Goal: Communication & Community: Answer question/provide support

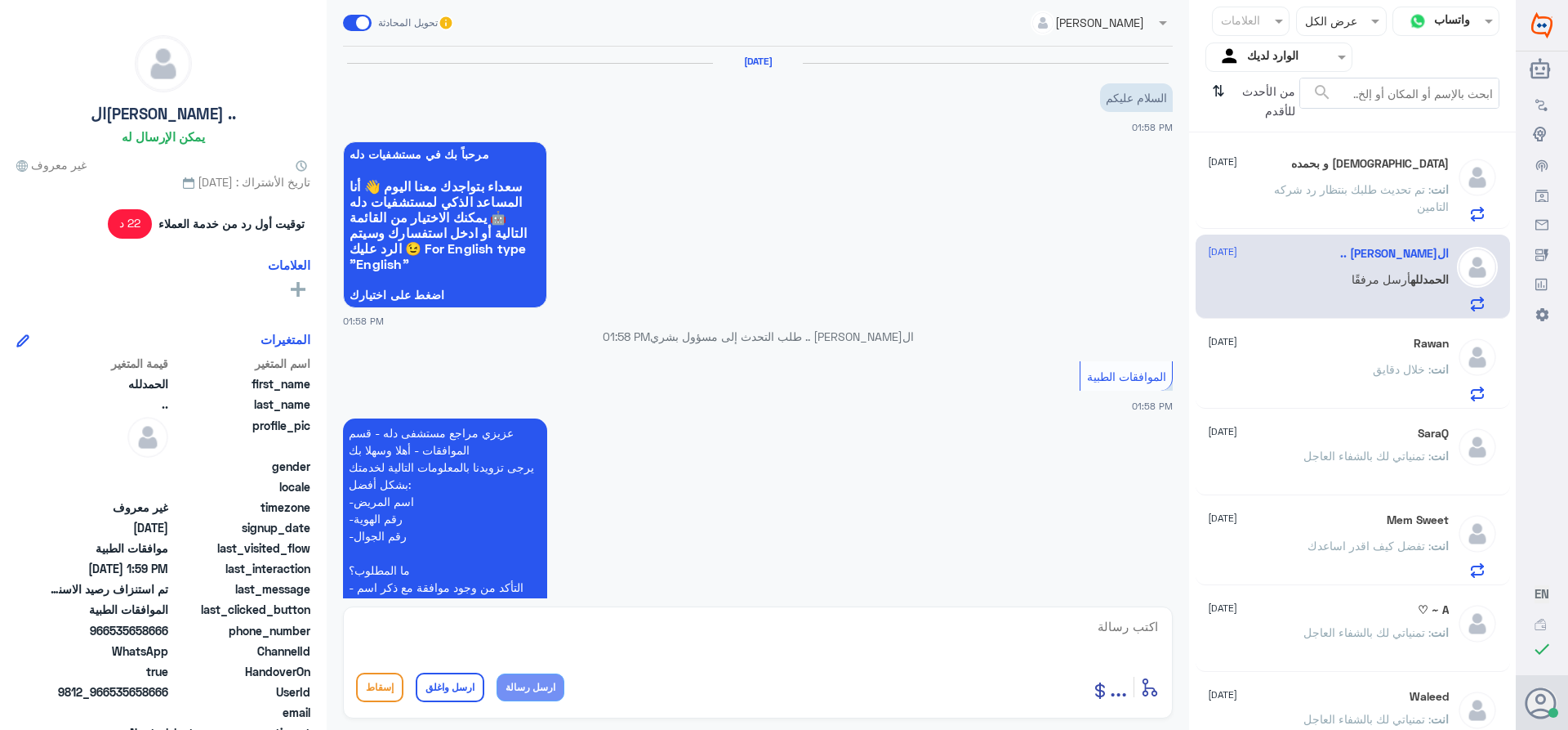
scroll to position [657, 0]
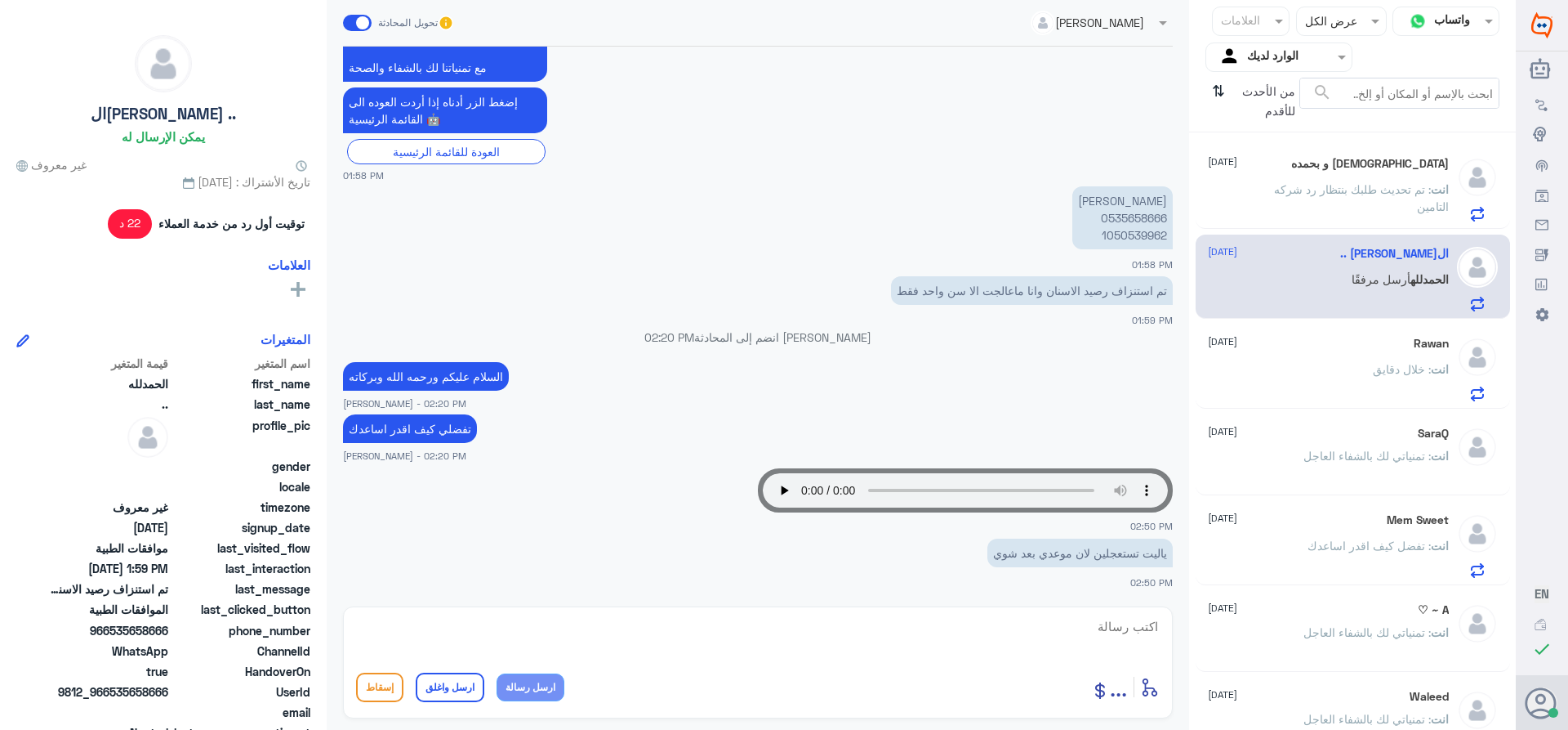
click at [1106, 216] on p "[PERSON_NAME] 0535658666 1050539962" at bounding box center [1122, 218] width 101 height 62
click at [1121, 238] on p "[PERSON_NAME] 0535658666 1050539962" at bounding box center [1122, 218] width 101 height 62
copy p "1050539962"
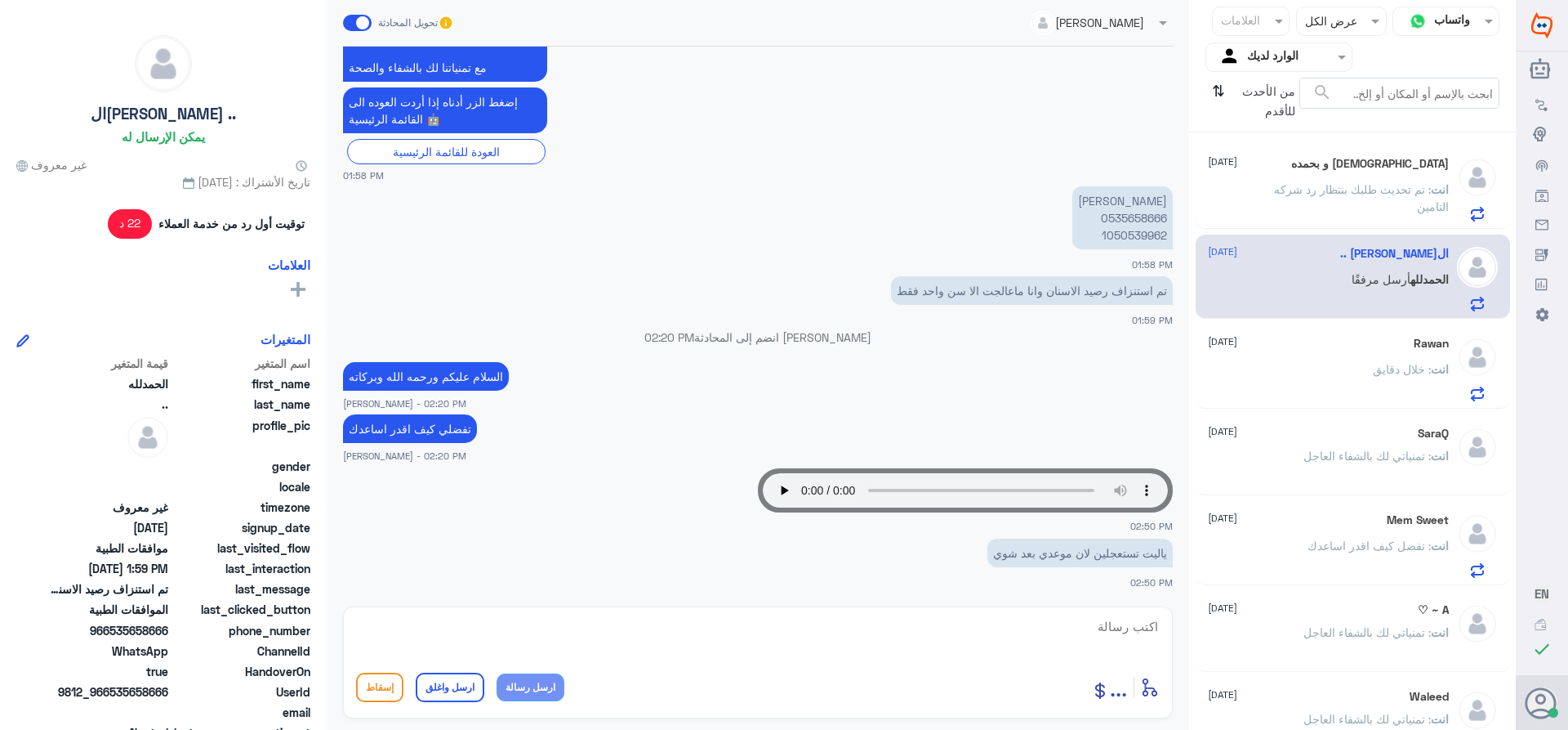
click at [1307, 178] on div "[DEMOGRAPHIC_DATA] و بحمده [DATE] انت : تم تحديث طلبك بنتظار رد شركه التامين" at bounding box center [1328, 188] width 241 height 64
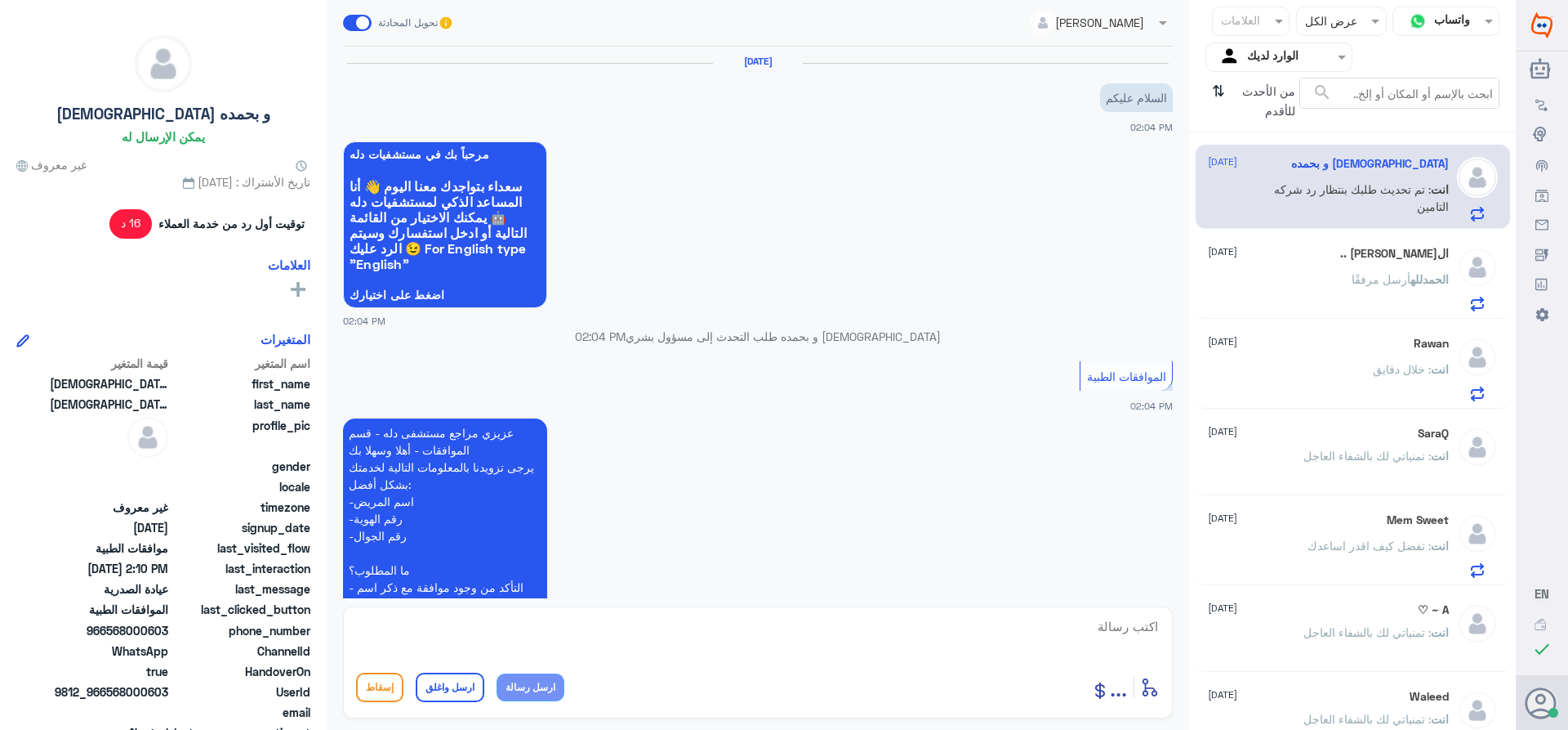
scroll to position [512, 0]
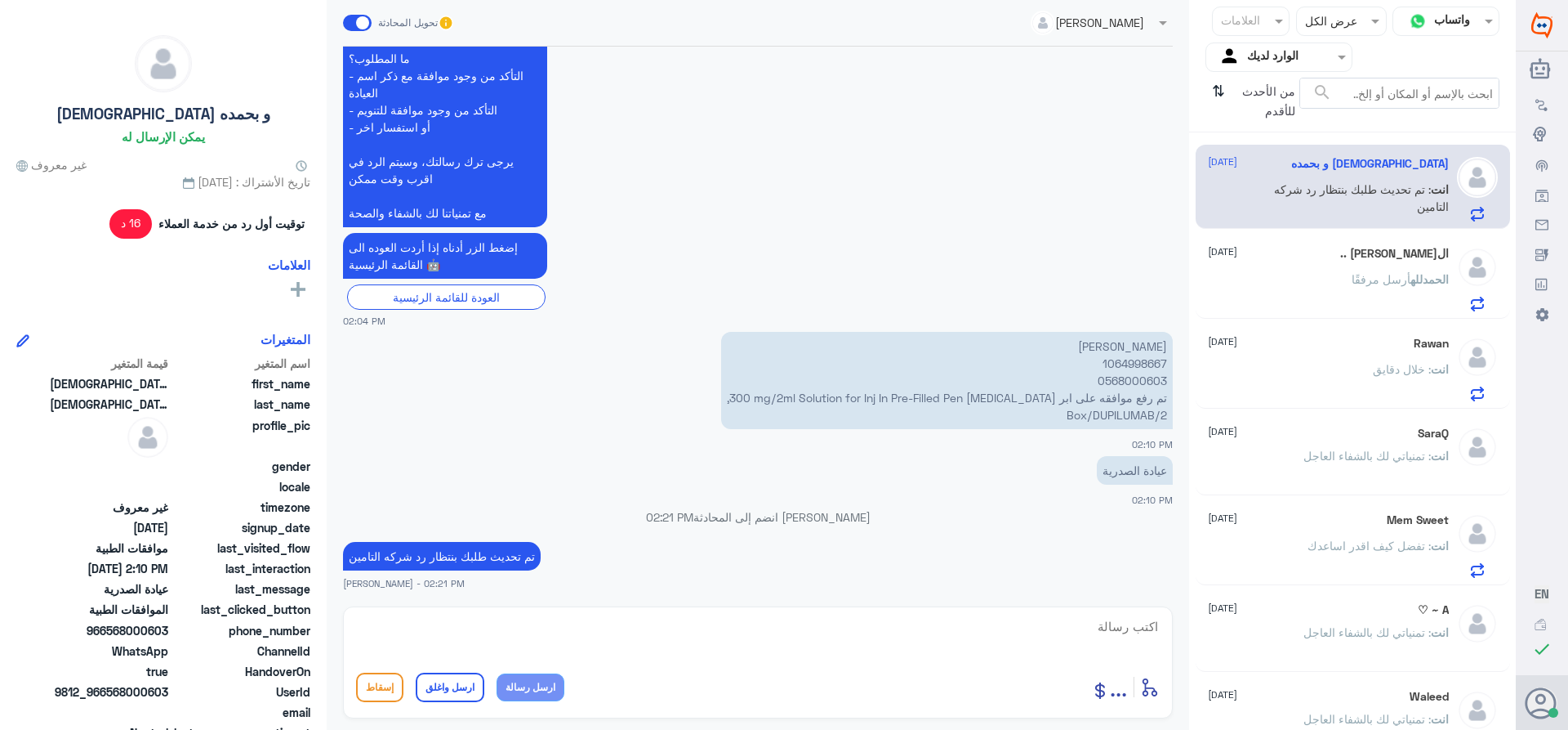
click at [1359, 262] on div "ال[PERSON_NAME] .. [DATE] ال[PERSON_NAME] أرسل مرفقًا" at bounding box center [1328, 278] width 241 height 64
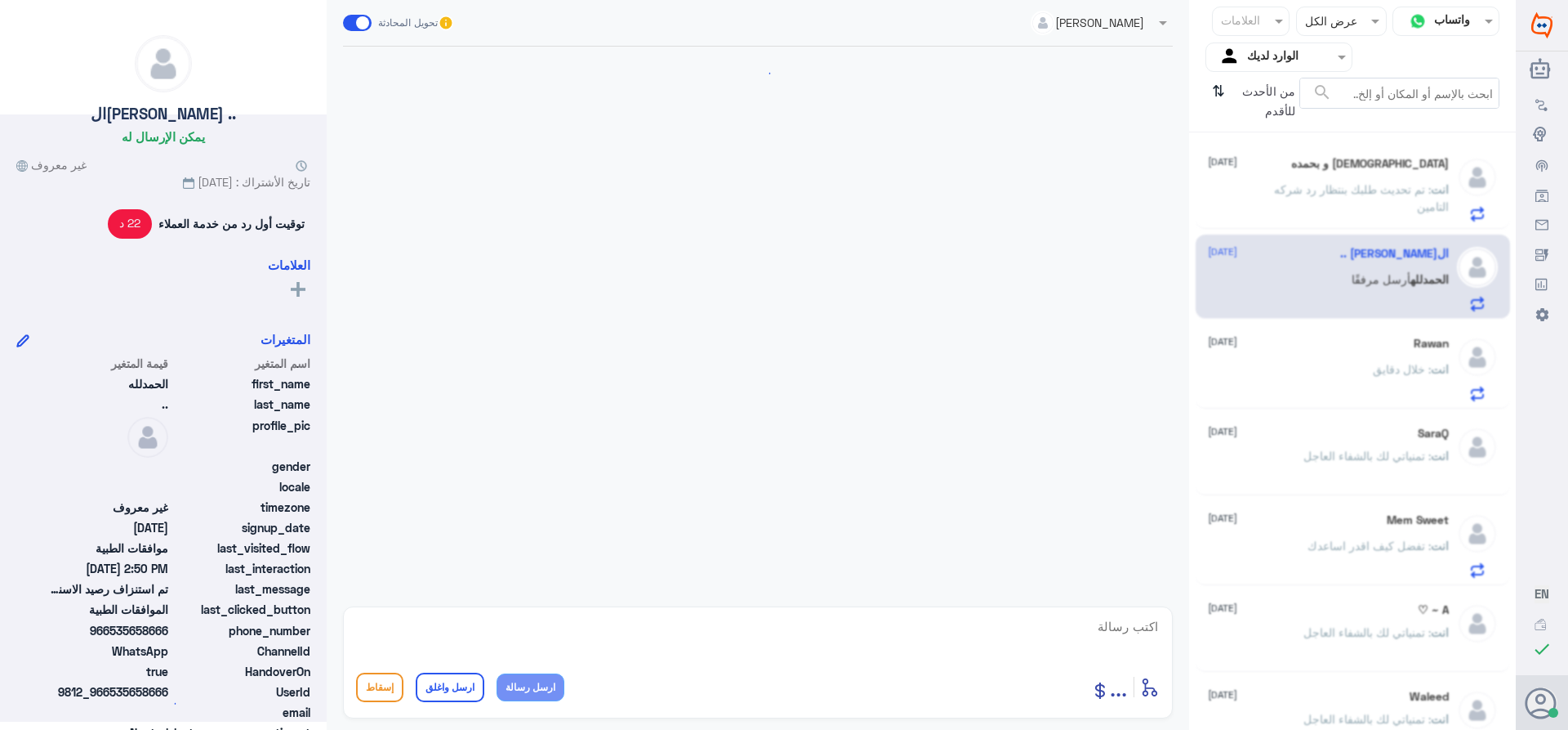
click at [1353, 365] on div "انت : خلال دقايق" at bounding box center [1328, 382] width 241 height 37
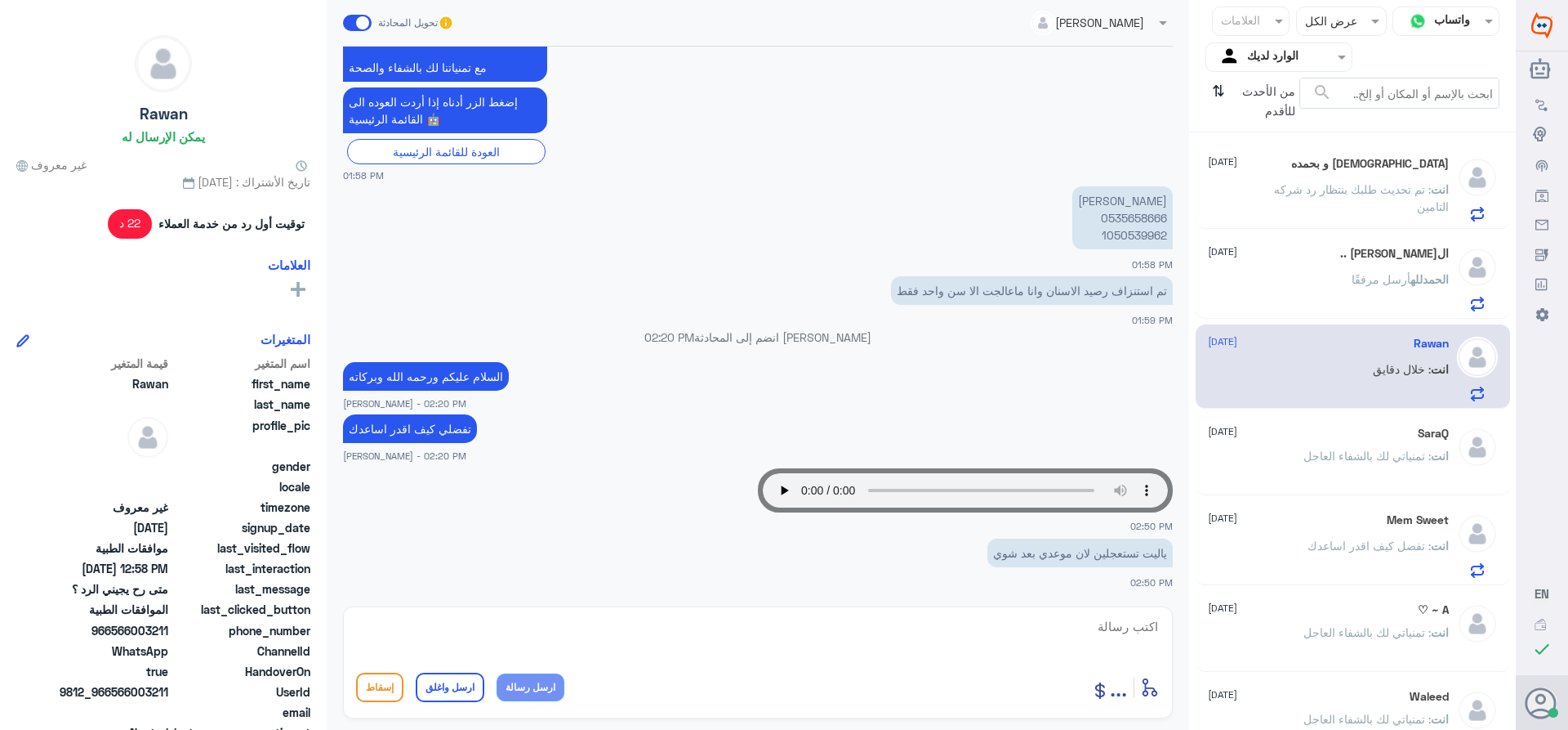
click at [1304, 457] on span ": تمنياتي لك بالشفاء العاجل" at bounding box center [1367, 455] width 127 height 14
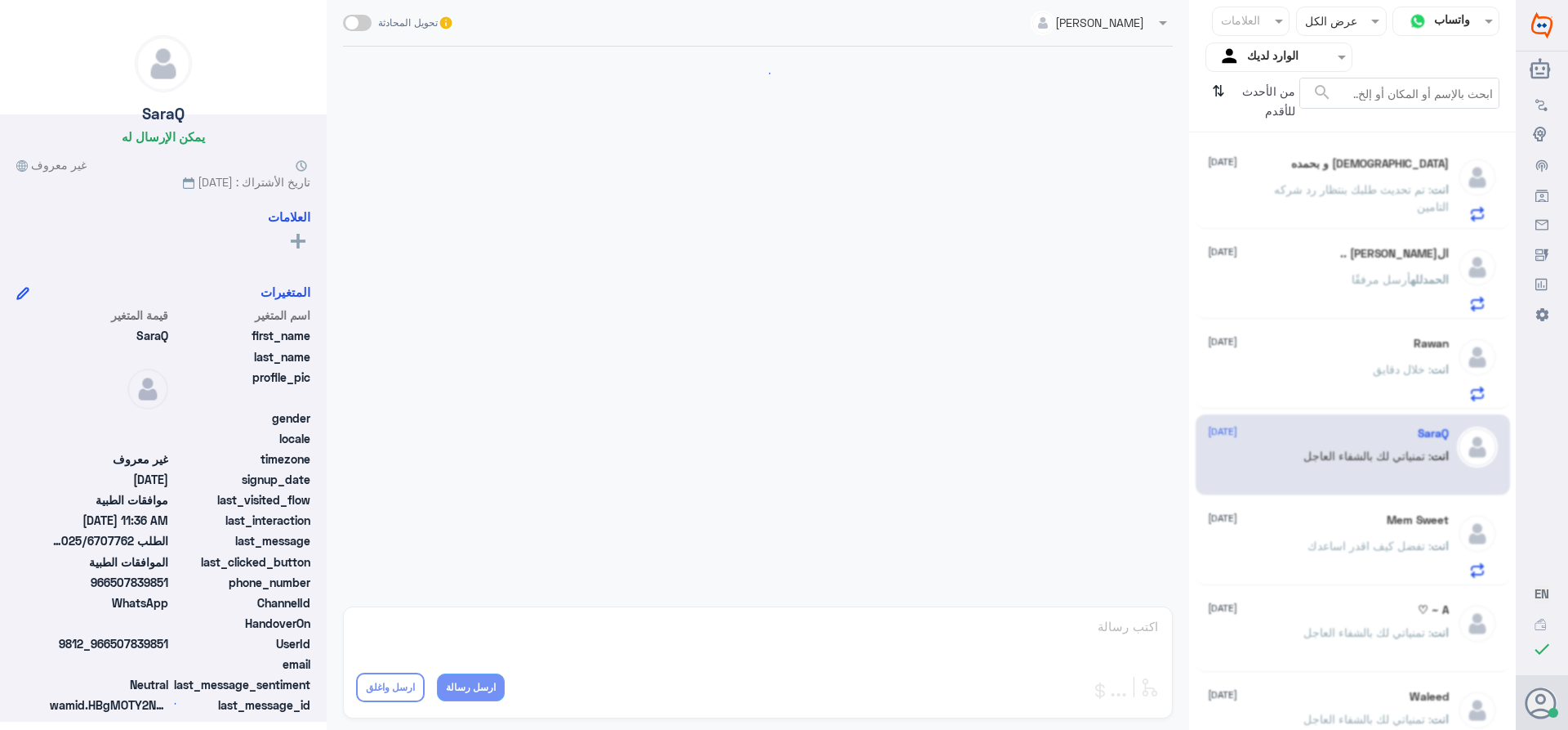
scroll to position [986, 0]
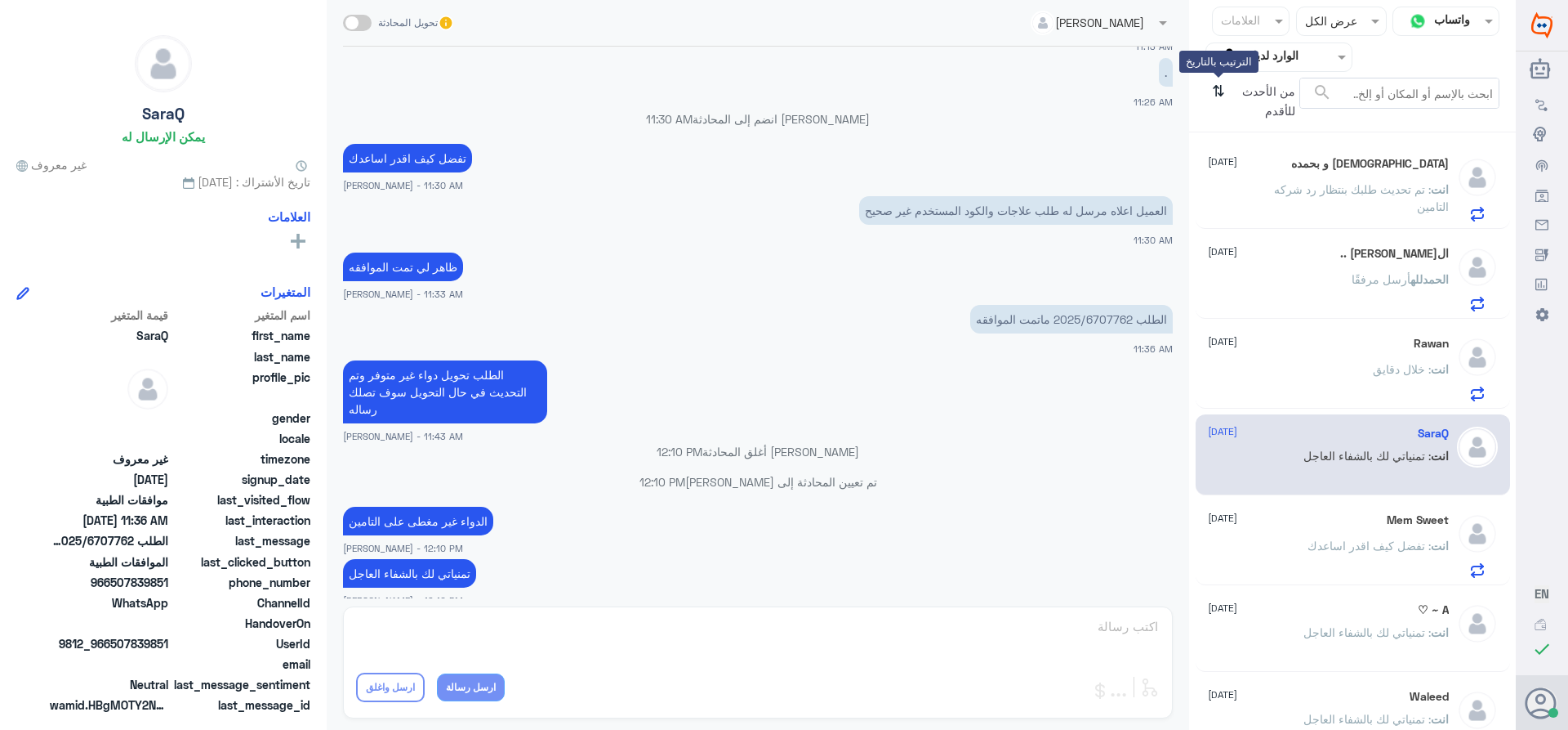
click at [1221, 81] on icon "⇅" at bounding box center [1219, 98] width 13 height 42
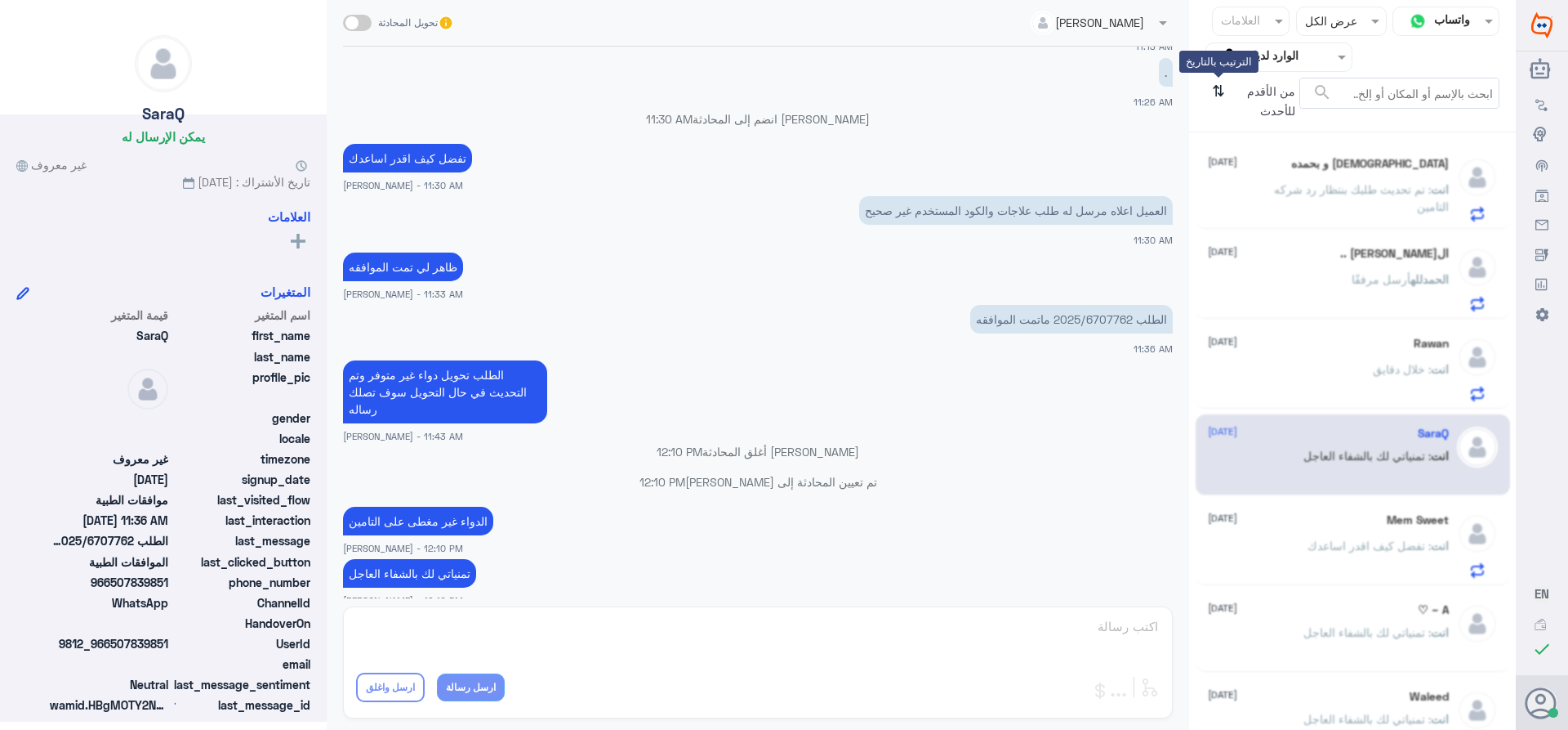
scroll to position [0, 0]
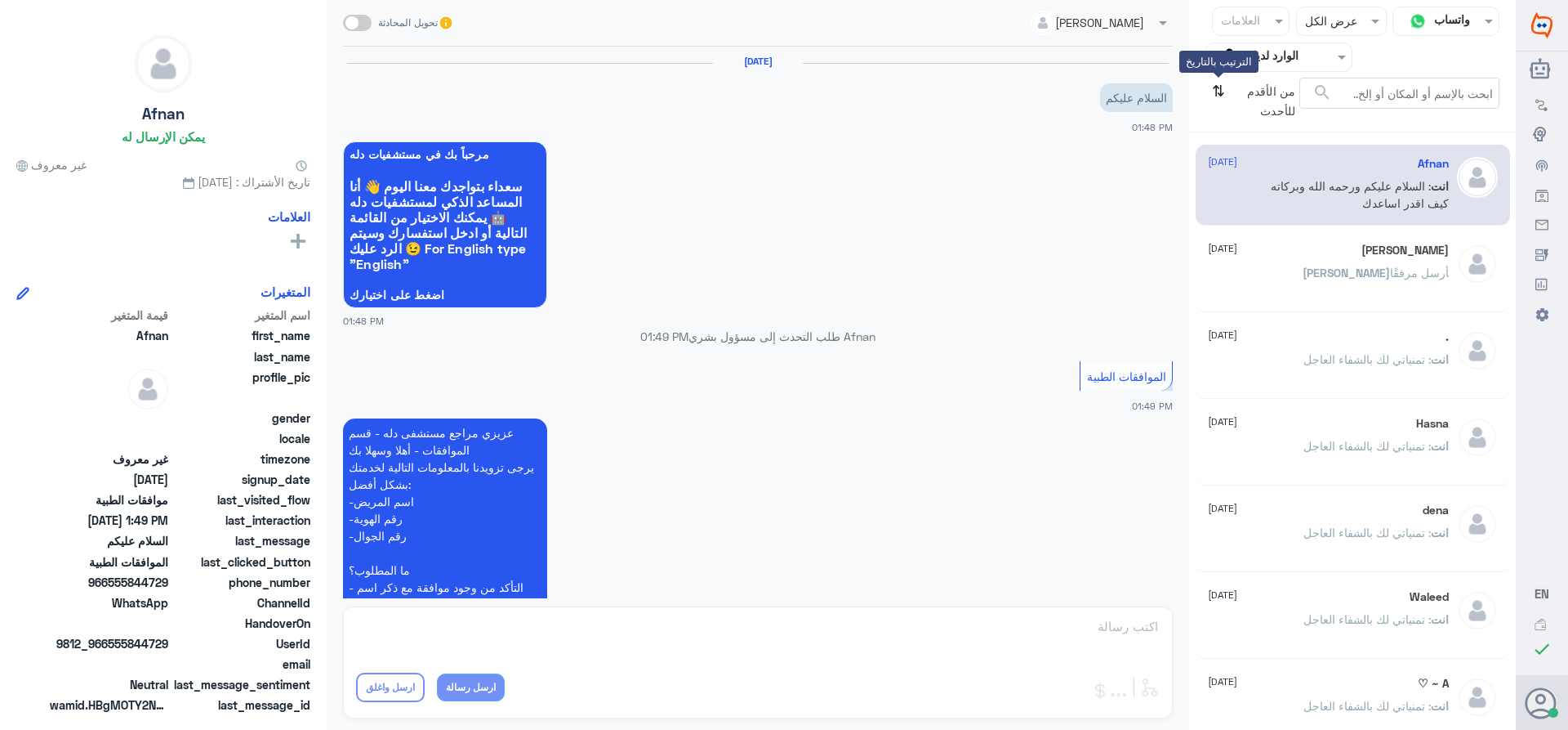
click at [1221, 81] on icon "⇅" at bounding box center [1219, 98] width 13 height 42
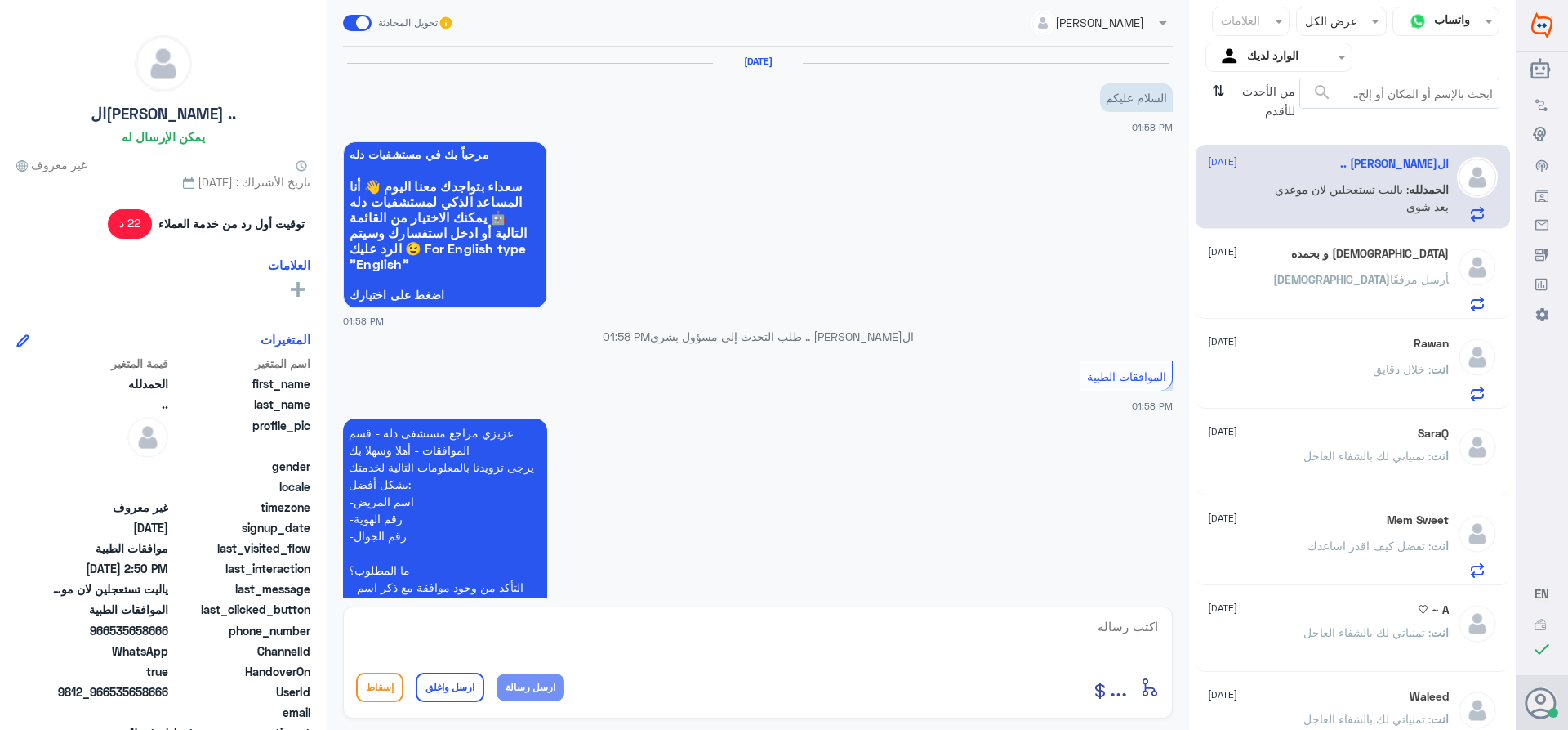
scroll to position [657, 0]
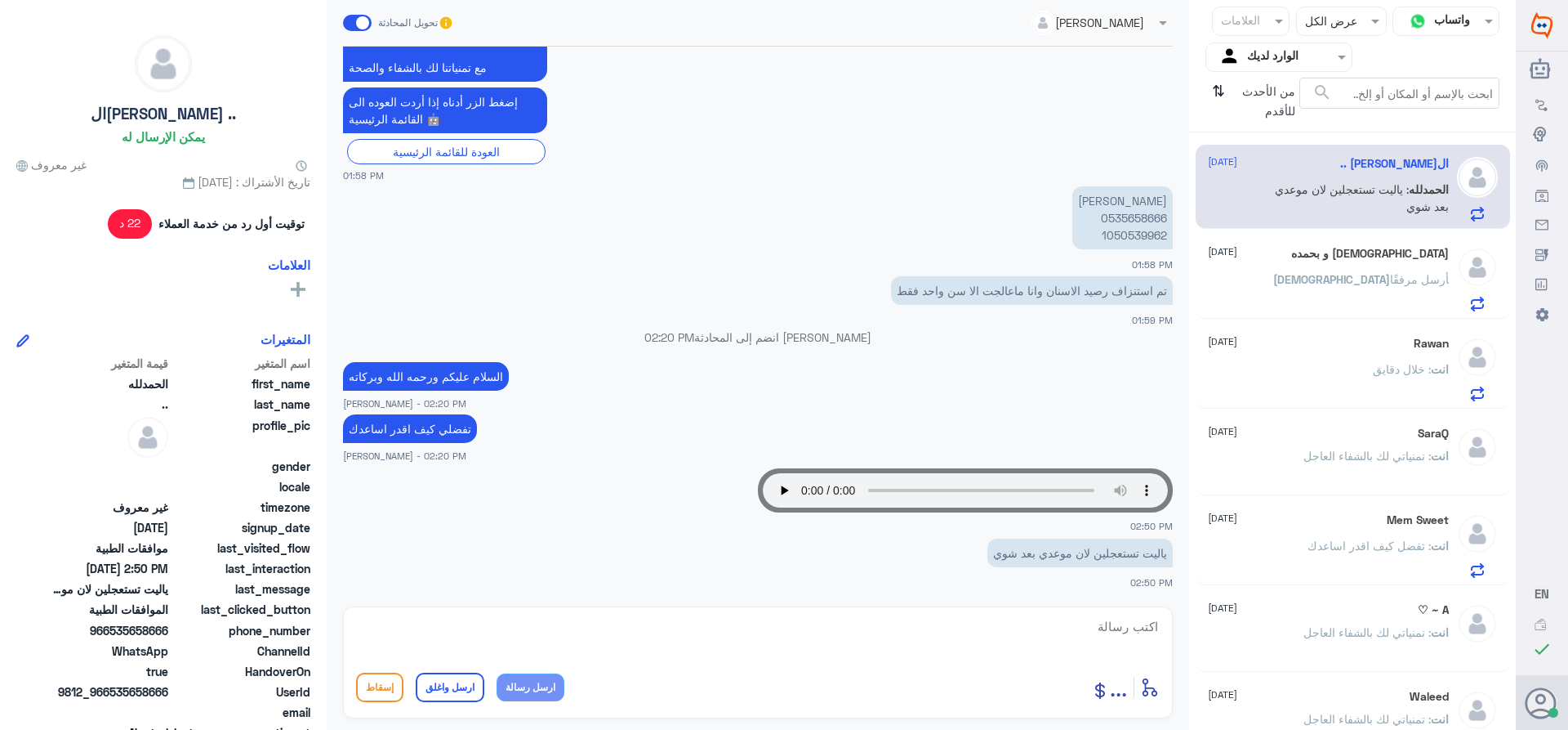
click at [1139, 632] on textarea at bounding box center [757, 635] width 804 height 40
click at [1147, 631] on textarea at bounding box center [757, 635] width 804 height 40
type textarea "فضلا التوجه للاستقبال للتاكد من الخدمات اللتي لم تعمل والغاءها"
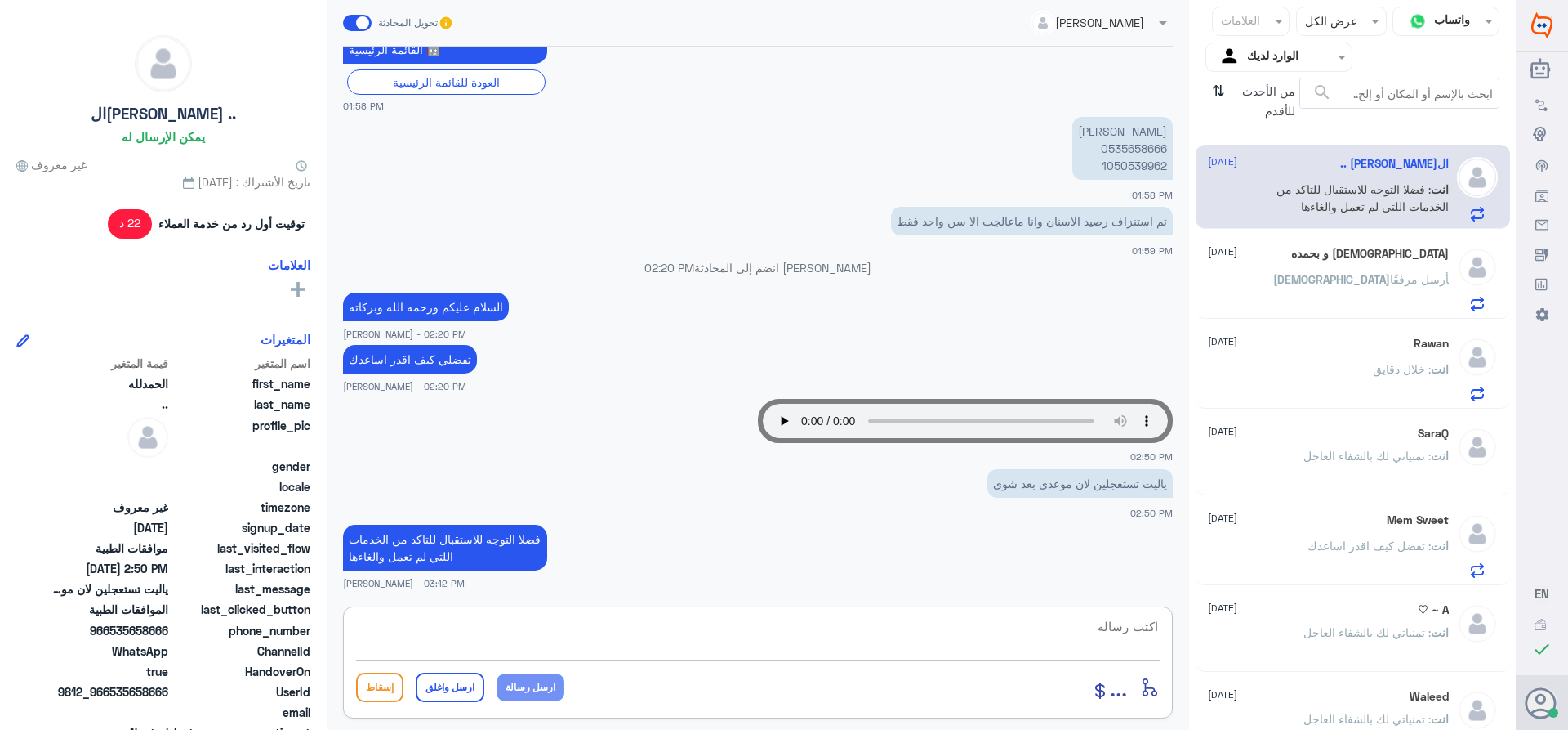
click at [1281, 268] on div "[DEMOGRAPHIC_DATA] و بحمده [DATE] [DEMOGRAPHIC_DATA] أرسل مرفقًا" at bounding box center [1328, 278] width 241 height 64
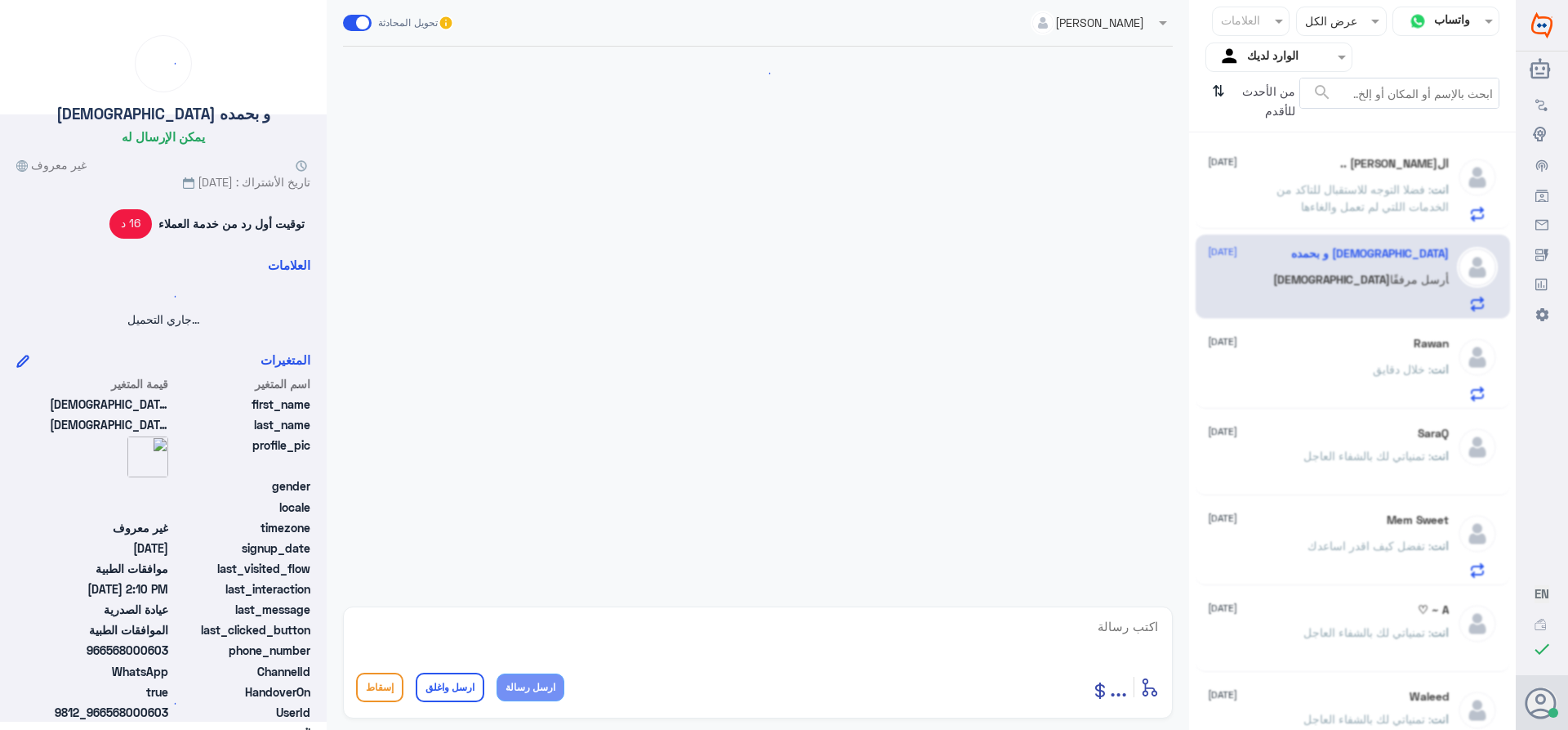
scroll to position [512, 0]
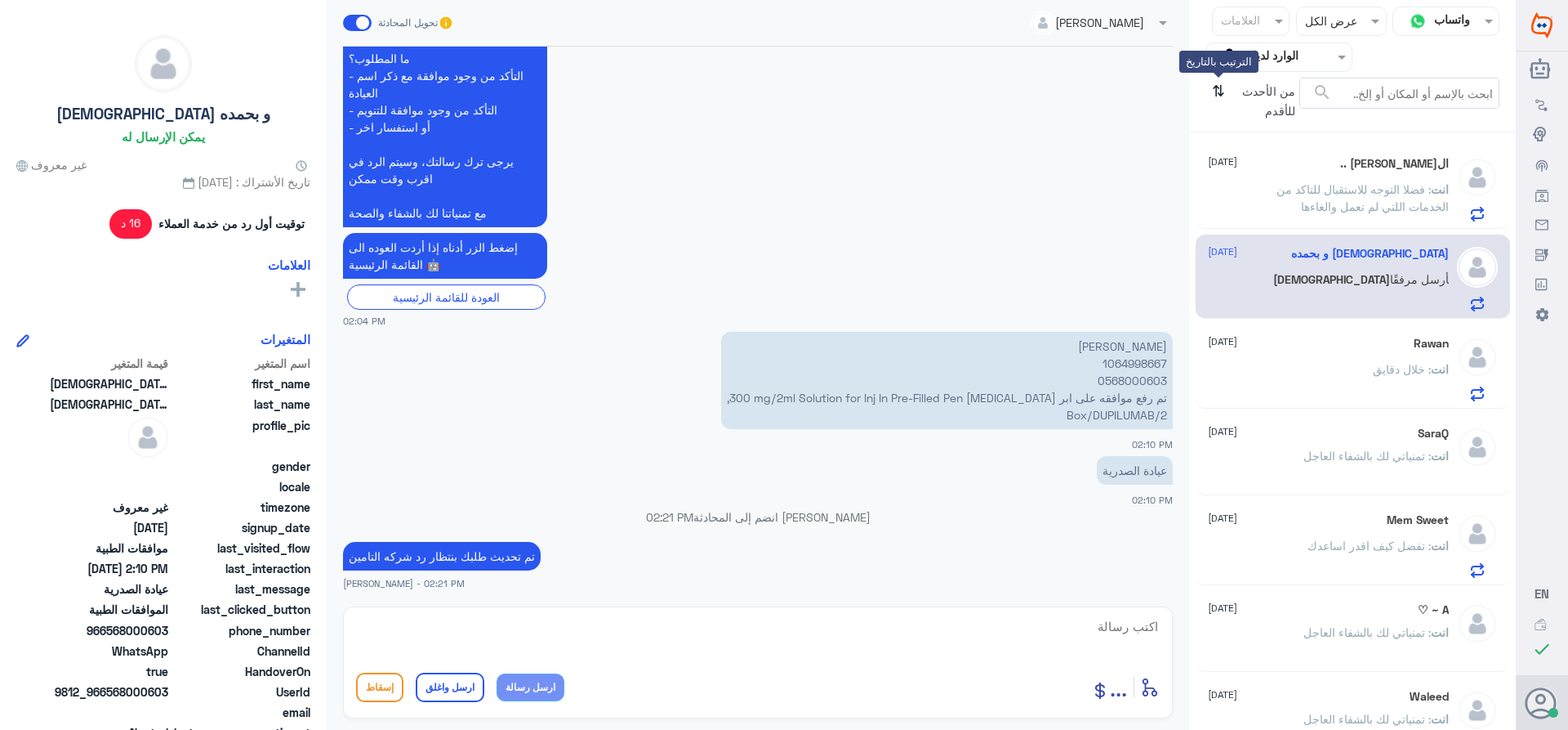
click at [1216, 88] on icon "⇅" at bounding box center [1219, 98] width 13 height 42
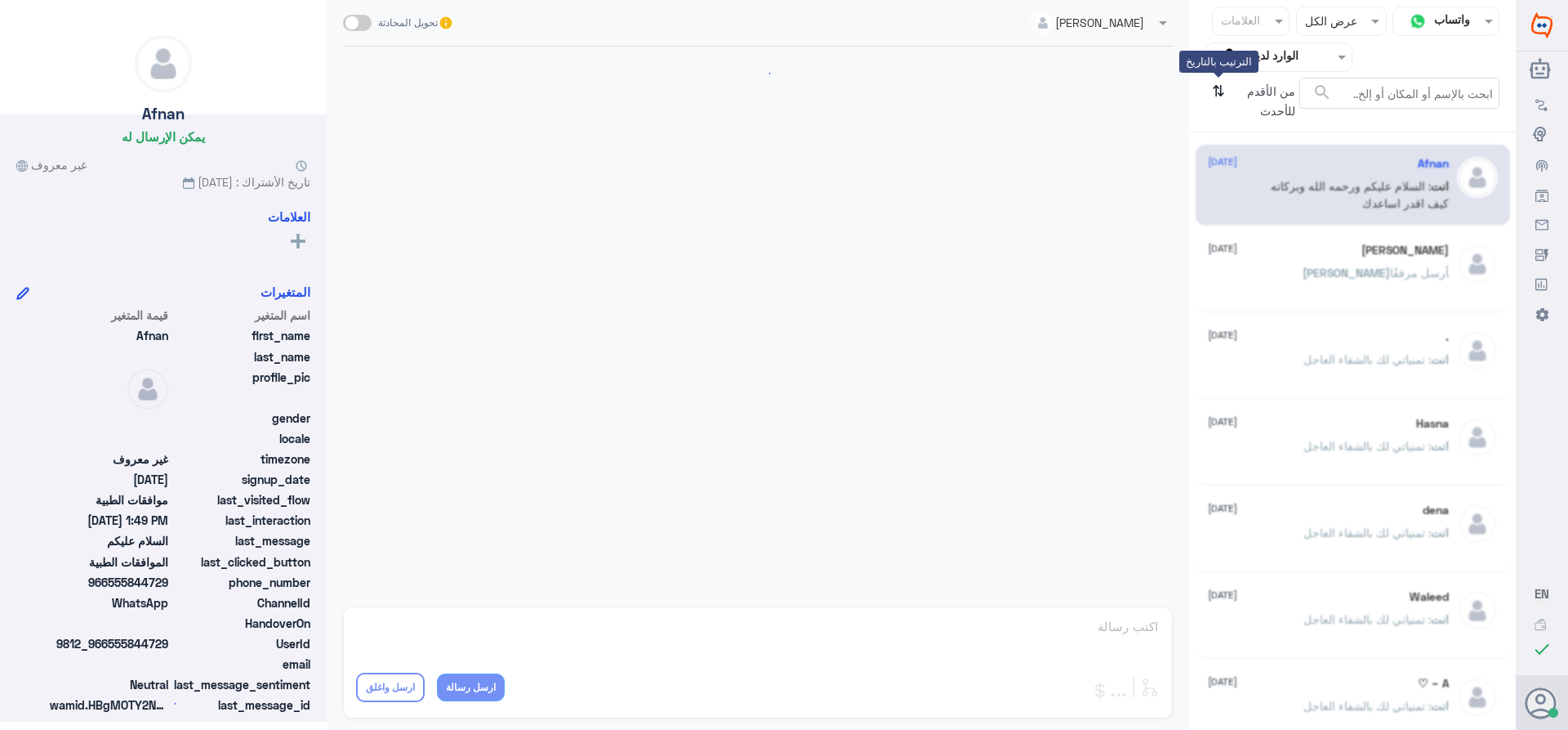
scroll to position [318, 0]
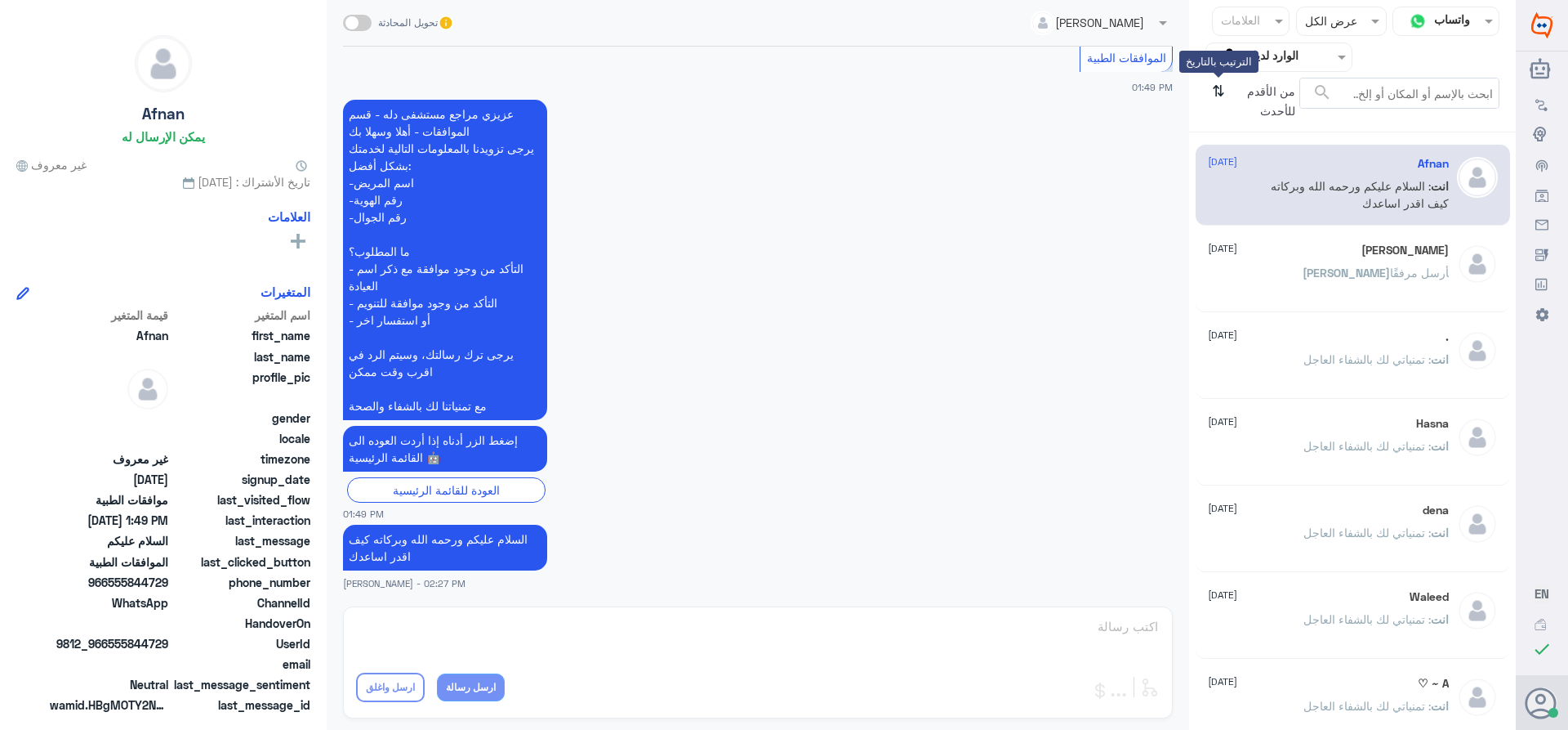
click at [1216, 88] on icon "⇅" at bounding box center [1219, 98] width 13 height 42
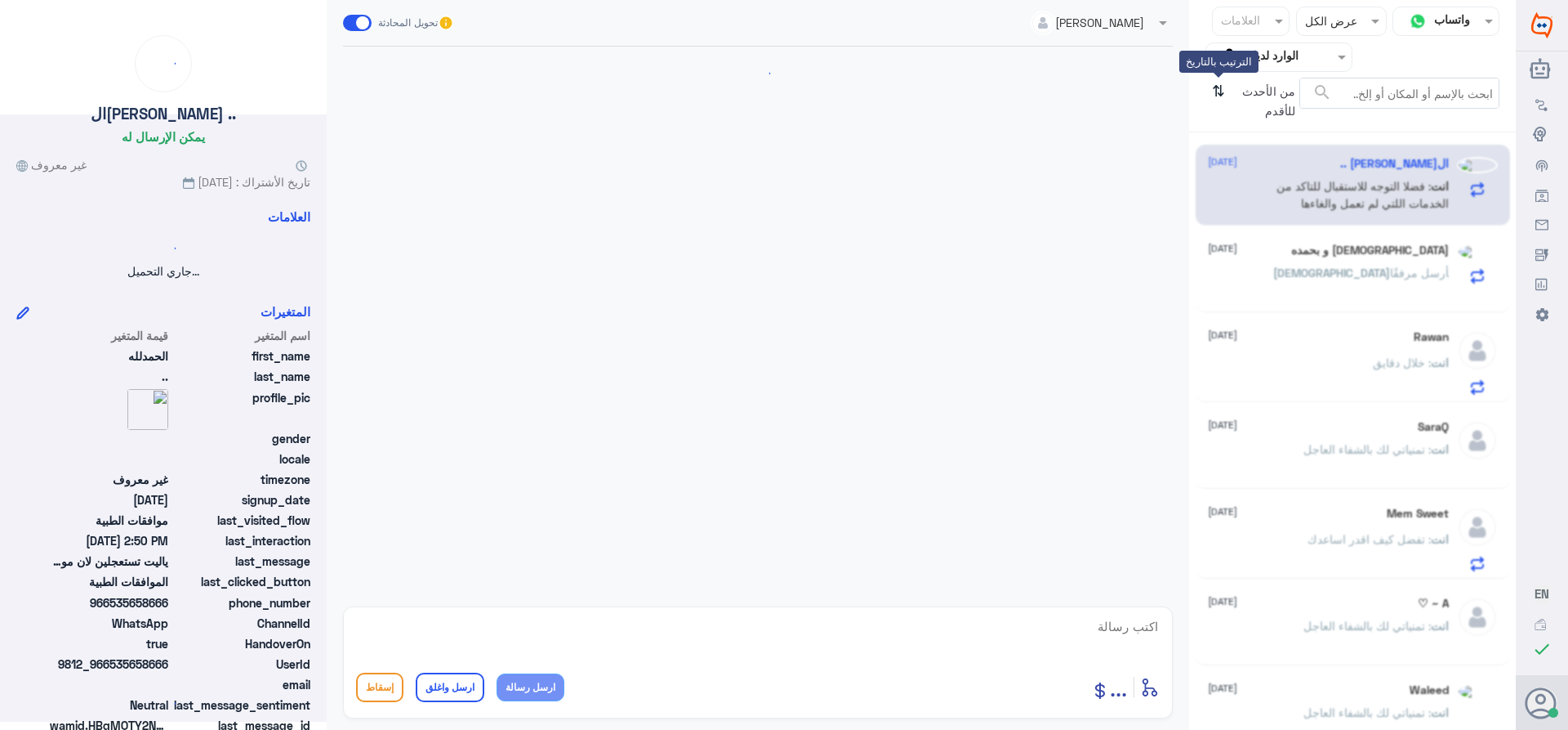
scroll to position [727, 0]
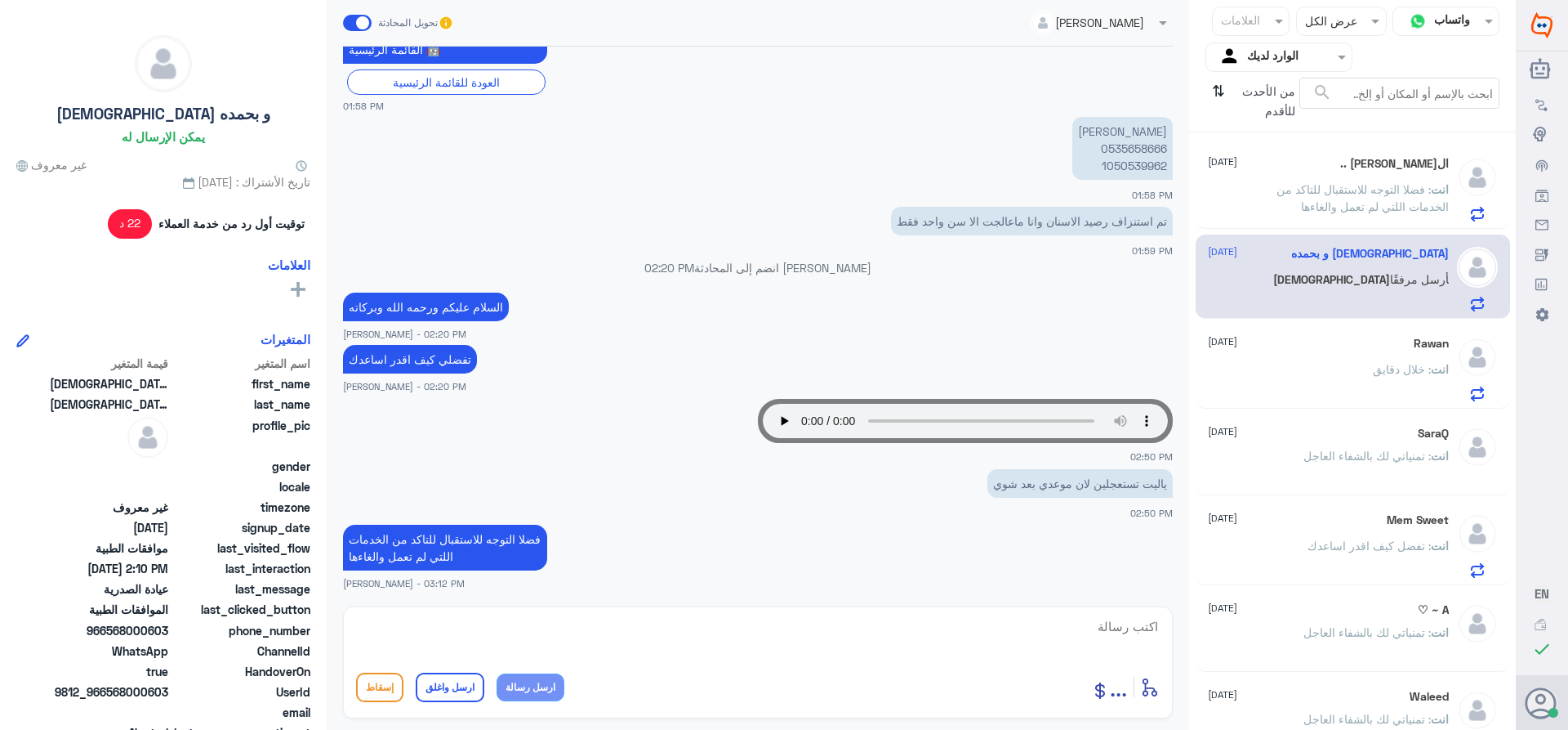
click at [1314, 198] on p "انت : فضلا التوجه للاستقبال للتاكد من الخدمات اللتي لم تعمل والغاءها" at bounding box center [1357, 201] width 184 height 41
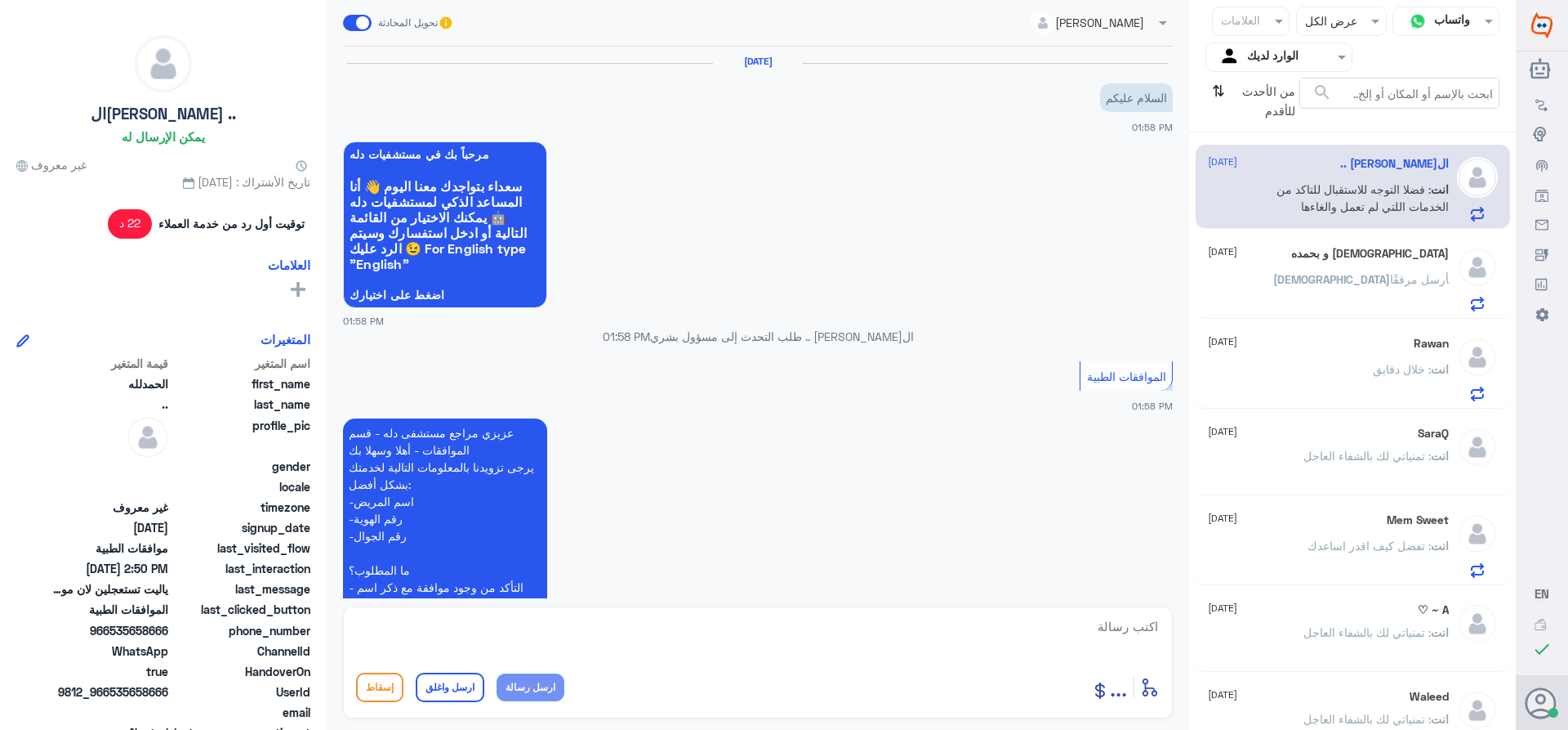
scroll to position [727, 0]
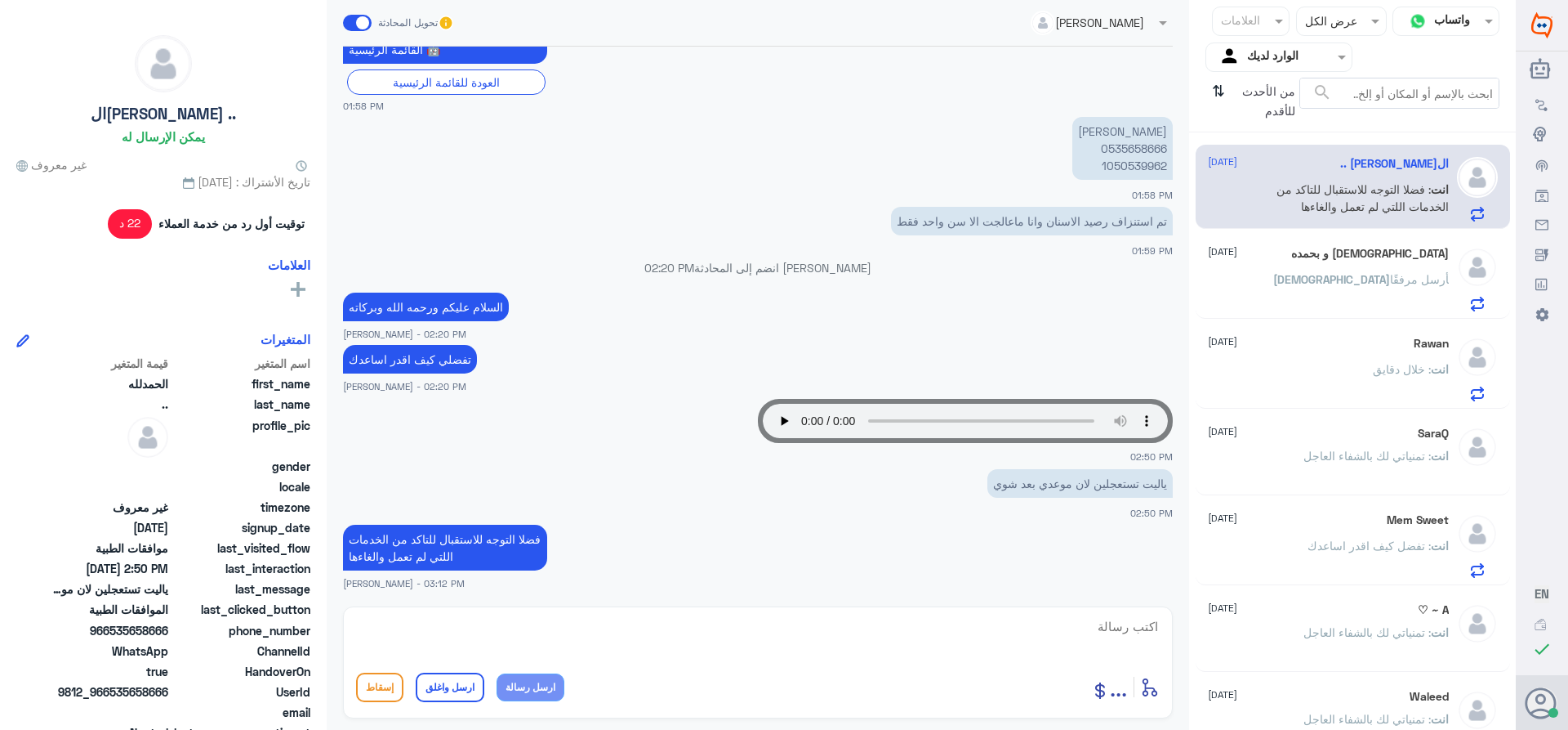
click at [1333, 338] on div "Rawan [DATE]" at bounding box center [1328, 343] width 241 height 14
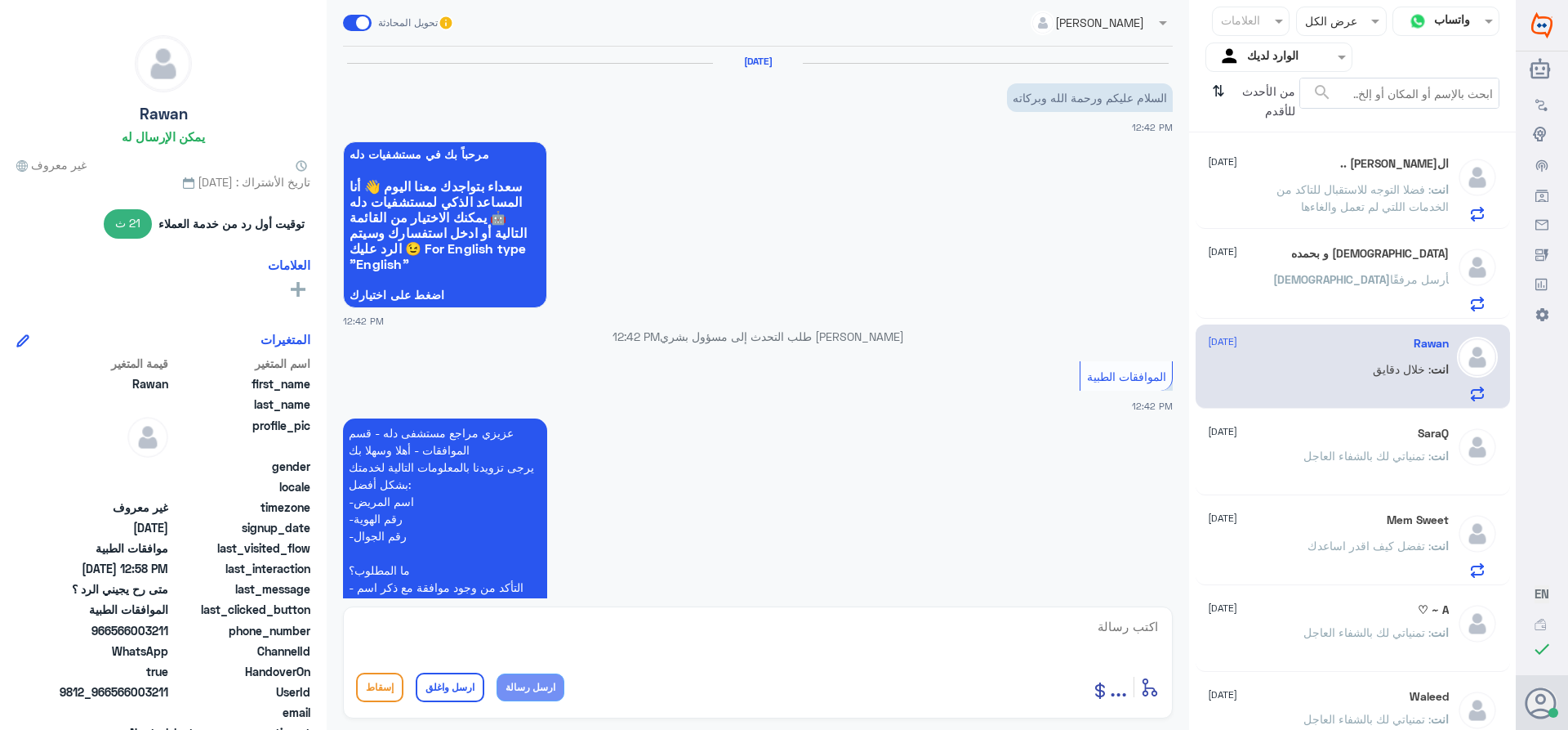
scroll to position [910, 0]
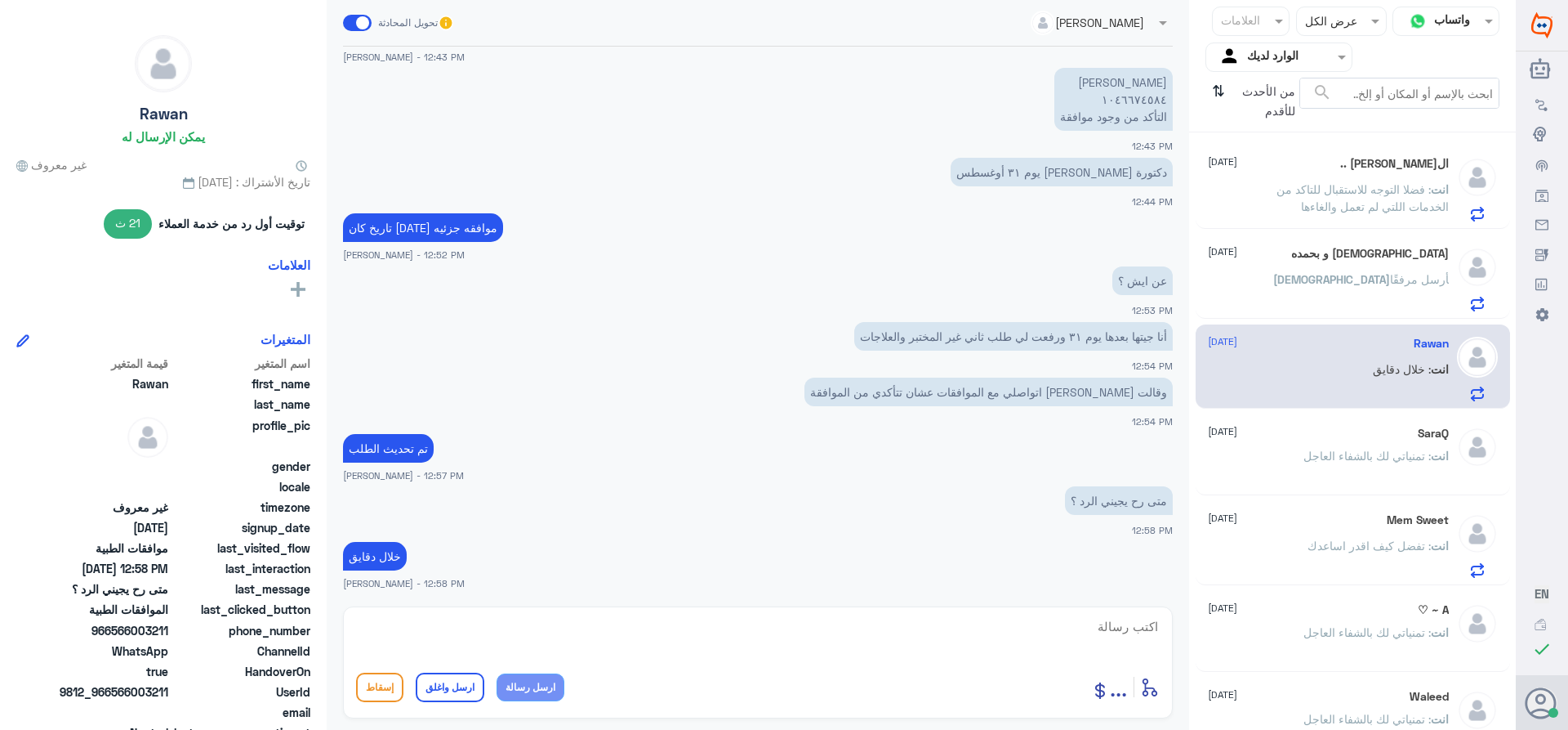
click at [1308, 442] on div "SaraQ [DATE] انت : تمنياتي لك بالشفاء العاجل" at bounding box center [1328, 458] width 241 height 62
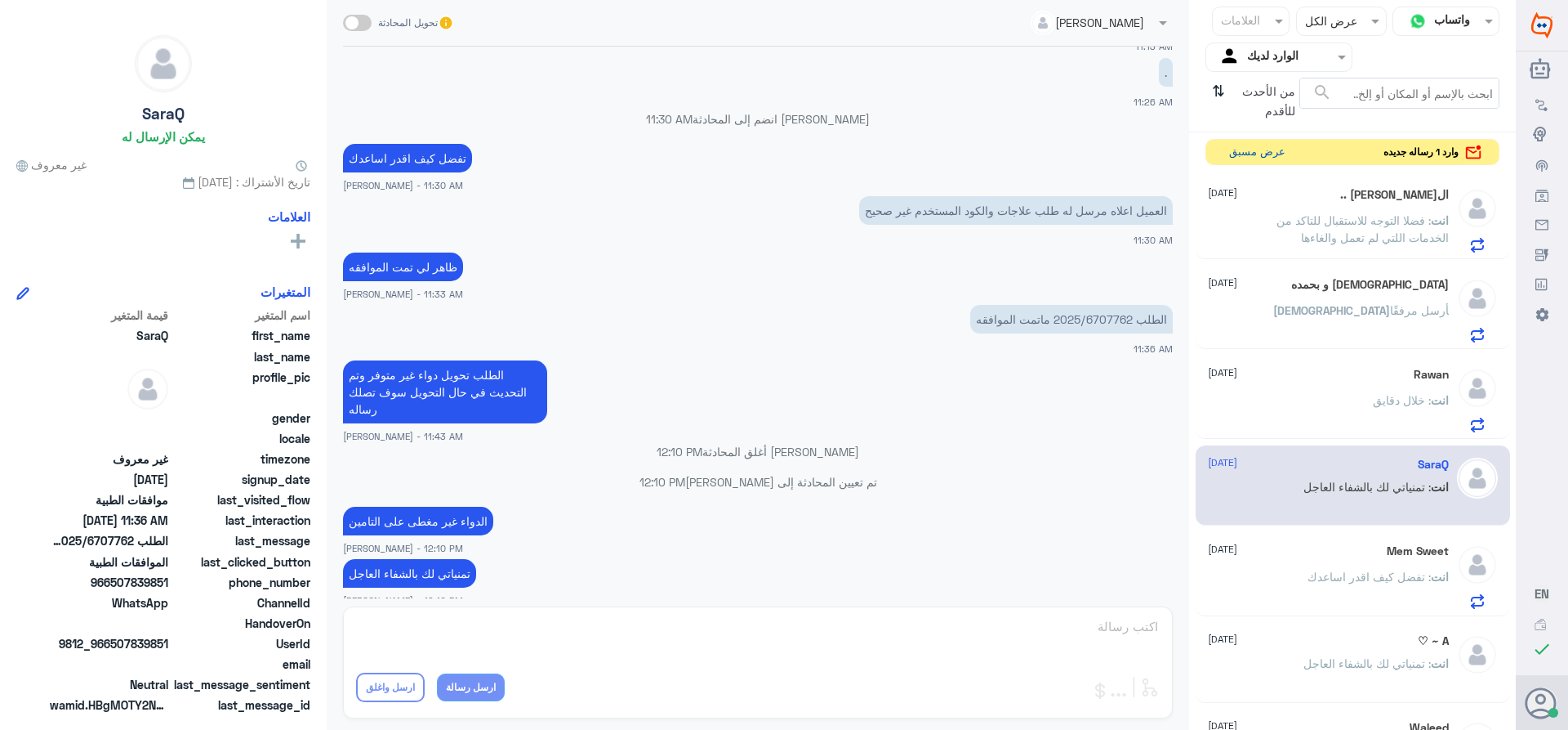
click at [1246, 151] on button "عرض مسبق" at bounding box center [1257, 152] width 68 height 25
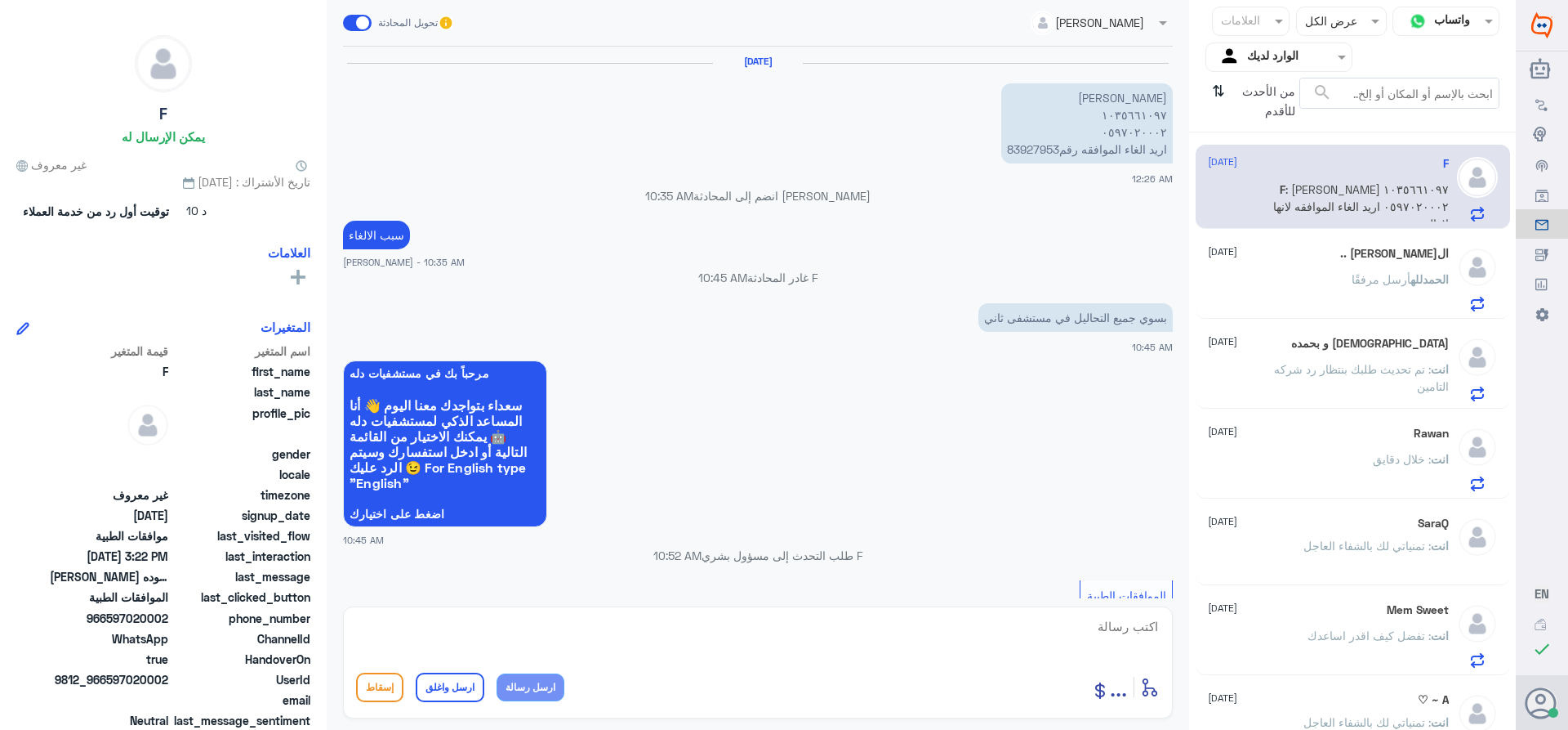
scroll to position [1473, 0]
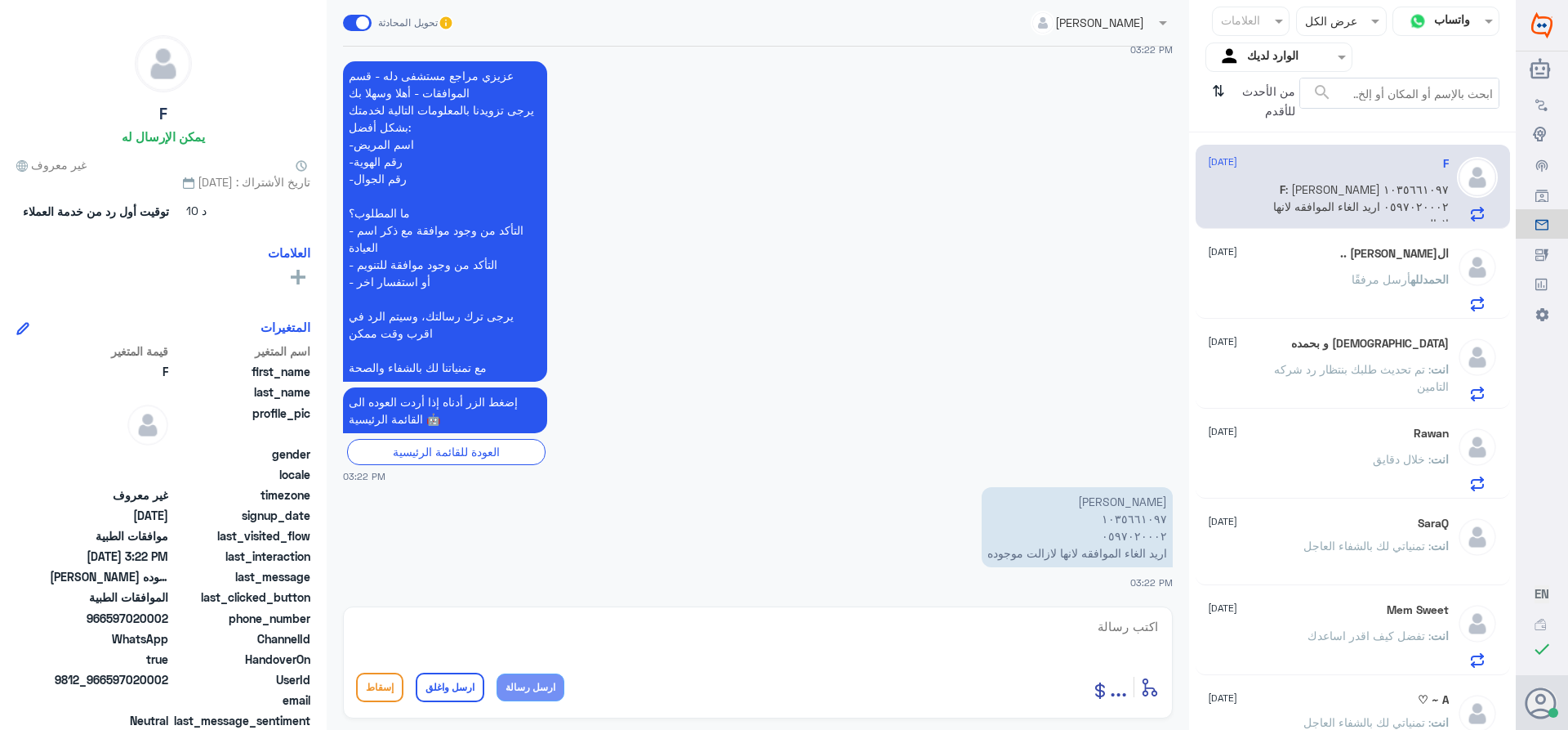
click at [1105, 629] on textarea at bounding box center [757, 635] width 804 height 40
drag, startPoint x: 1087, startPoint y: 629, endPoint x: 1183, endPoint y: 658, distance: 100.3
click at [1183, 658] on div "[PERSON_NAME] تحويل المحادثة [DATE] [PERSON_NAME] ١٠٣٥٦٦١٠٩٧ ٠٥٩٧٠٢٠٠٠٢ اريد ال…" at bounding box center [757, 367] width 862 height 734
type textarea "1035661097"
click at [1135, 616] on textarea at bounding box center [757, 635] width 804 height 40
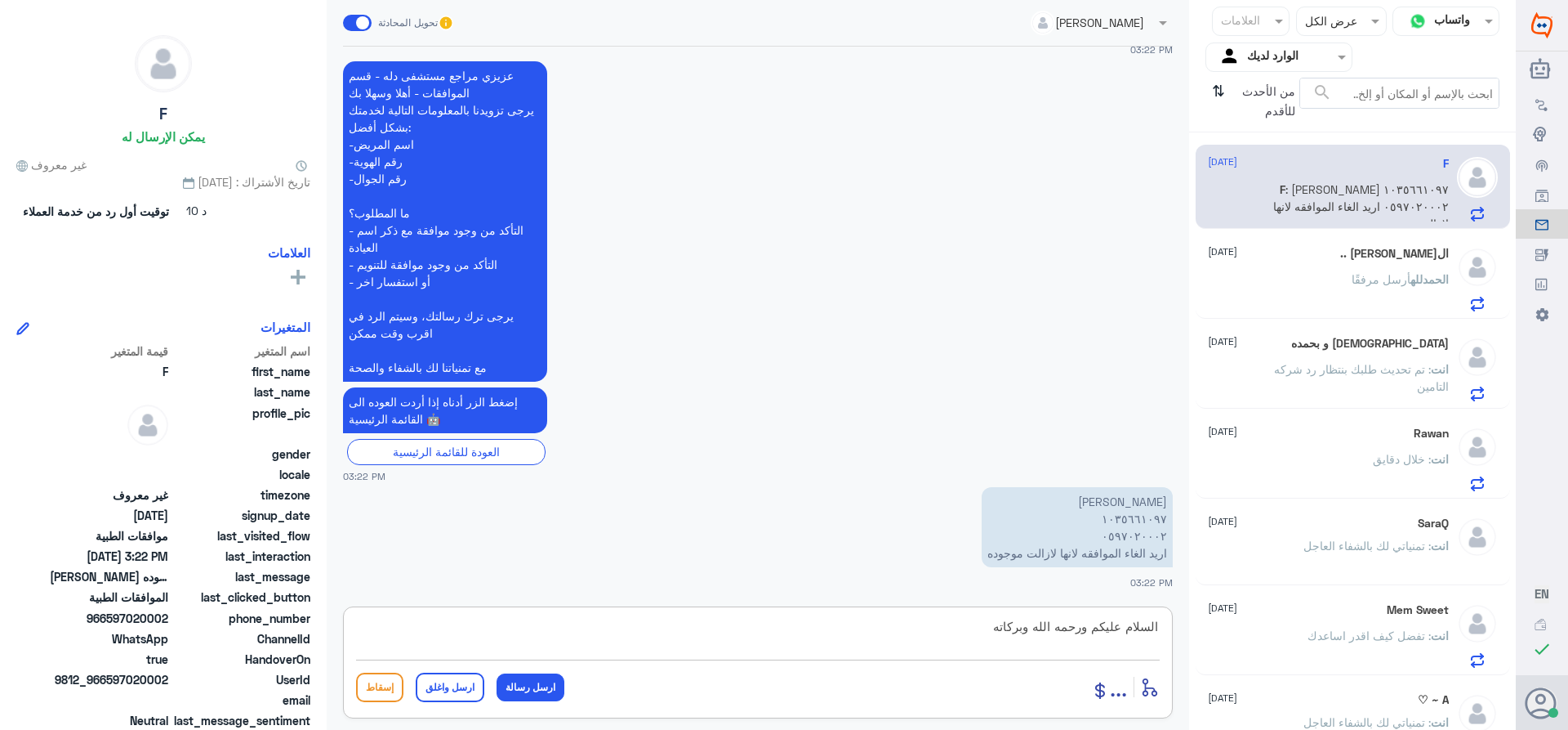
type textarea "السلام عليكم ورحمه الله وبركاته"
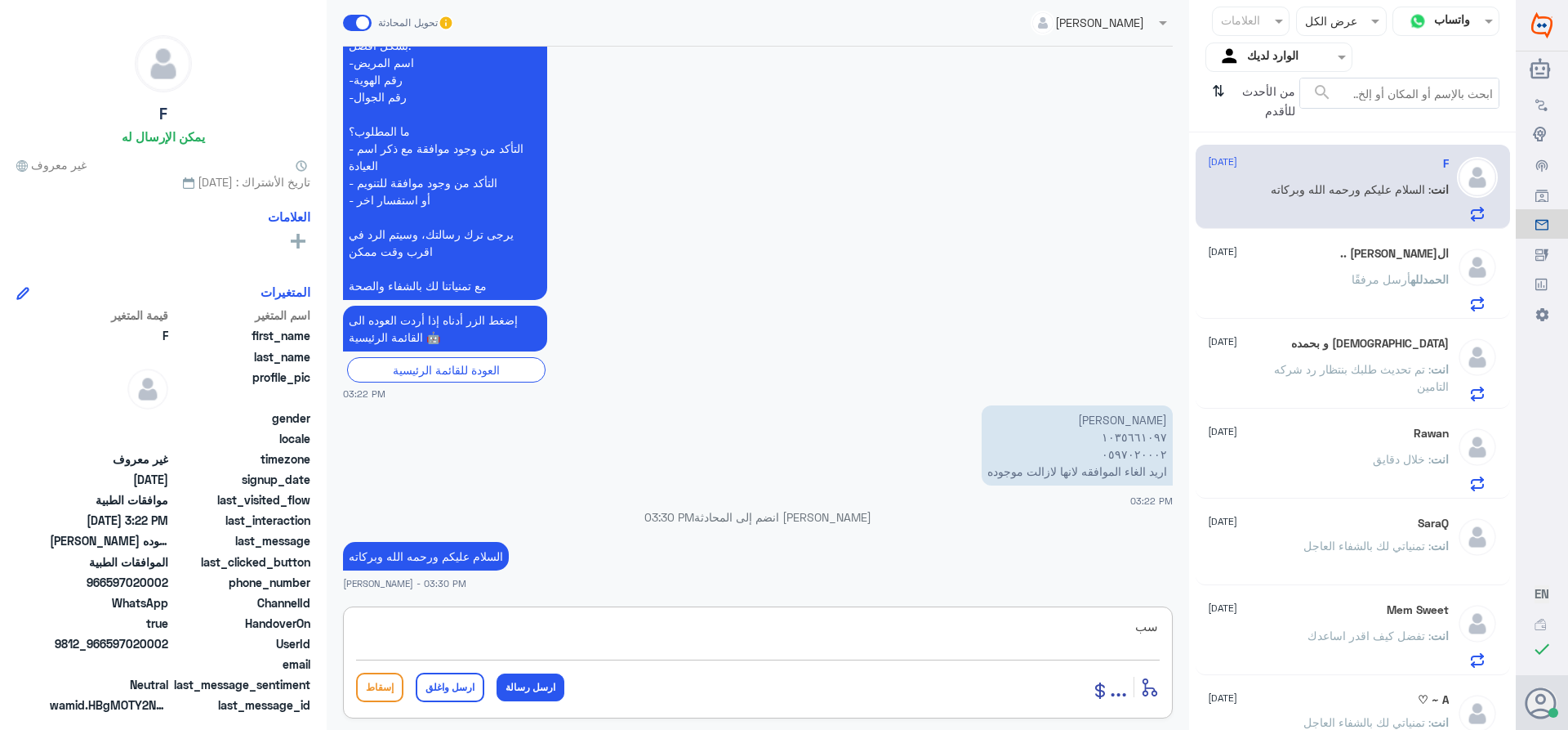
type textarea "س"
type textarea "سبب الالغاء"
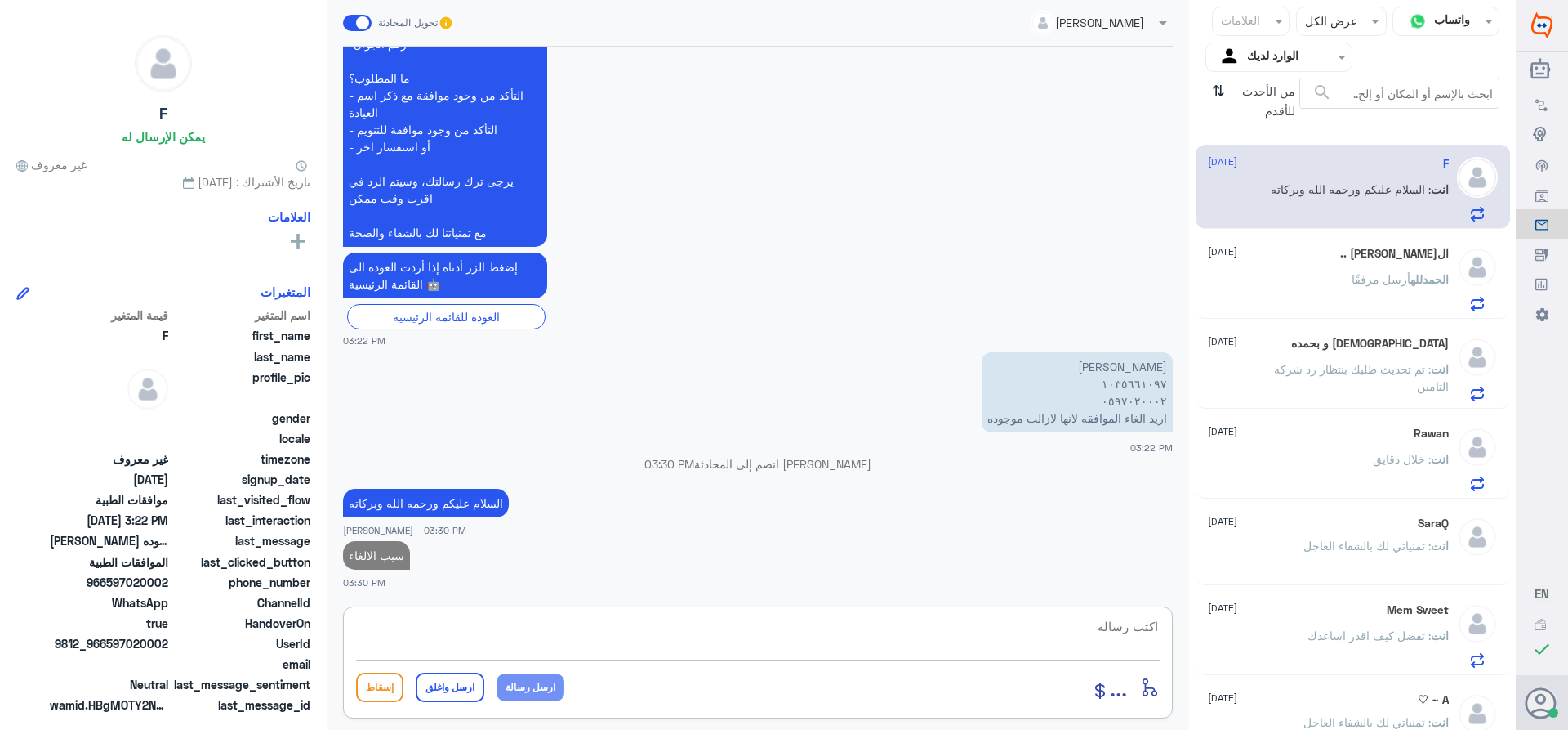
click at [1356, 284] on span "أرسل مرفقًا" at bounding box center [1381, 278] width 59 height 14
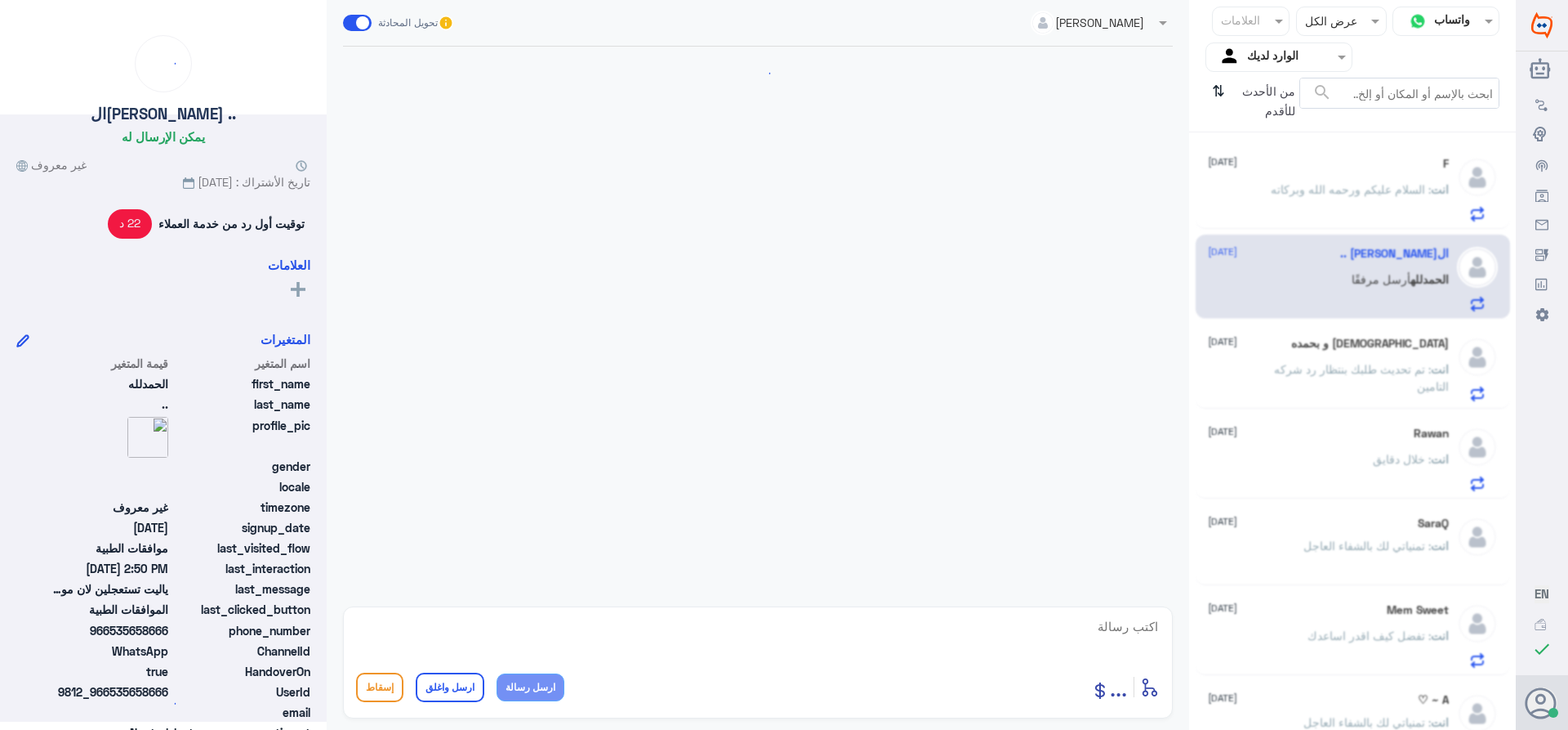
scroll to position [727, 0]
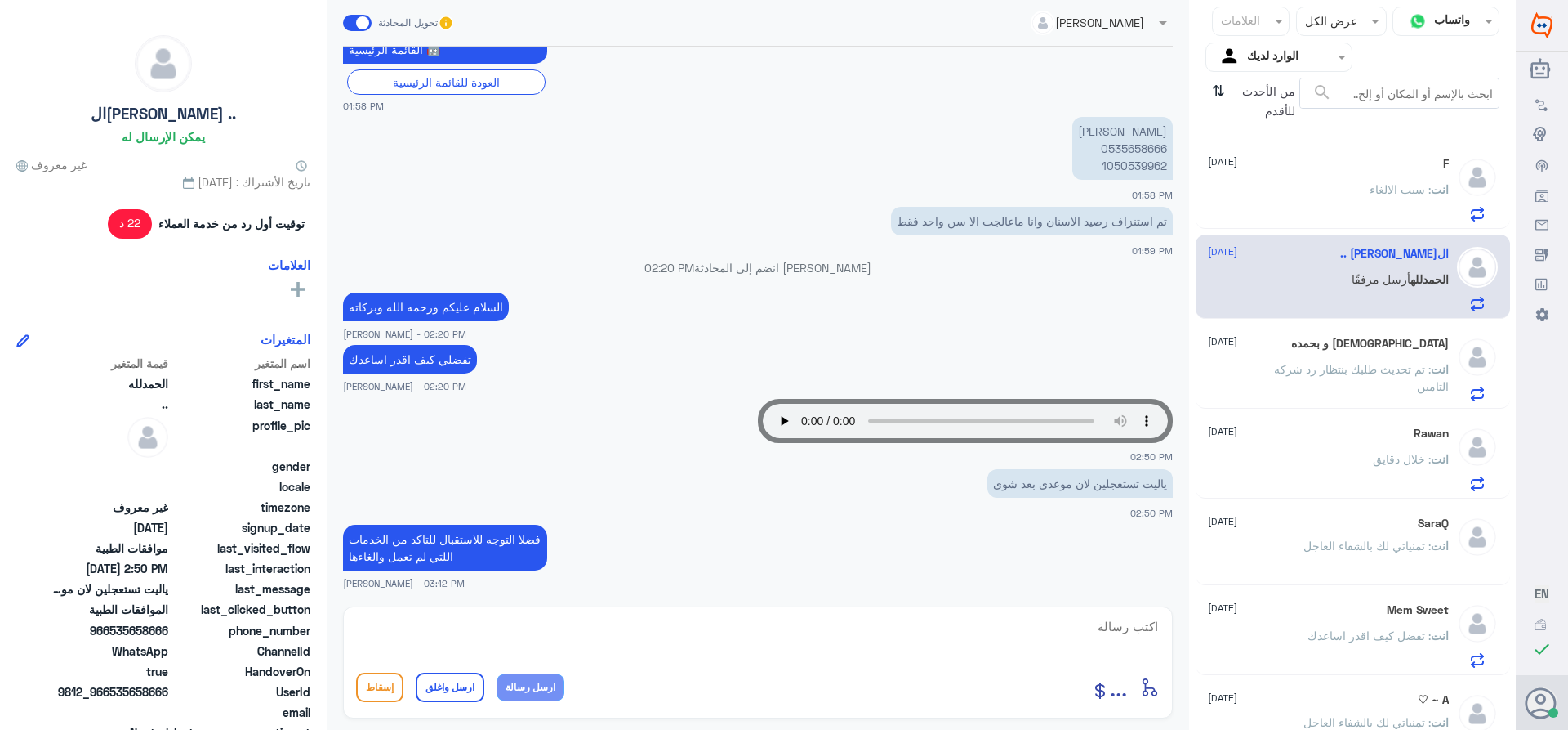
click at [1332, 369] on span ": تم تحديث طلبك بنتظار رد شركه التامين" at bounding box center [1362, 377] width 175 height 31
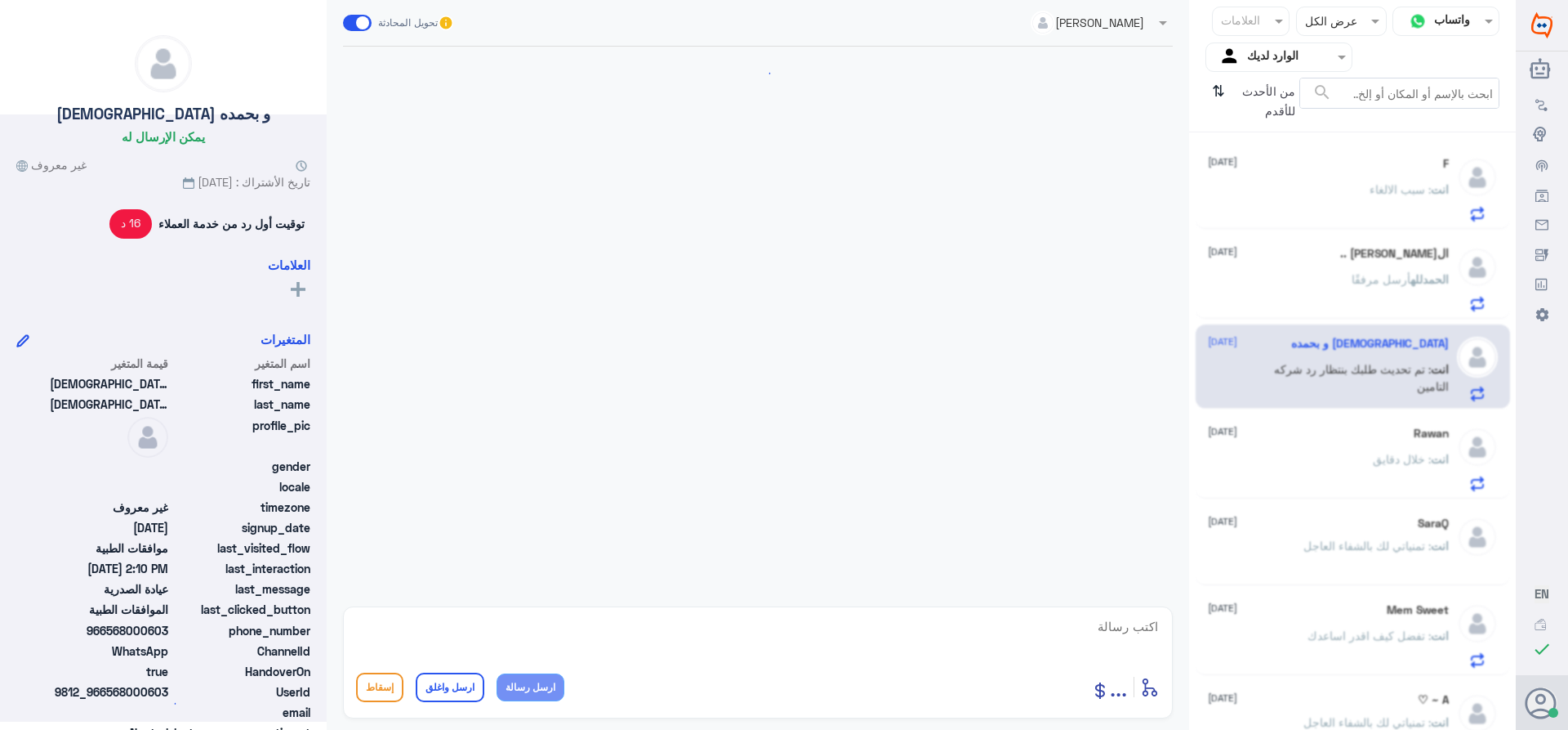
scroll to position [512, 0]
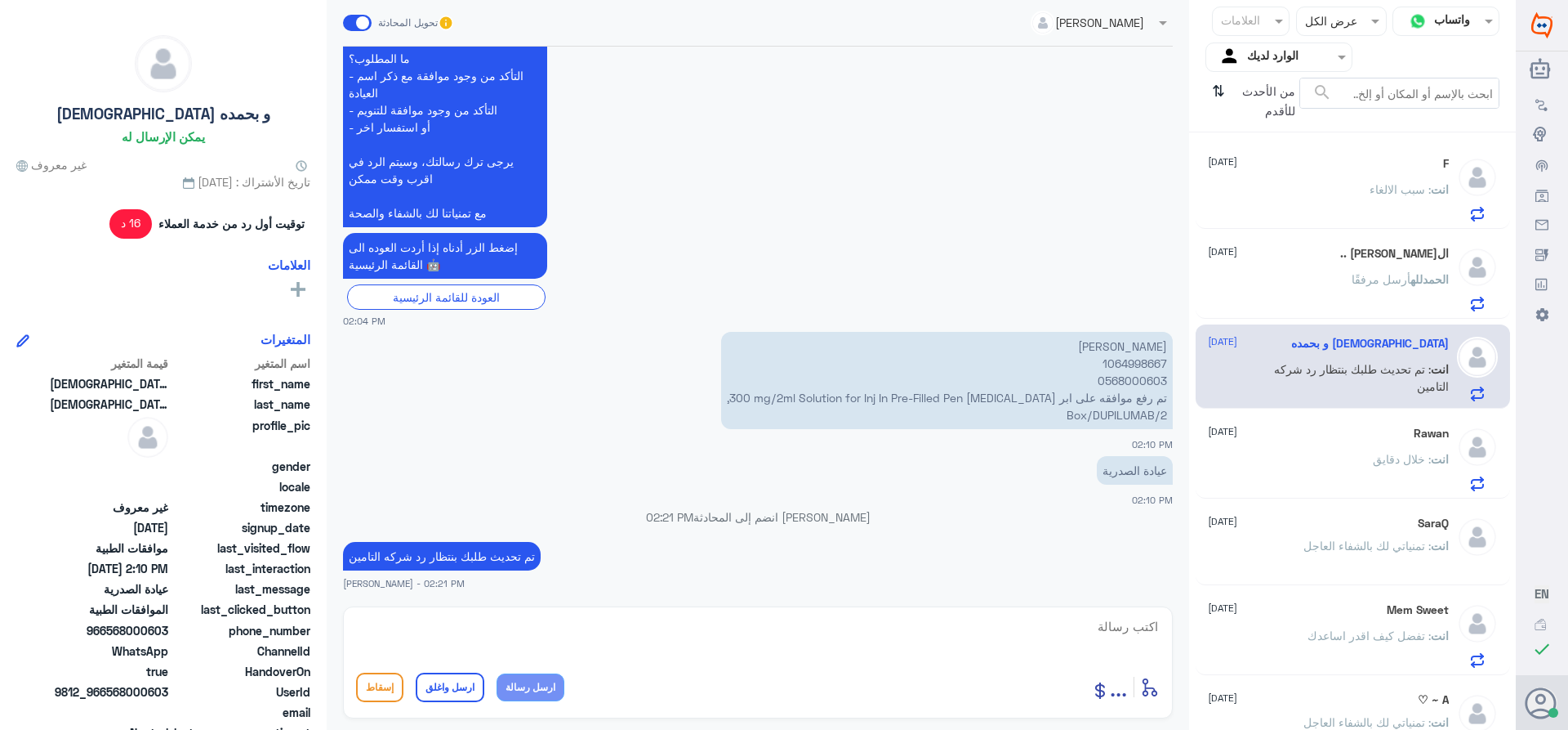
click at [1126, 358] on p "[PERSON_NAME] 1064998667 0568000603 تم رفع موافقه على ابر [MEDICAL_DATA] 300 mg…" at bounding box center [947, 380] width 452 height 98
copy p "1064998667"
click at [1314, 197] on div "انت : سبب الالغاء" at bounding box center [1328, 203] width 241 height 37
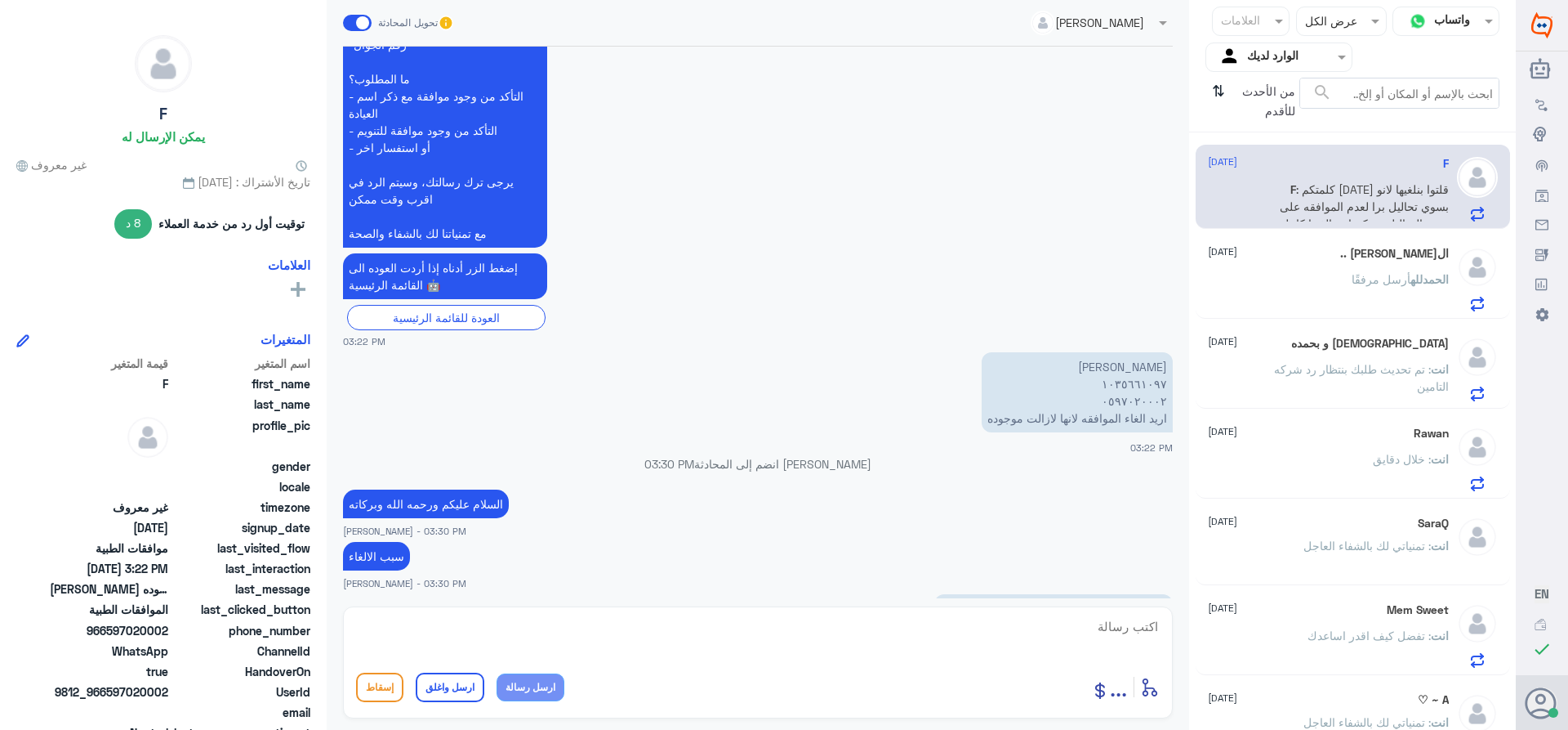
scroll to position [1512, 0]
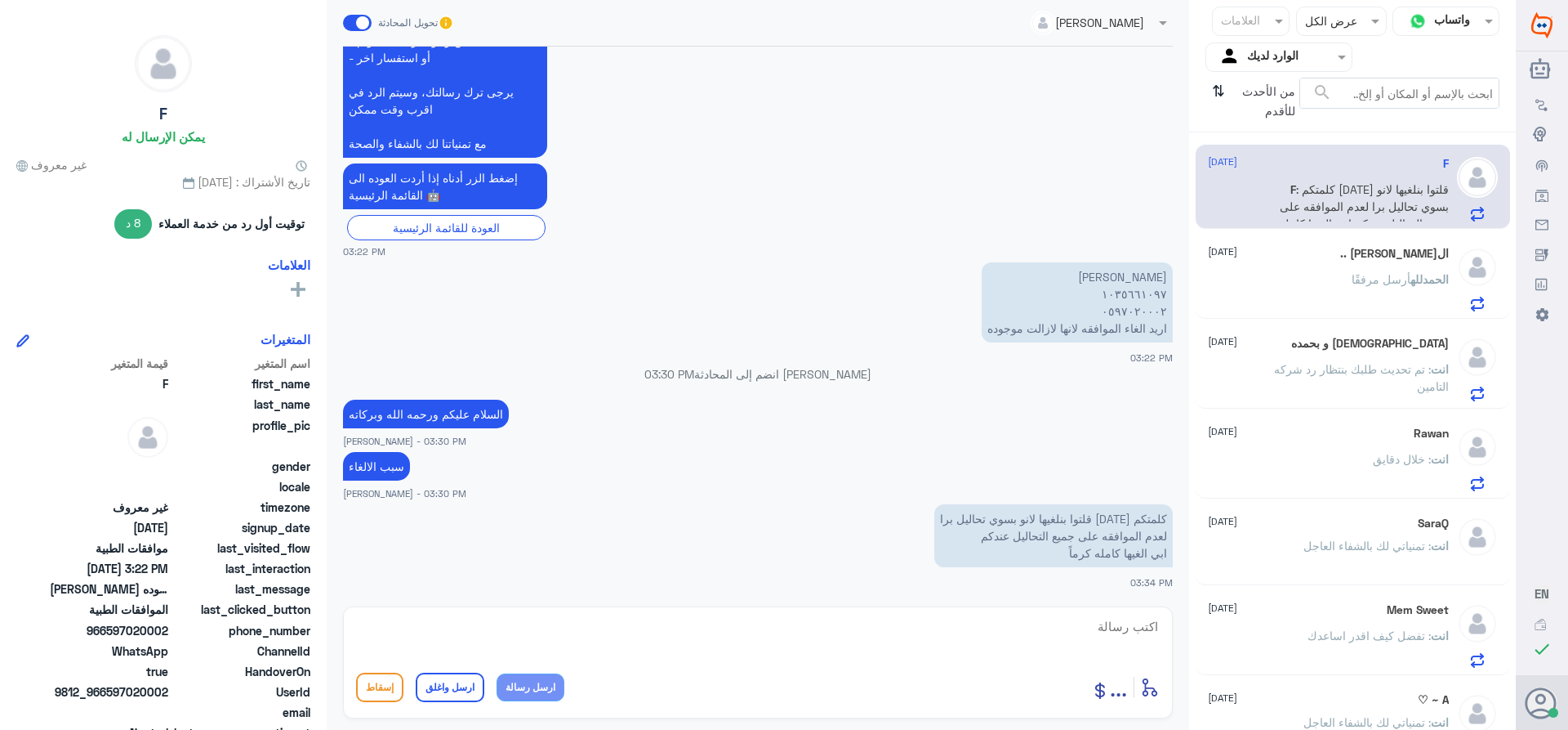
click at [1095, 632] on textarea at bounding box center [757, 635] width 804 height 40
paste textarea "تمنياتي لك بالشفاء العاجل"
type textarea "تم الالغاء بناء على طلبك /تمنياتي لك بالشفاء العاجل"
click at [462, 682] on button "ارسل واغلق" at bounding box center [450, 687] width 68 height 29
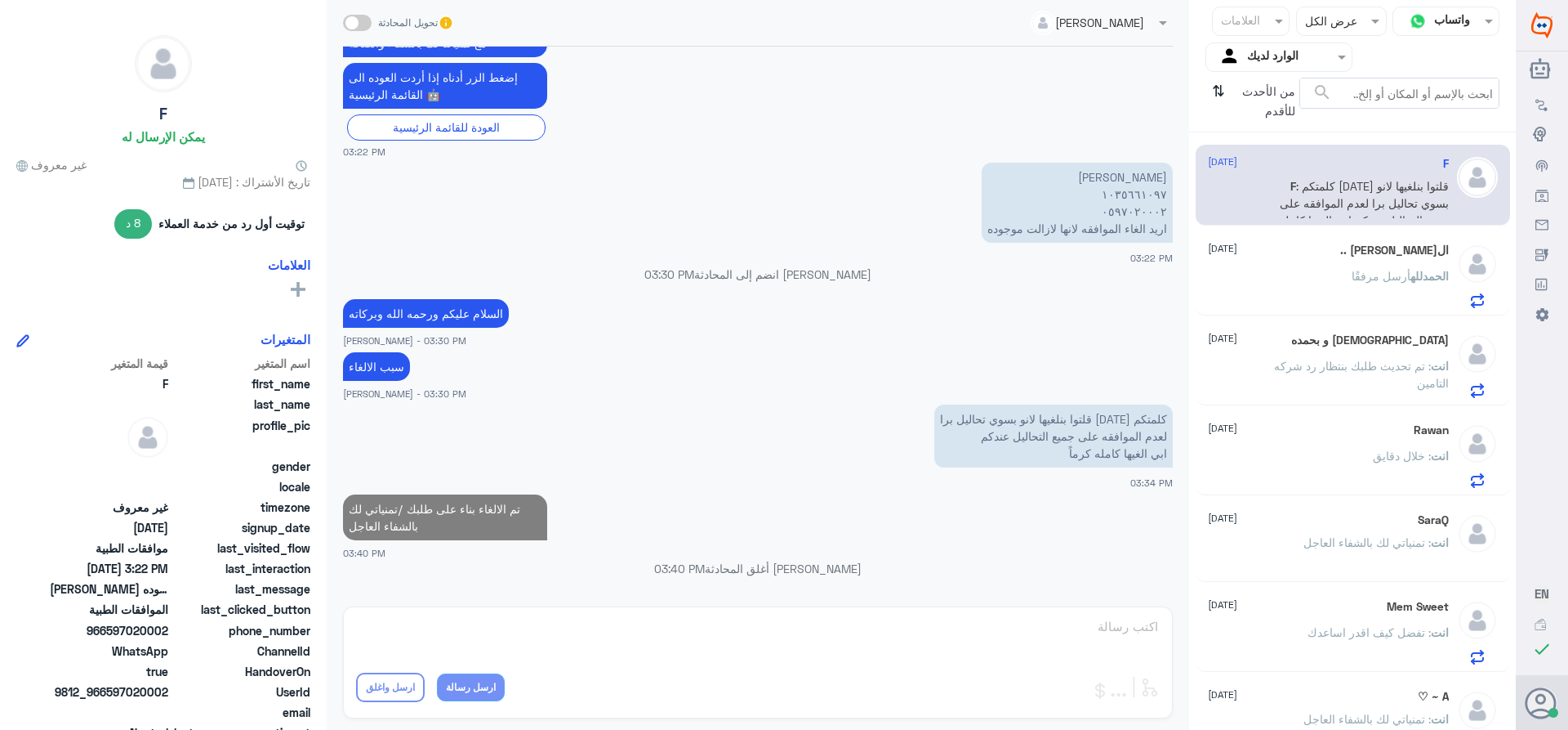
scroll to position [1578, 0]
click at [1326, 281] on div "ال[PERSON_NAME] أرسل مرفقًا" at bounding box center [1328, 290] width 241 height 37
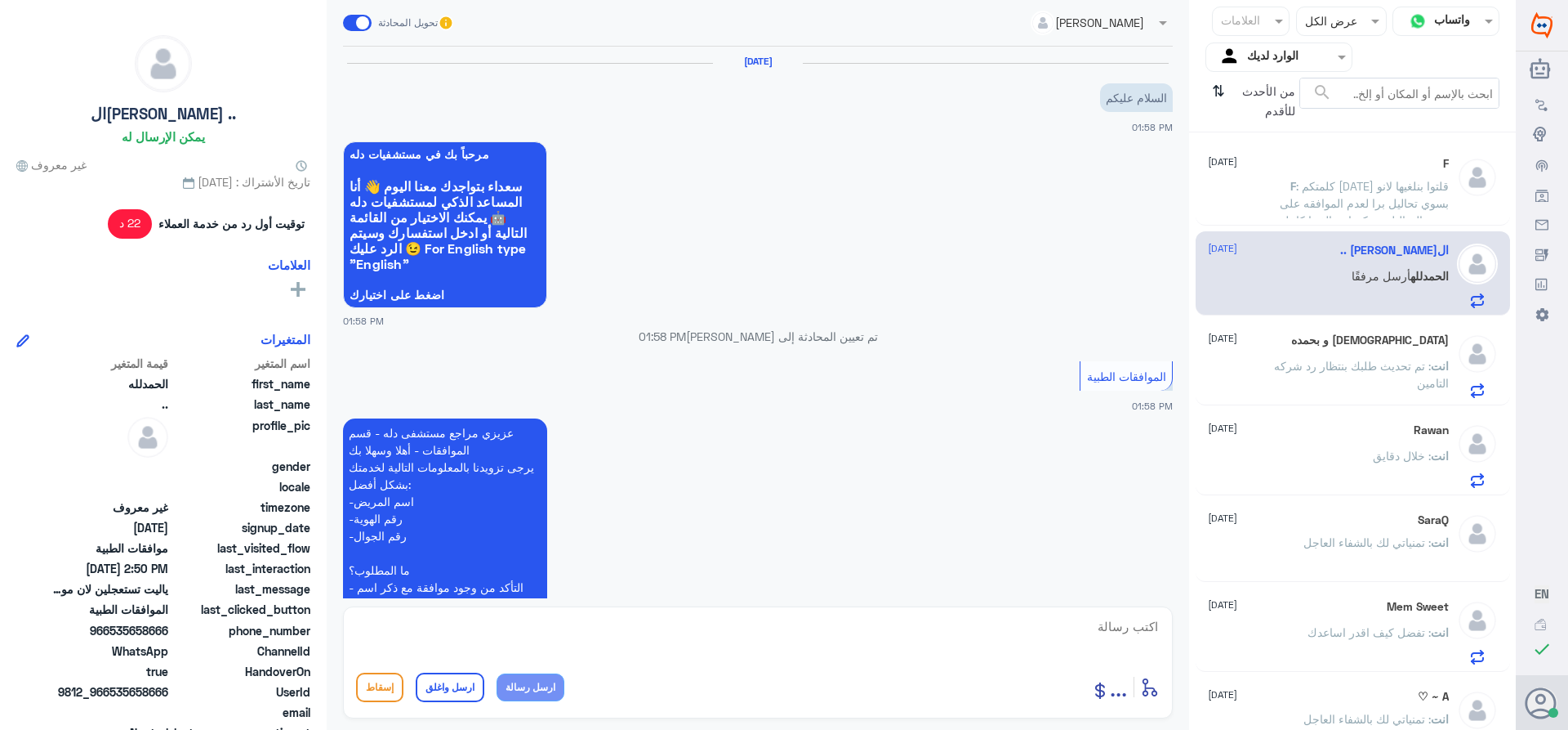
scroll to position [727, 0]
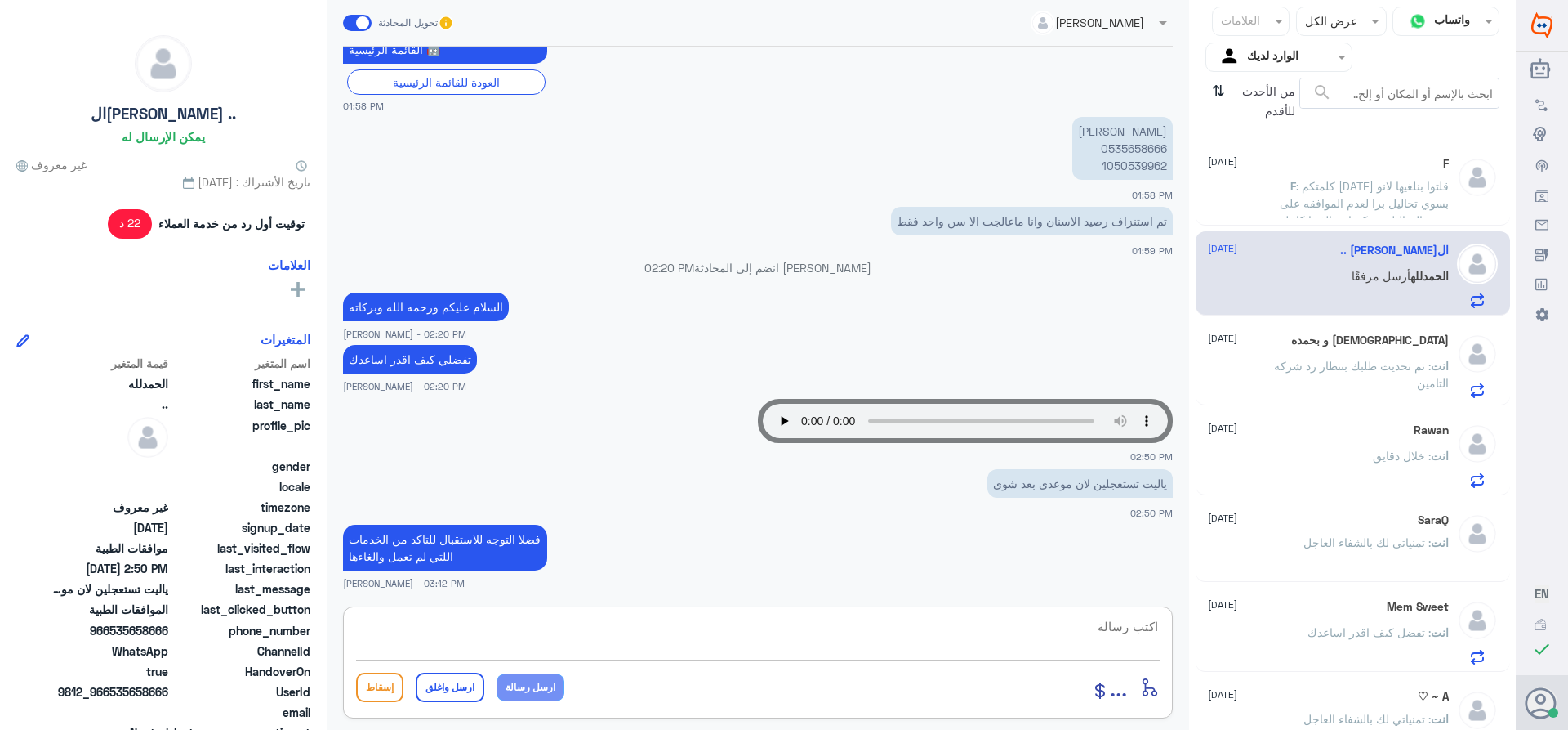
click at [1091, 626] on textarea at bounding box center [757, 635] width 804 height 40
paste textarea "تمنياتي لك بالشفاء العاجل"
type textarea "تمنياتي لك بالشفاء العاجل"
click at [446, 690] on button "ارسل واغلق" at bounding box center [450, 687] width 68 height 29
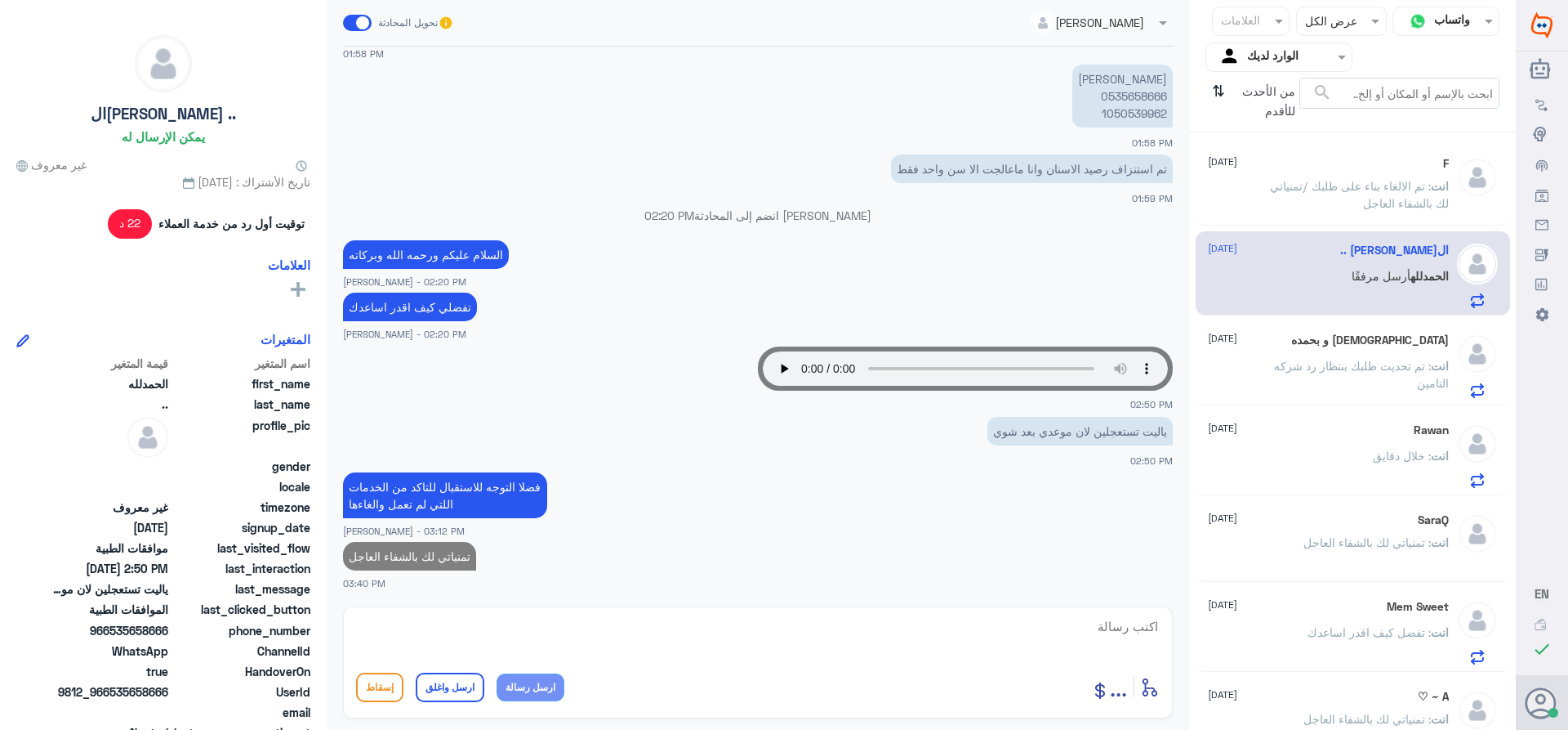
click at [1370, 348] on div "[DEMOGRAPHIC_DATA] و بحمده [DATE] انت : تم تحديث طلبك بنتظار رد شركه التامين" at bounding box center [1328, 365] width 241 height 64
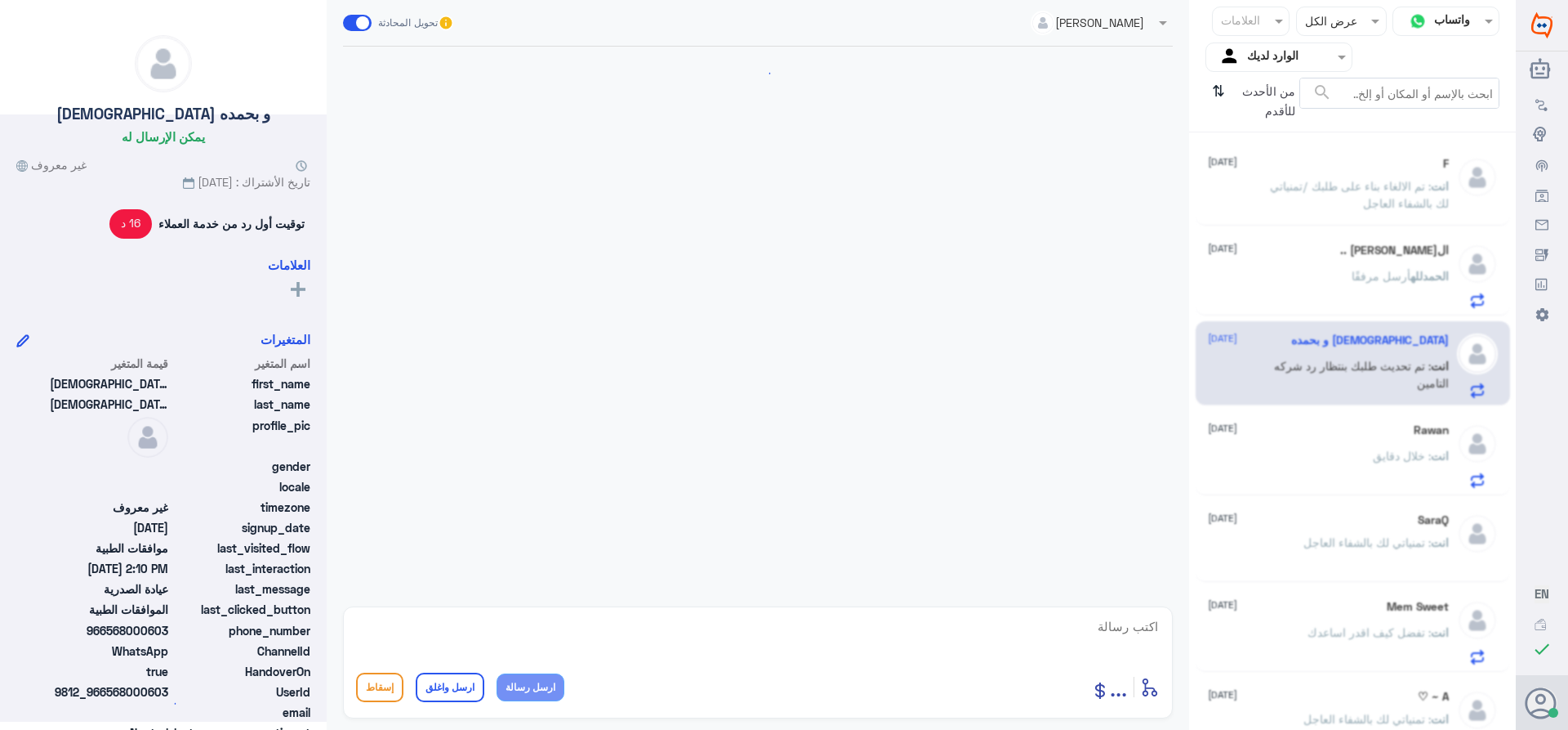
scroll to position [512, 0]
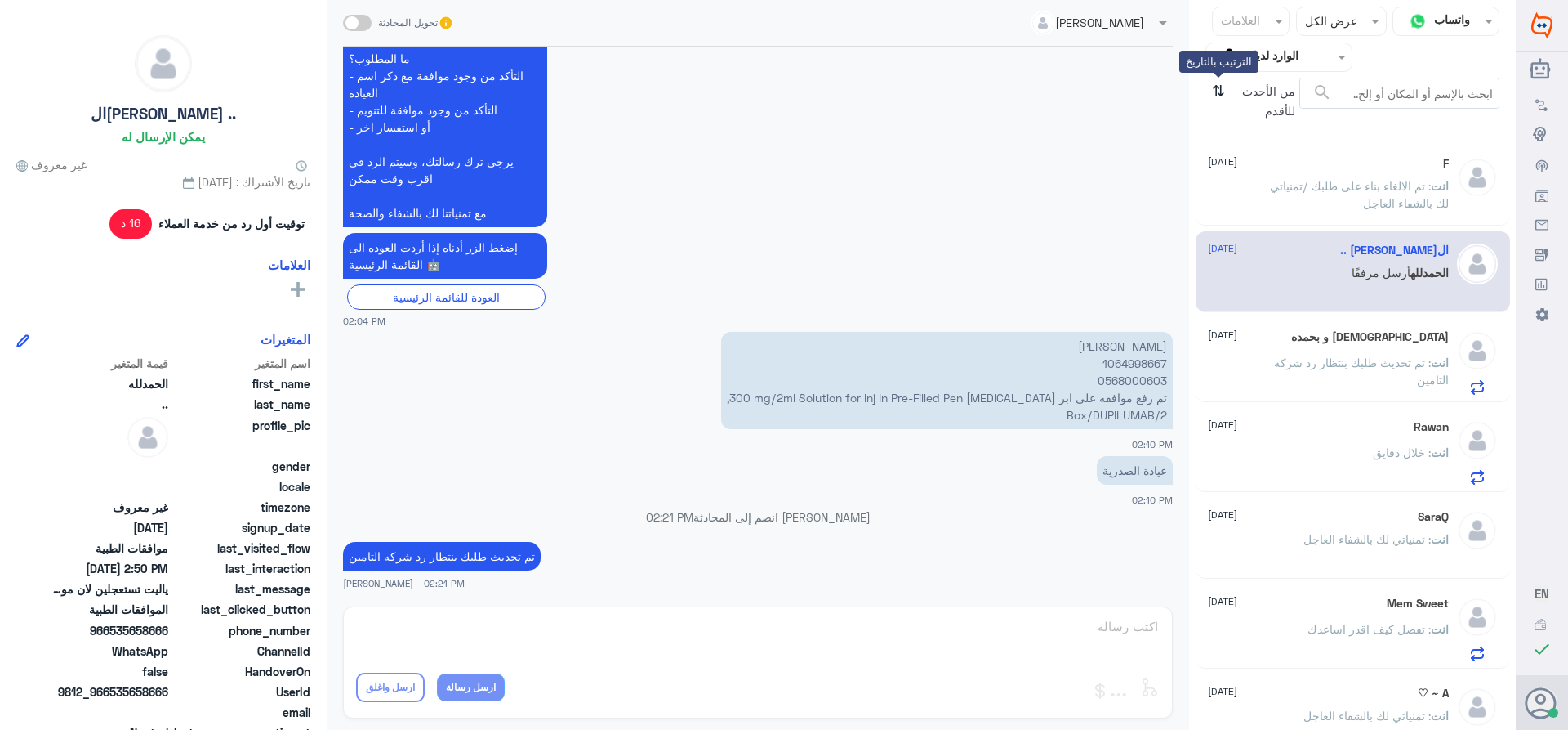
click at [1220, 92] on icon "⇅" at bounding box center [1219, 98] width 13 height 42
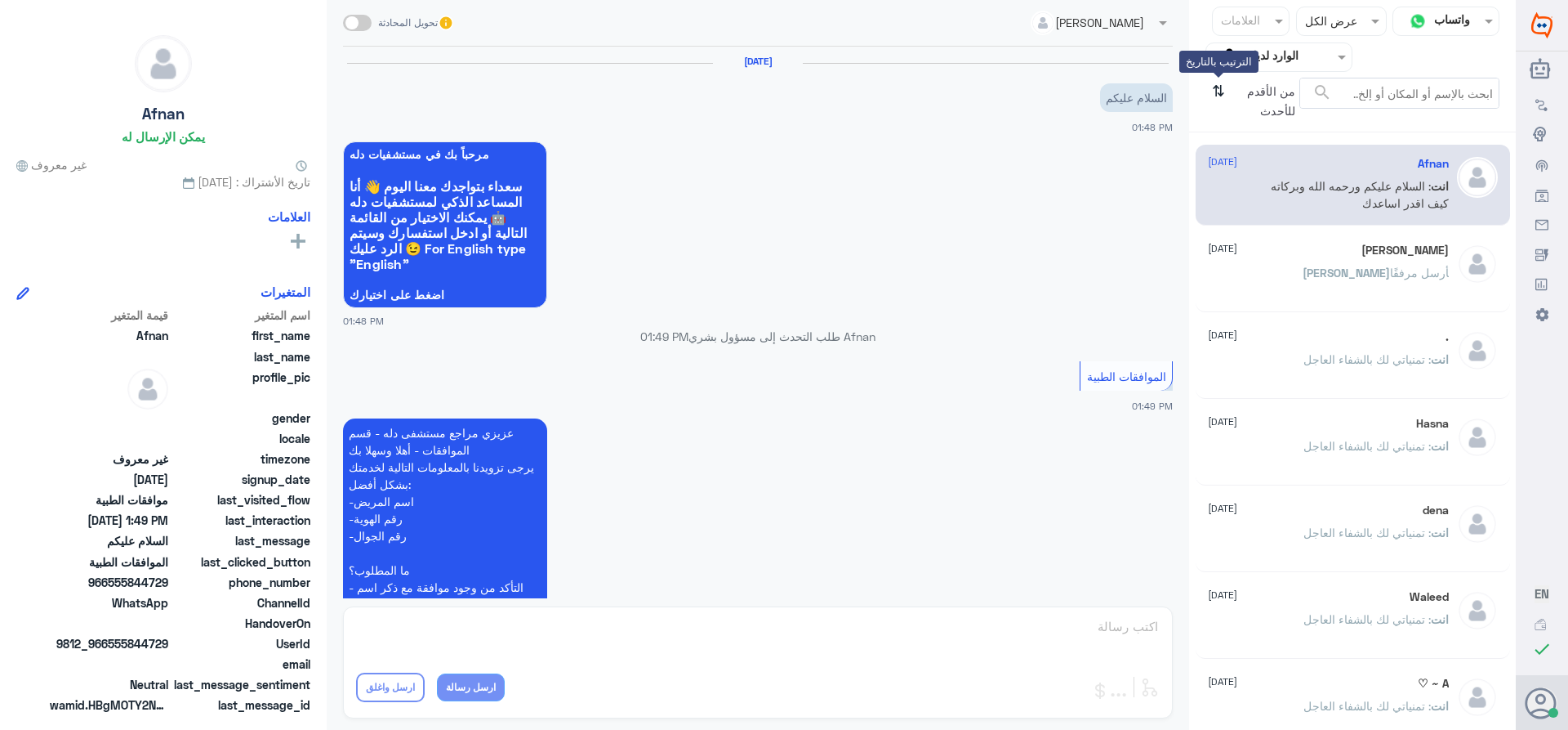
scroll to position [318, 0]
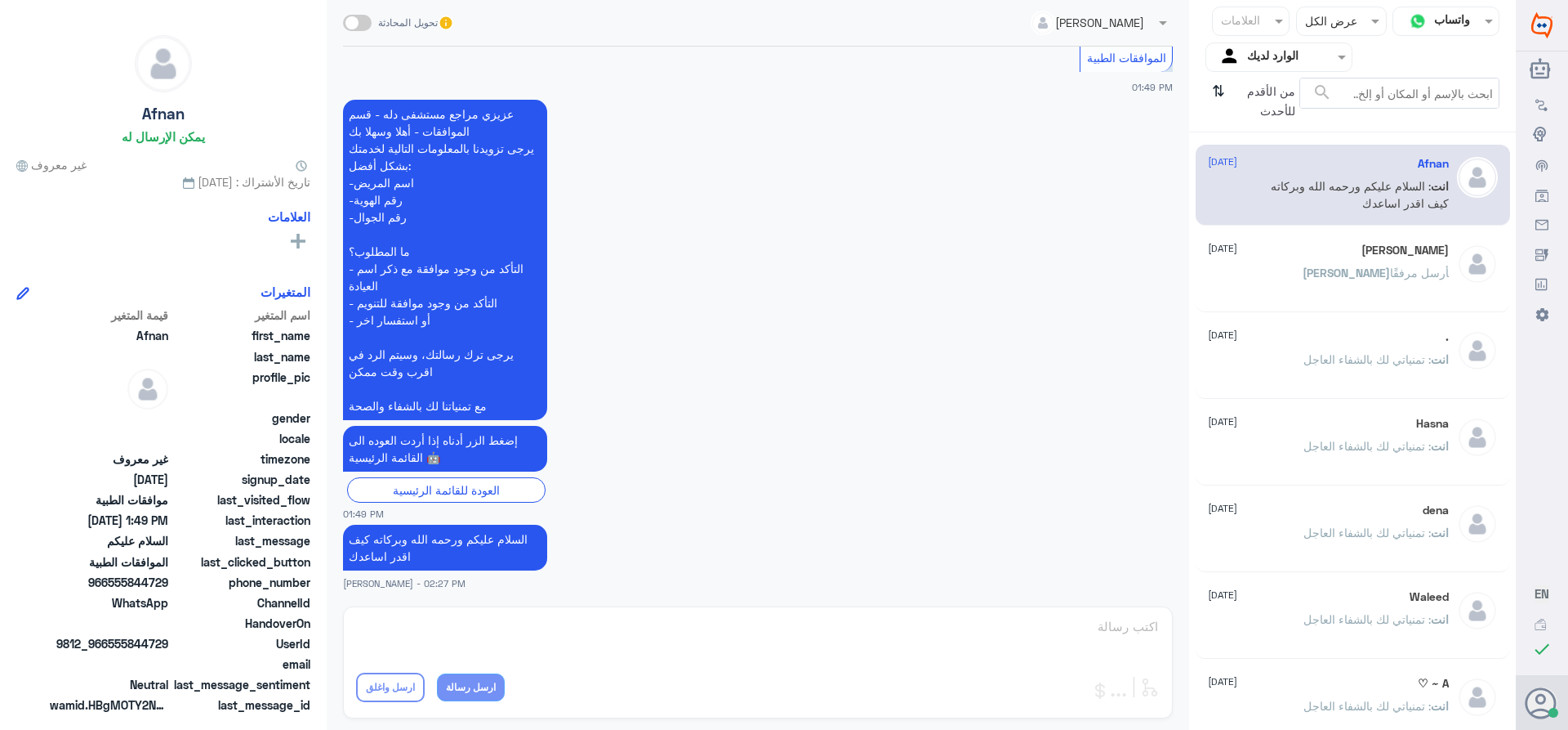
click at [1368, 278] on div "[PERSON_NAME] أرسل مرفقًا" at bounding box center [1328, 287] width 241 height 37
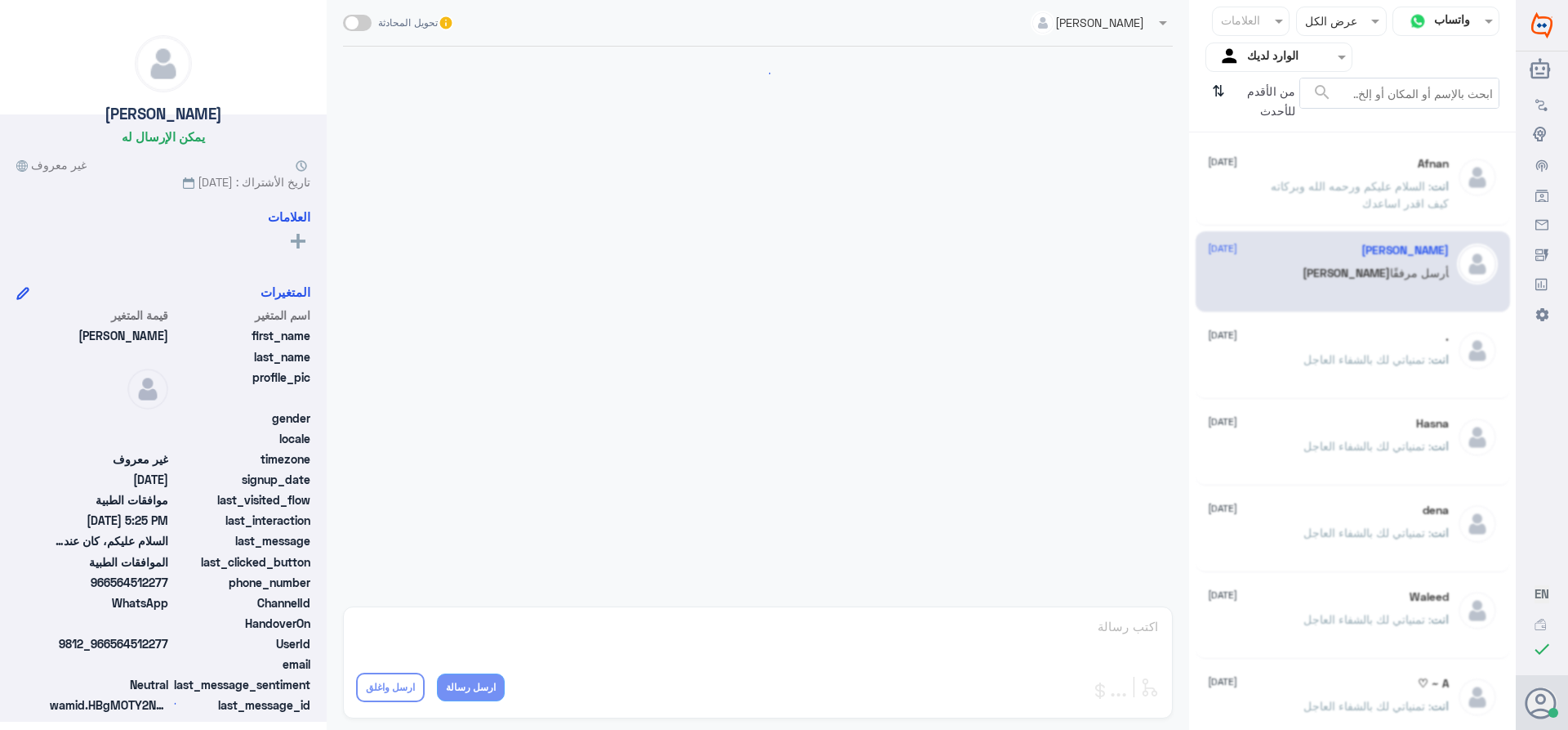
scroll to position [1489, 0]
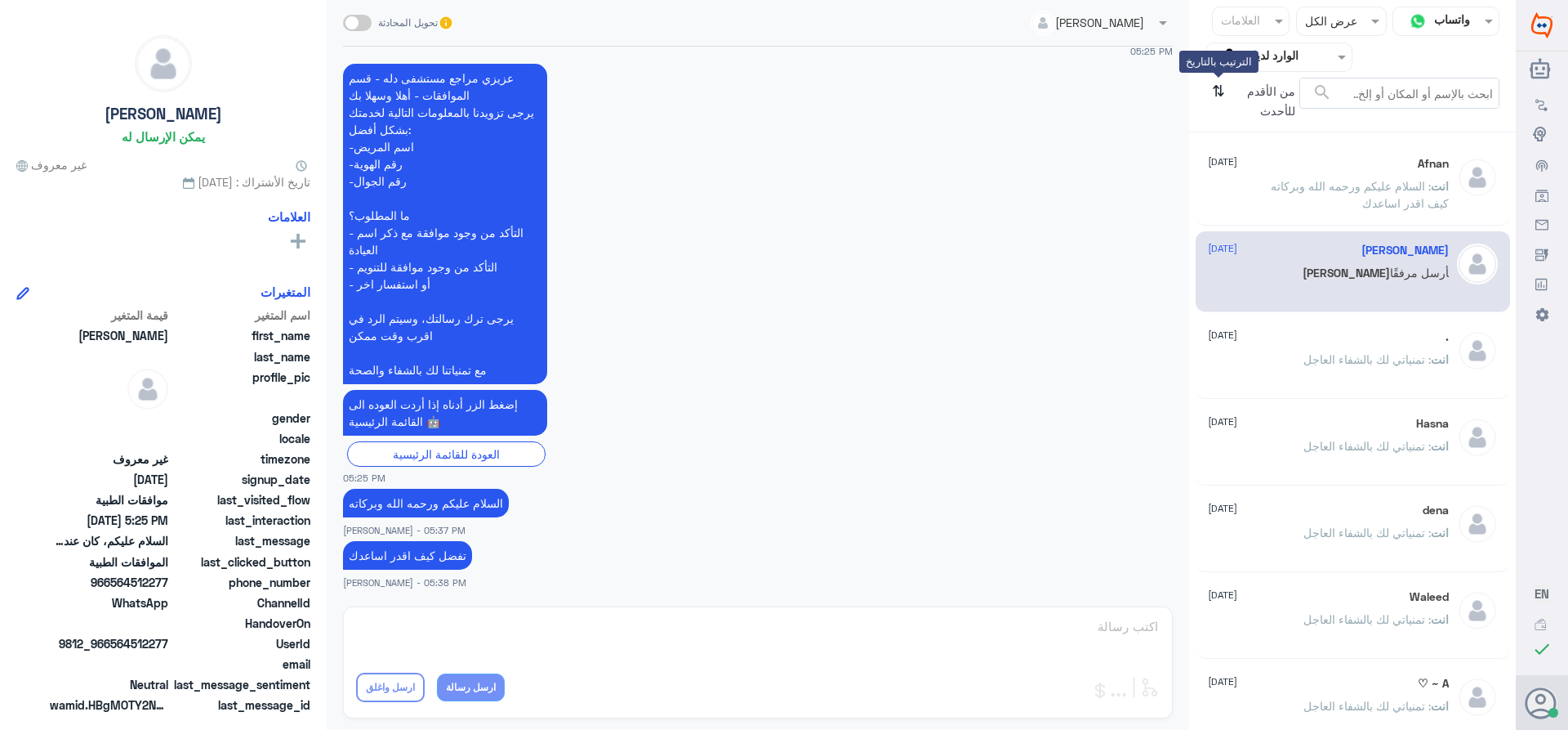
click at [1215, 93] on icon "⇅" at bounding box center [1219, 98] width 13 height 42
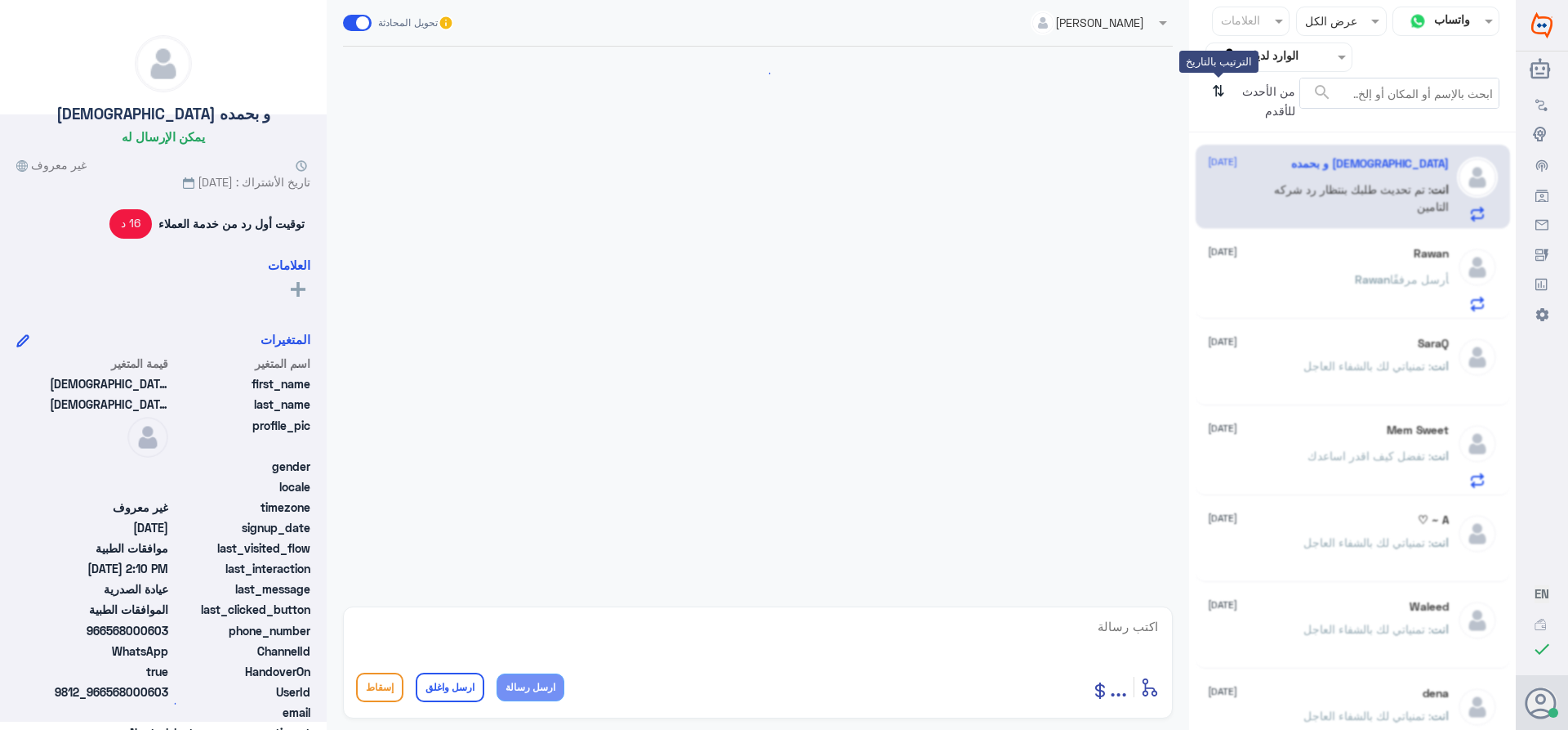
scroll to position [512, 0]
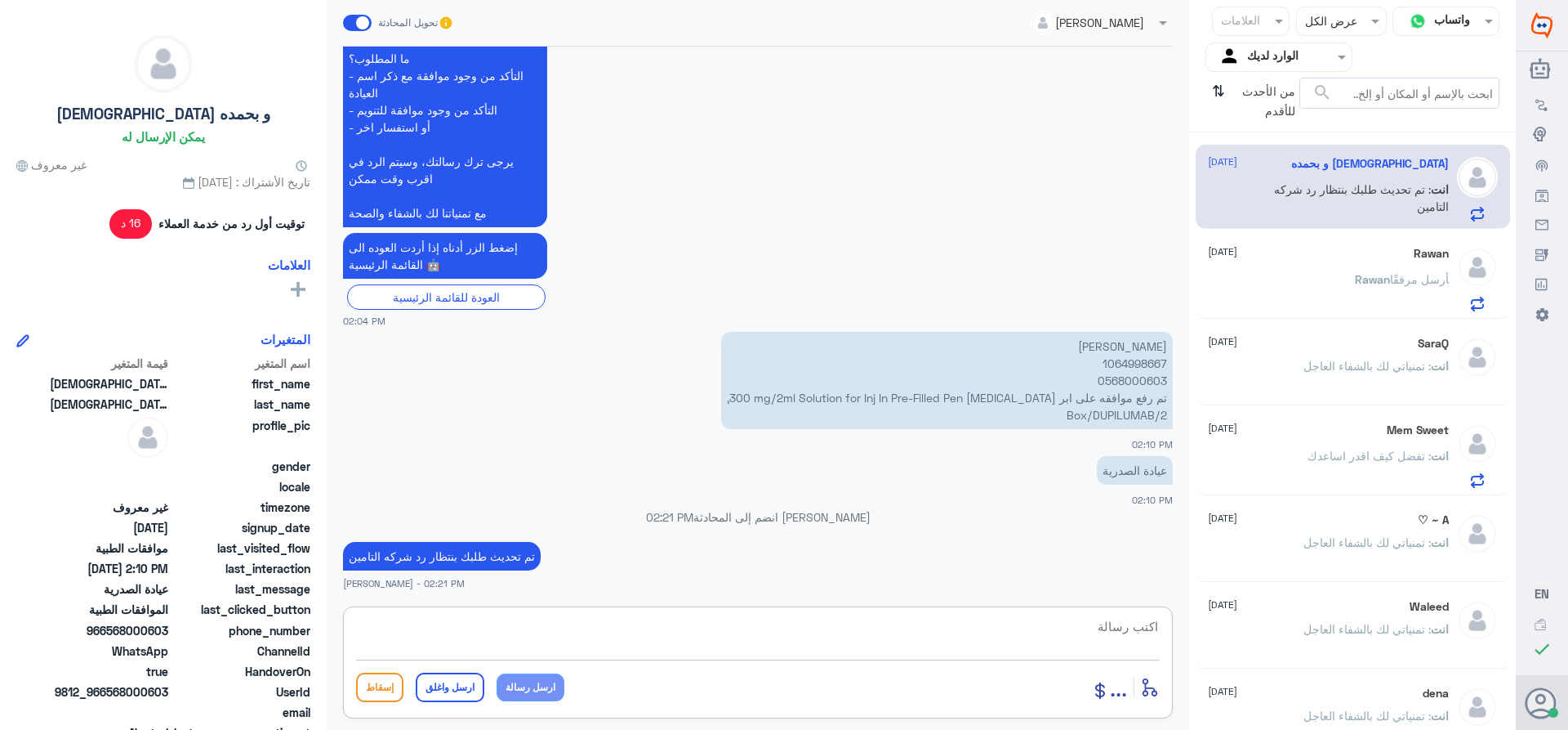
click at [1099, 628] on textarea at bounding box center [757, 635] width 804 height 40
paste textarea "تمنياتي لك بالشفاء العاجل"
type textarea "تمت الموافقه /تمنياتي لك بالشفاء العاجل"
click at [449, 683] on button "ارسل واغلق" at bounding box center [450, 687] width 68 height 29
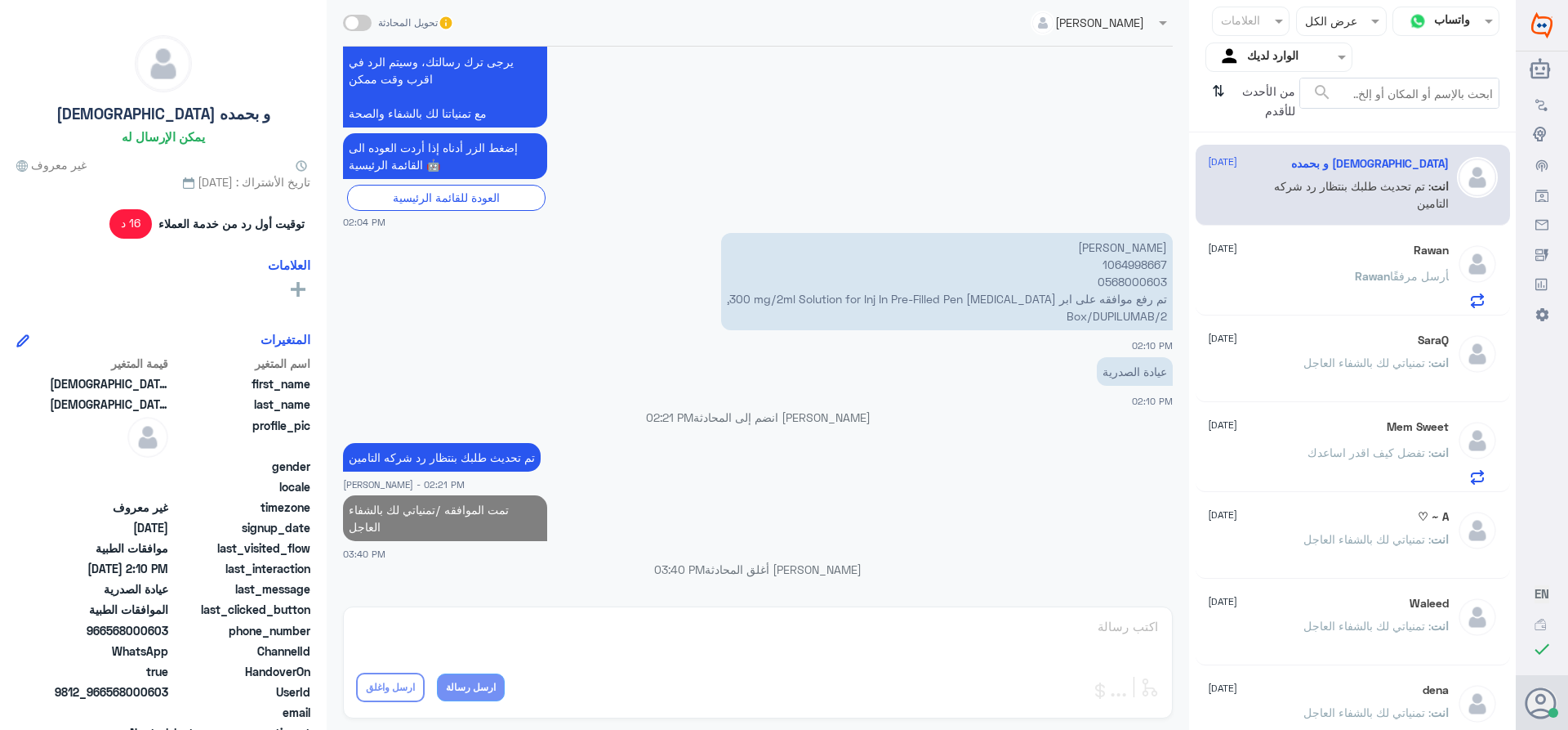
click at [1321, 270] on div "[PERSON_NAME] [DATE] [PERSON_NAME] أرسل مرفقًا" at bounding box center [1328, 275] width 241 height 64
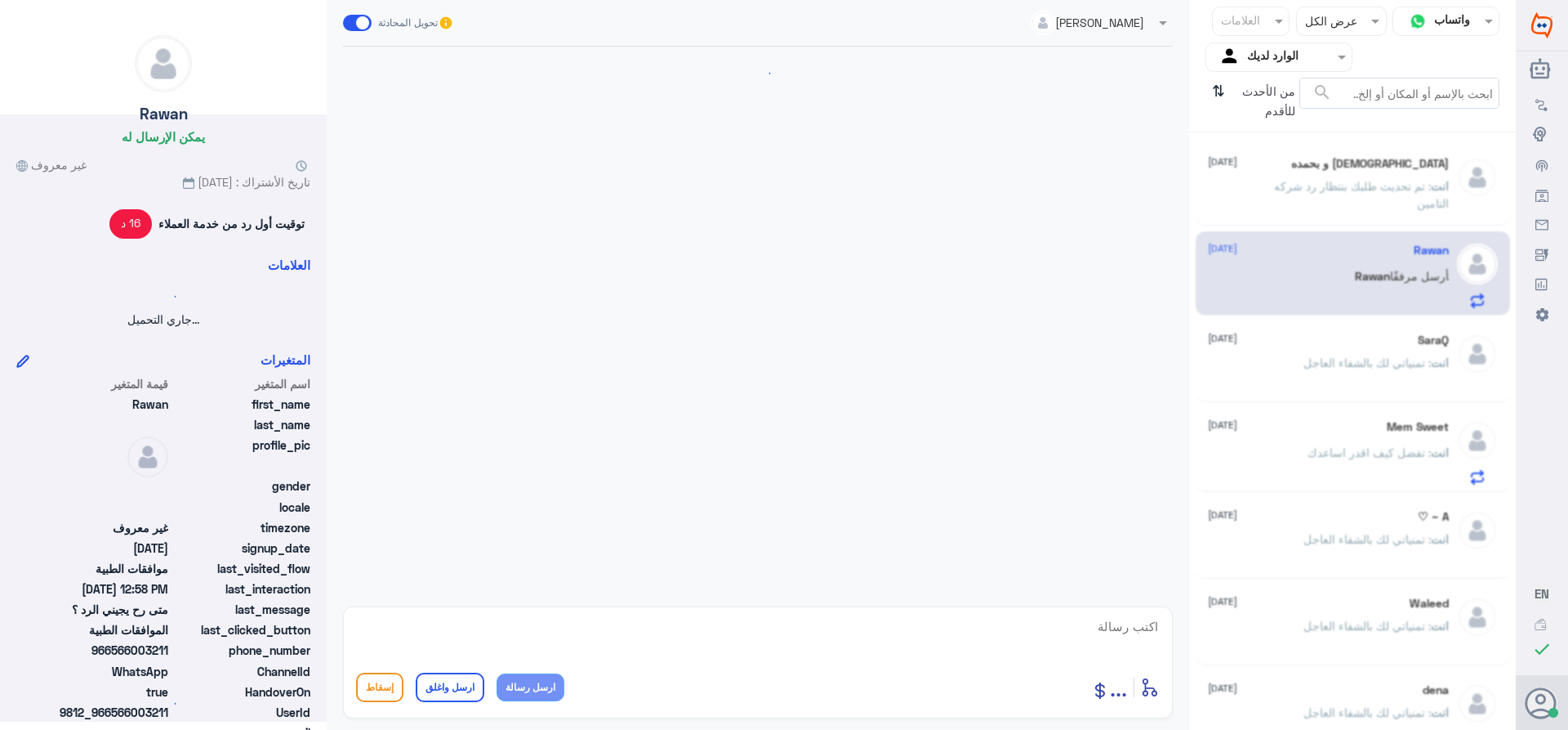
scroll to position [910, 0]
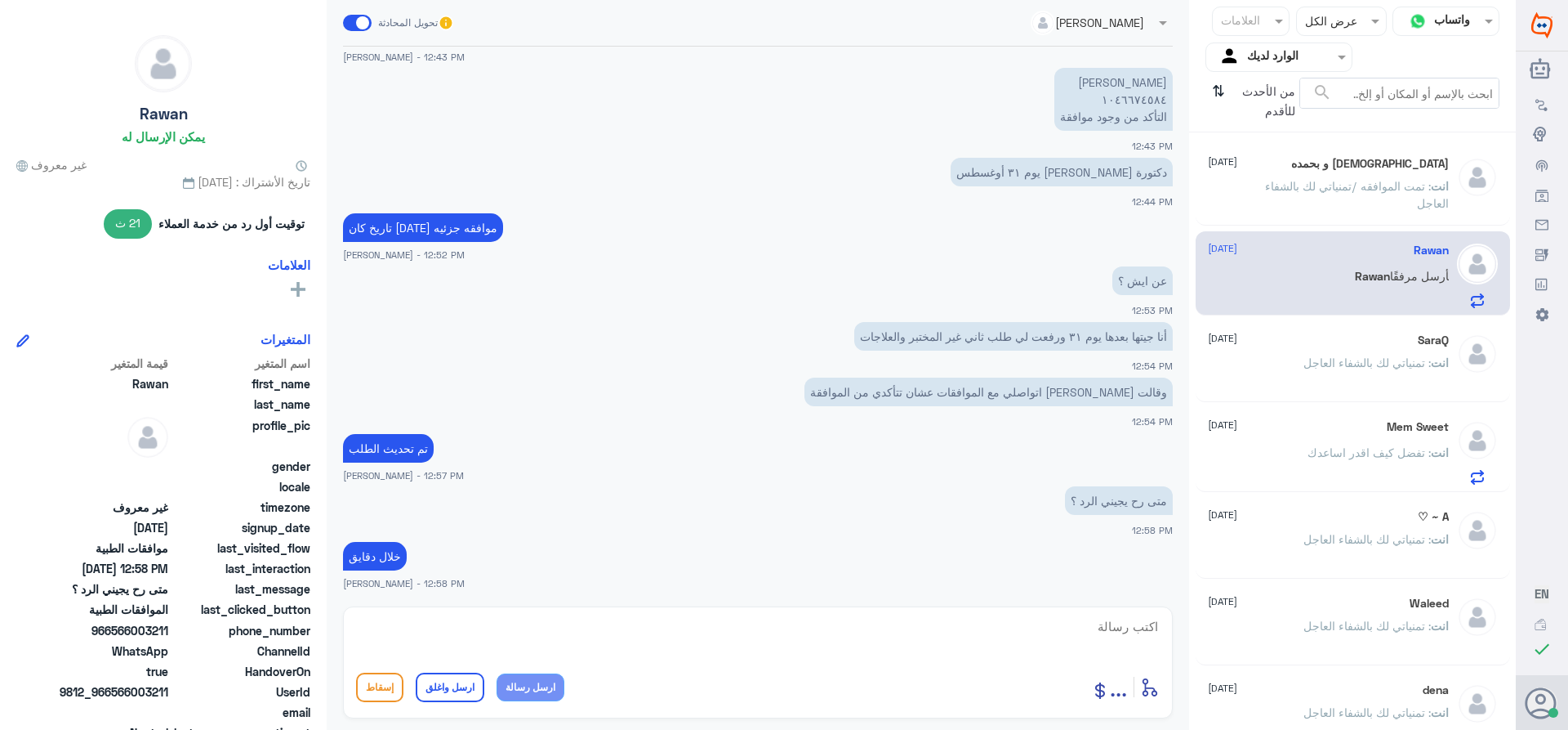
click at [1083, 623] on textarea at bounding box center [757, 635] width 804 height 40
click at [1347, 352] on div "SaraQ [DATE] انت : تمنياتي لك بالشفاء العاجل" at bounding box center [1328, 364] width 241 height 62
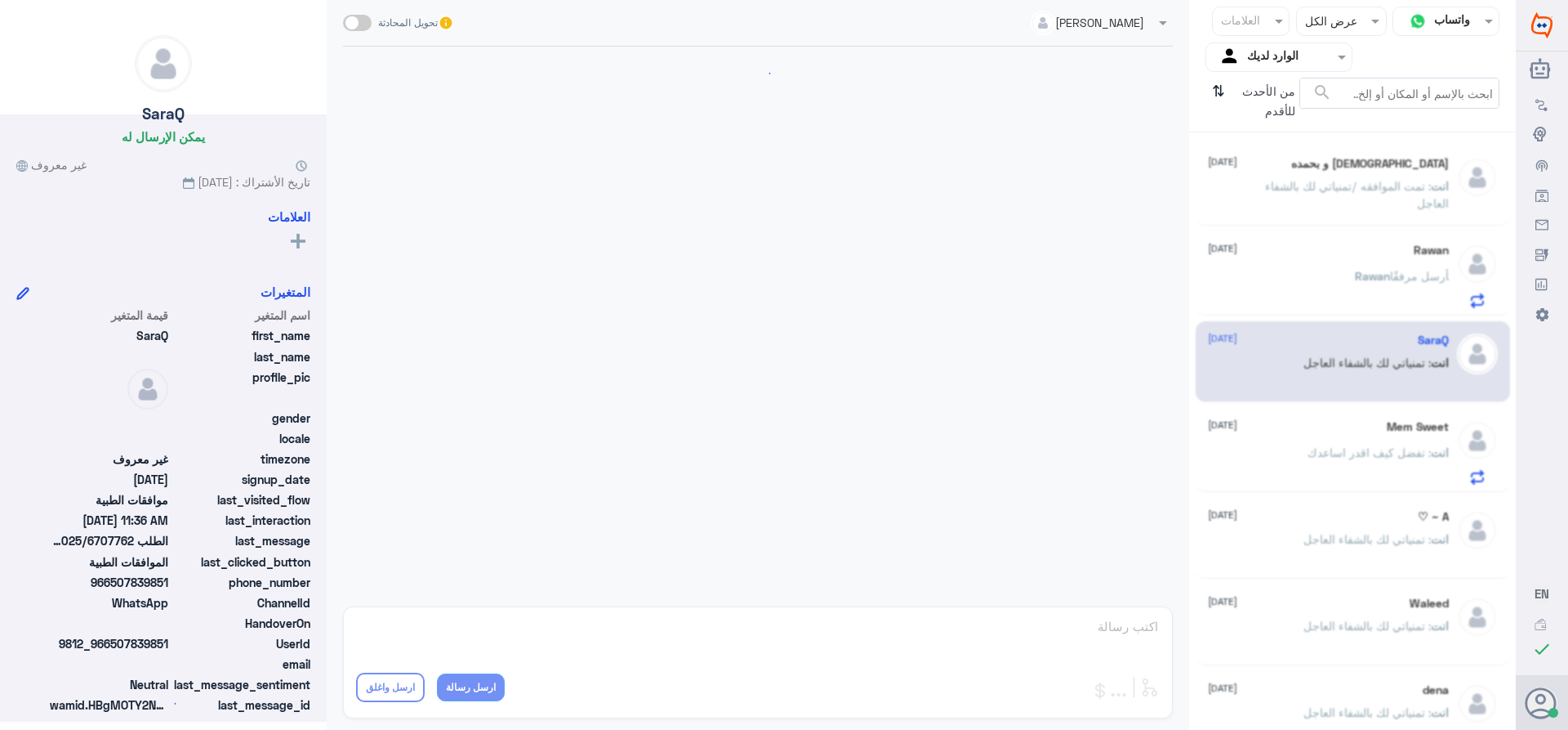
scroll to position [986, 0]
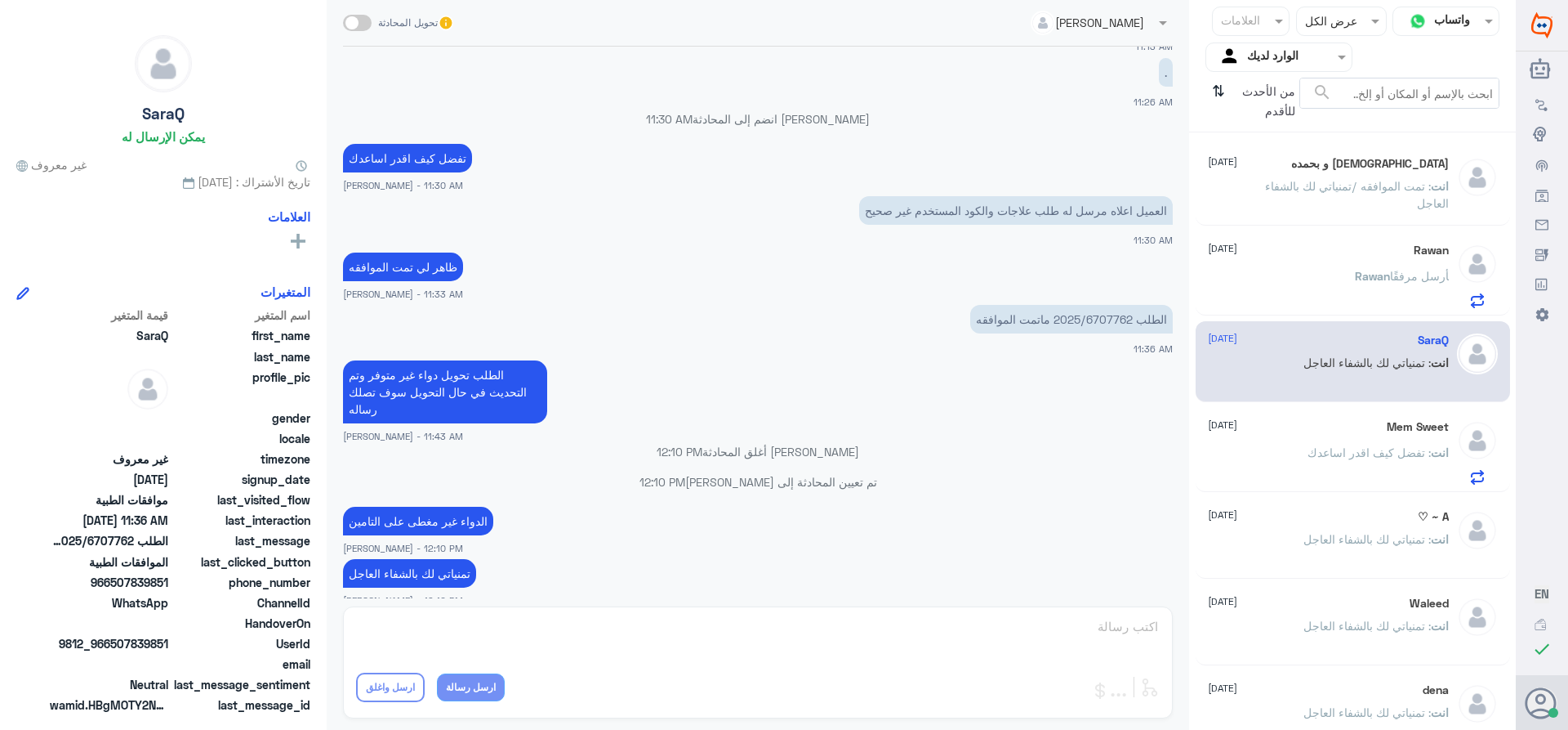
click at [1272, 429] on div "Mem Sweet [DATE]" at bounding box center [1328, 427] width 241 height 14
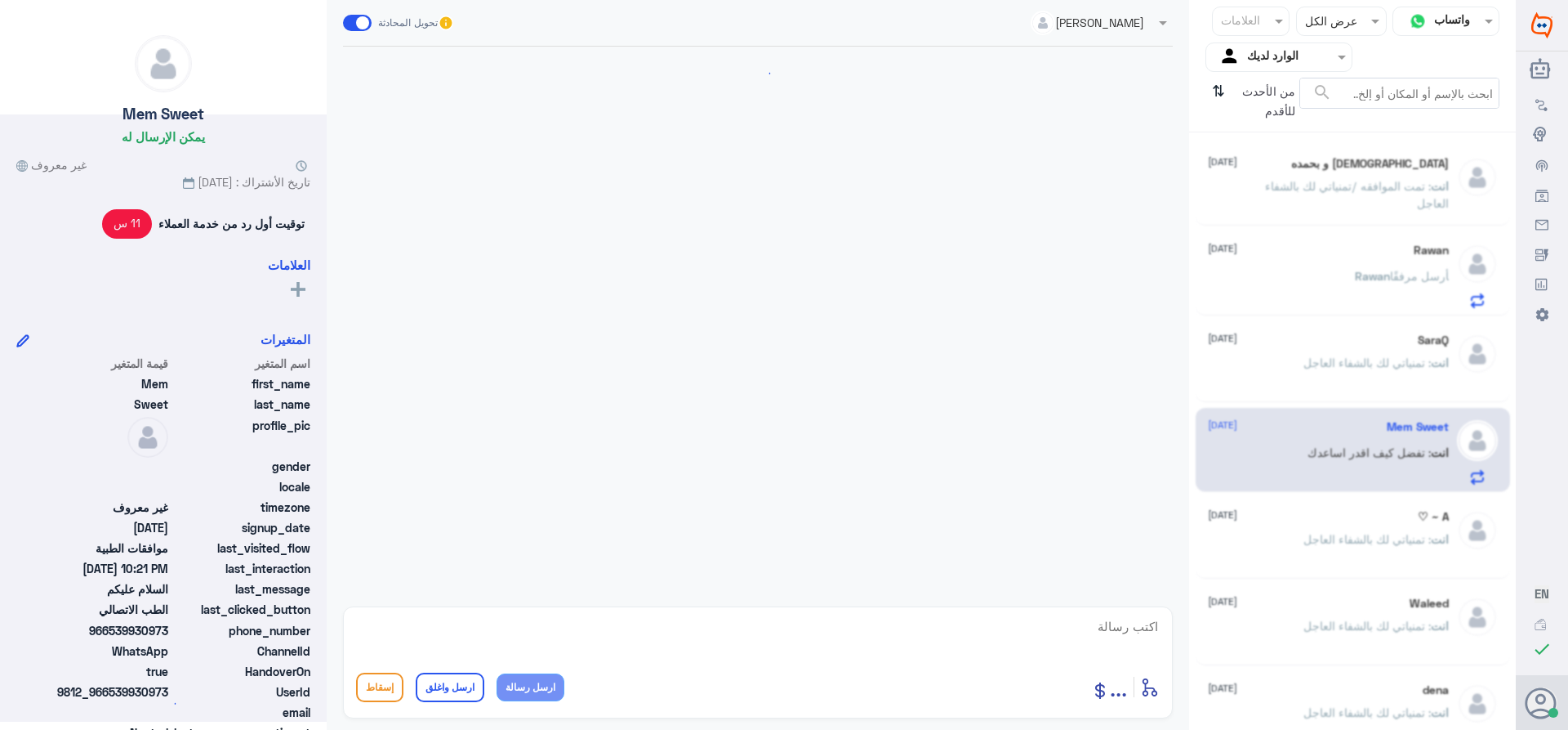
scroll to position [589, 0]
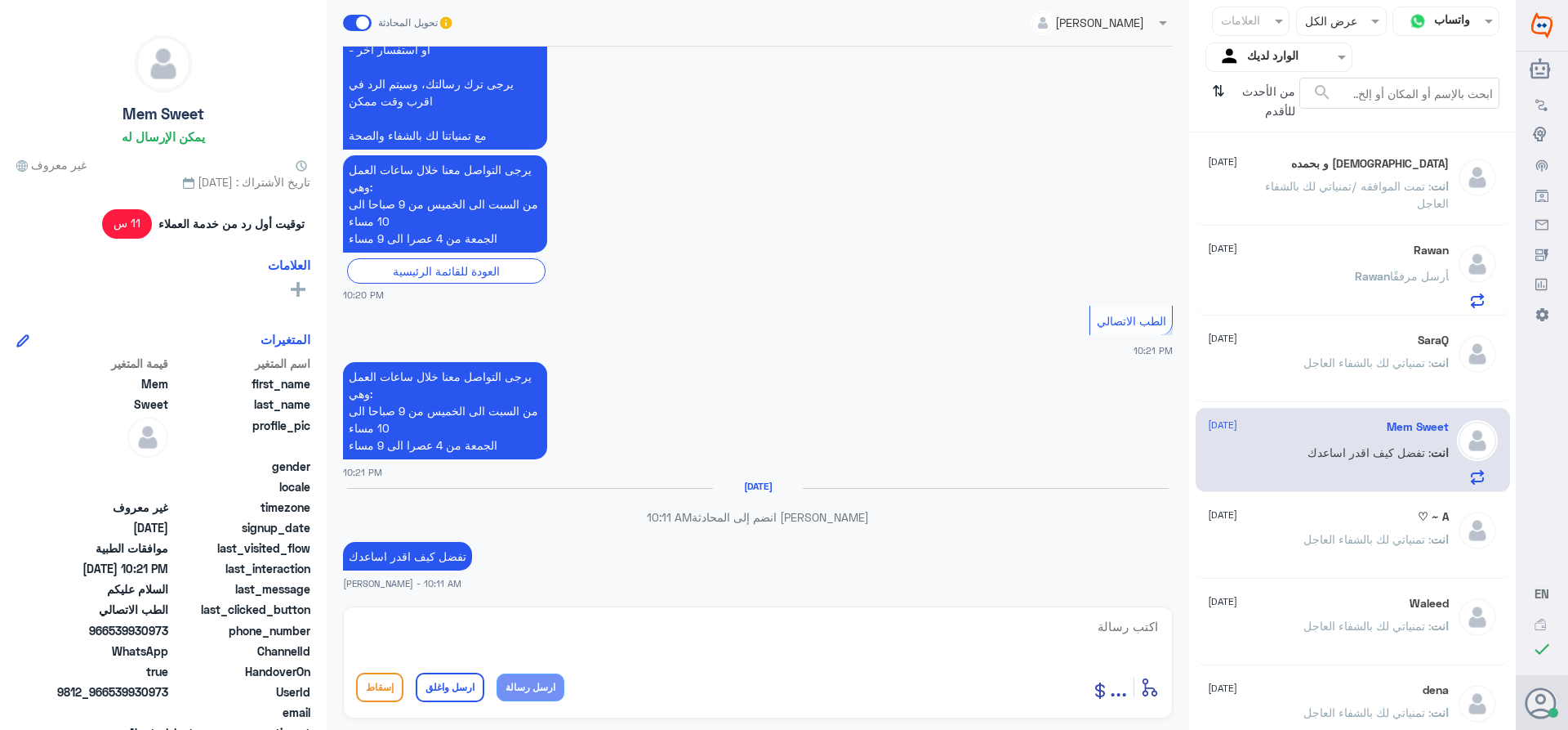
click at [1252, 267] on div "[PERSON_NAME] [DATE] [PERSON_NAME] أرسل مرفقًا" at bounding box center [1328, 275] width 241 height 64
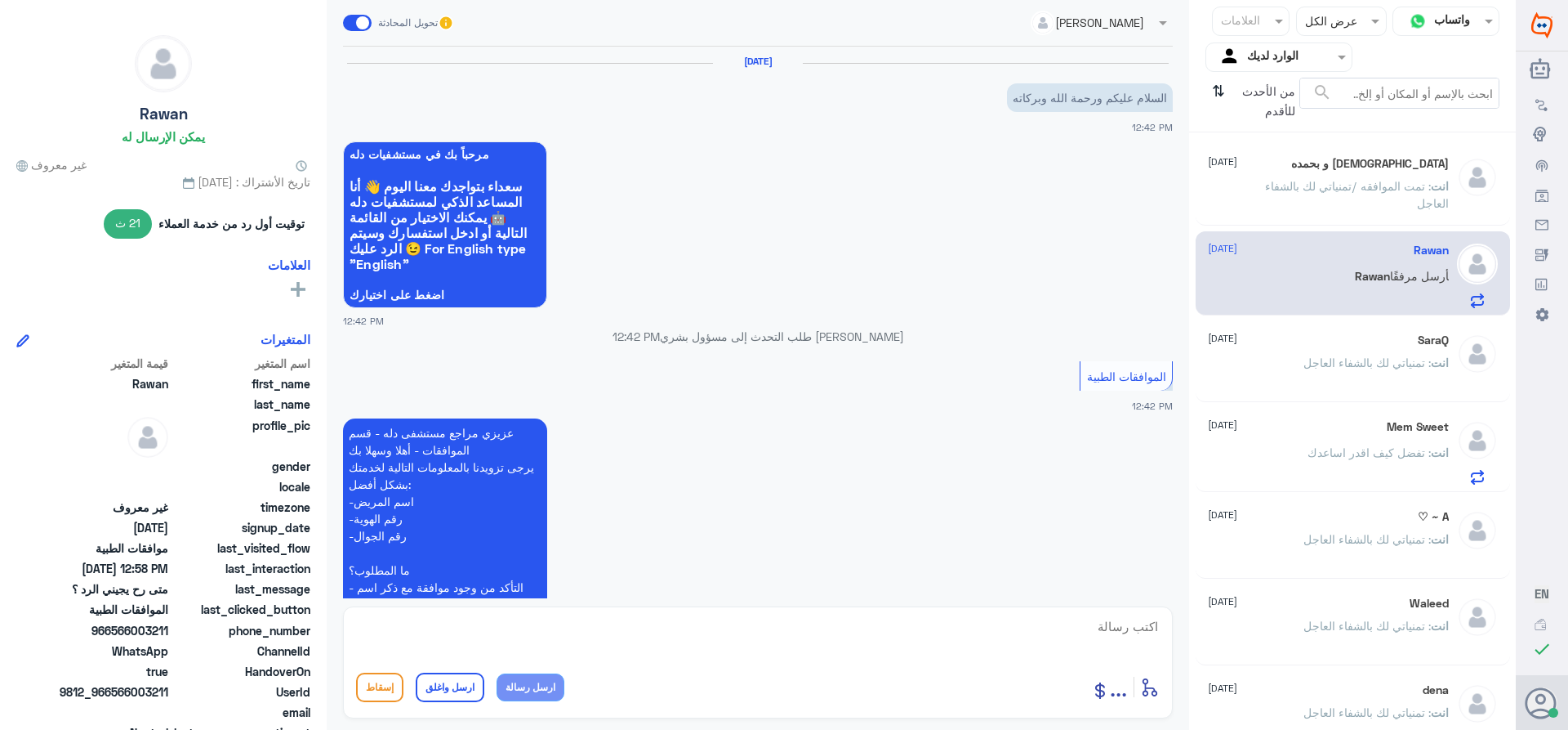
scroll to position [910, 0]
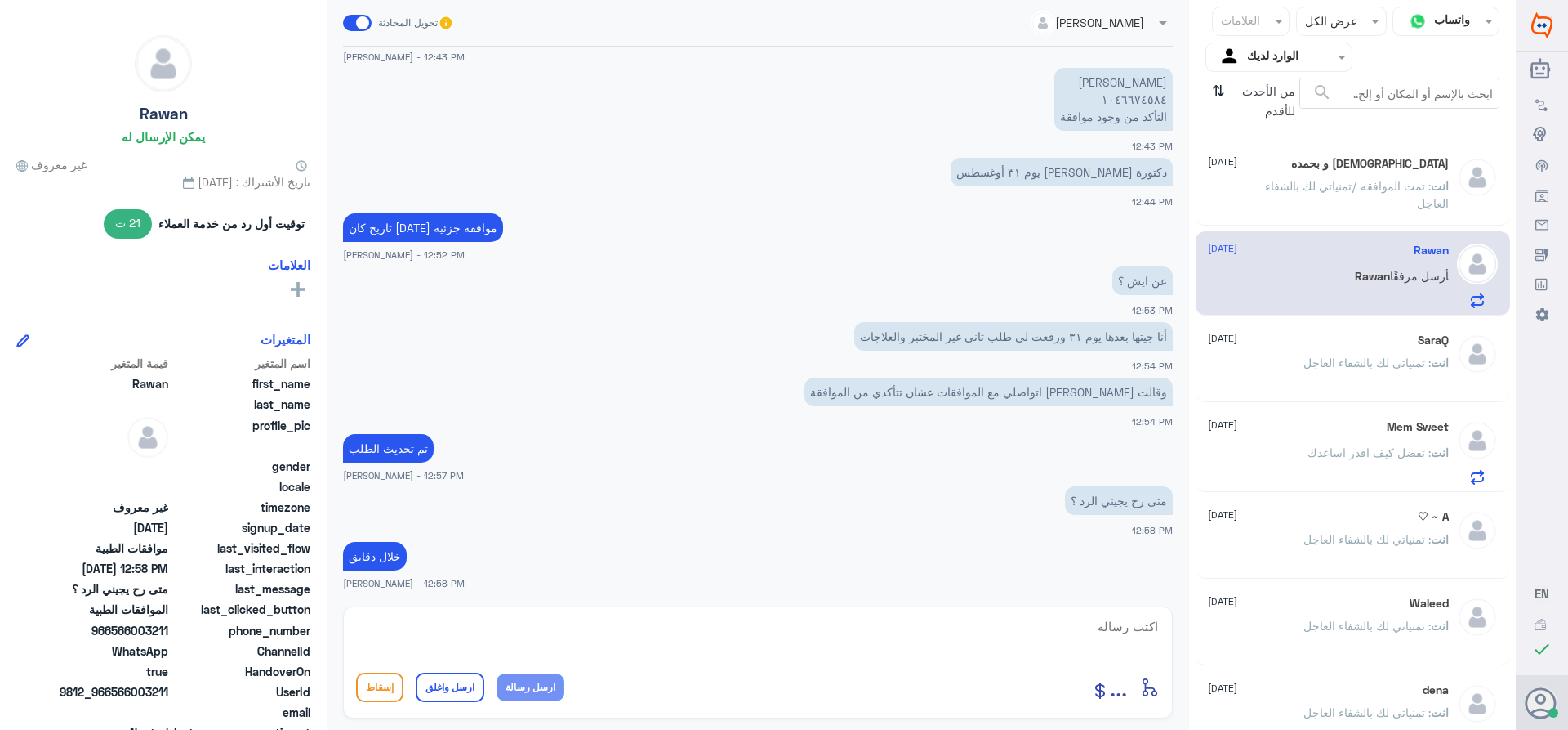
click at [1237, 168] on span "[DATE]" at bounding box center [1222, 162] width 29 height 15
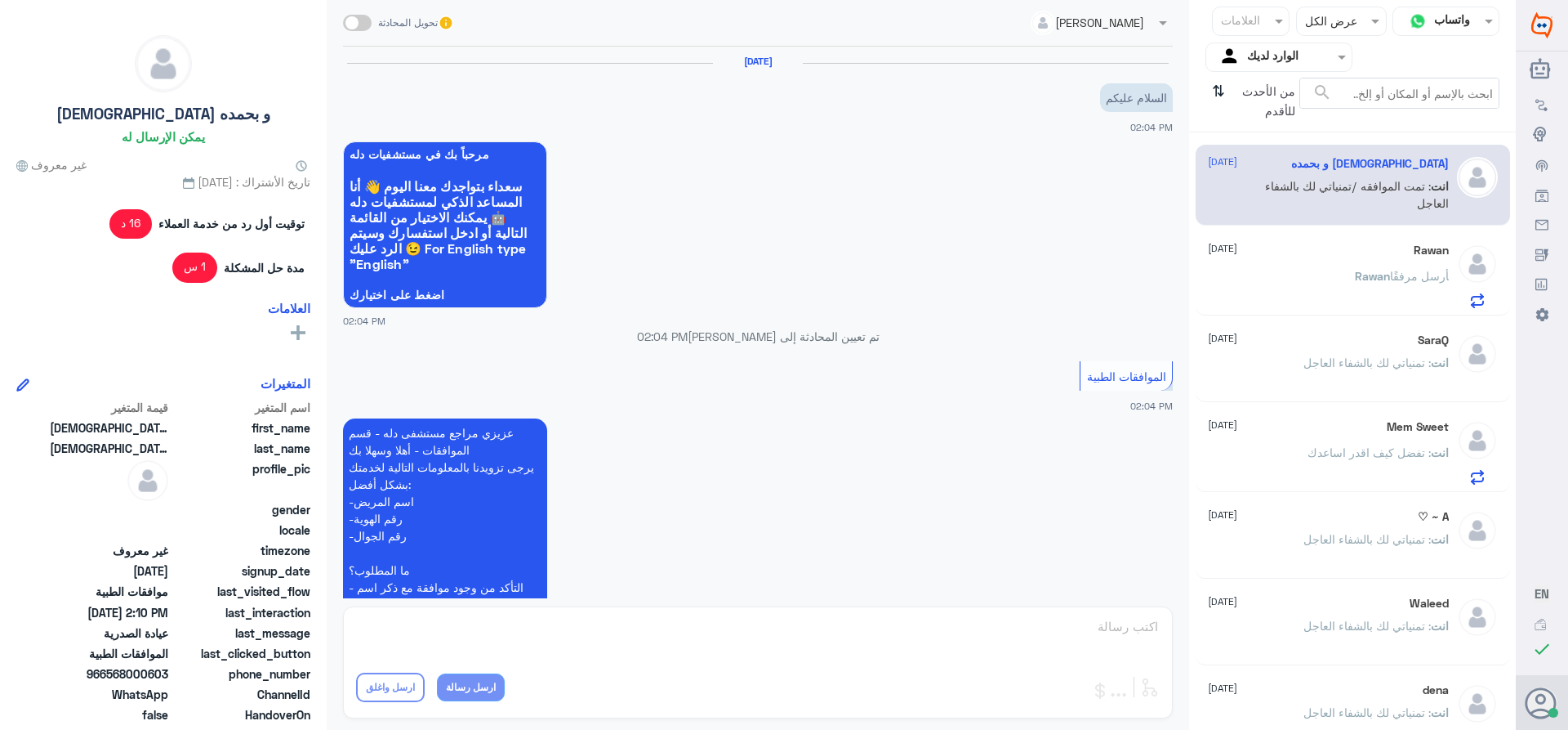
scroll to position [611, 0]
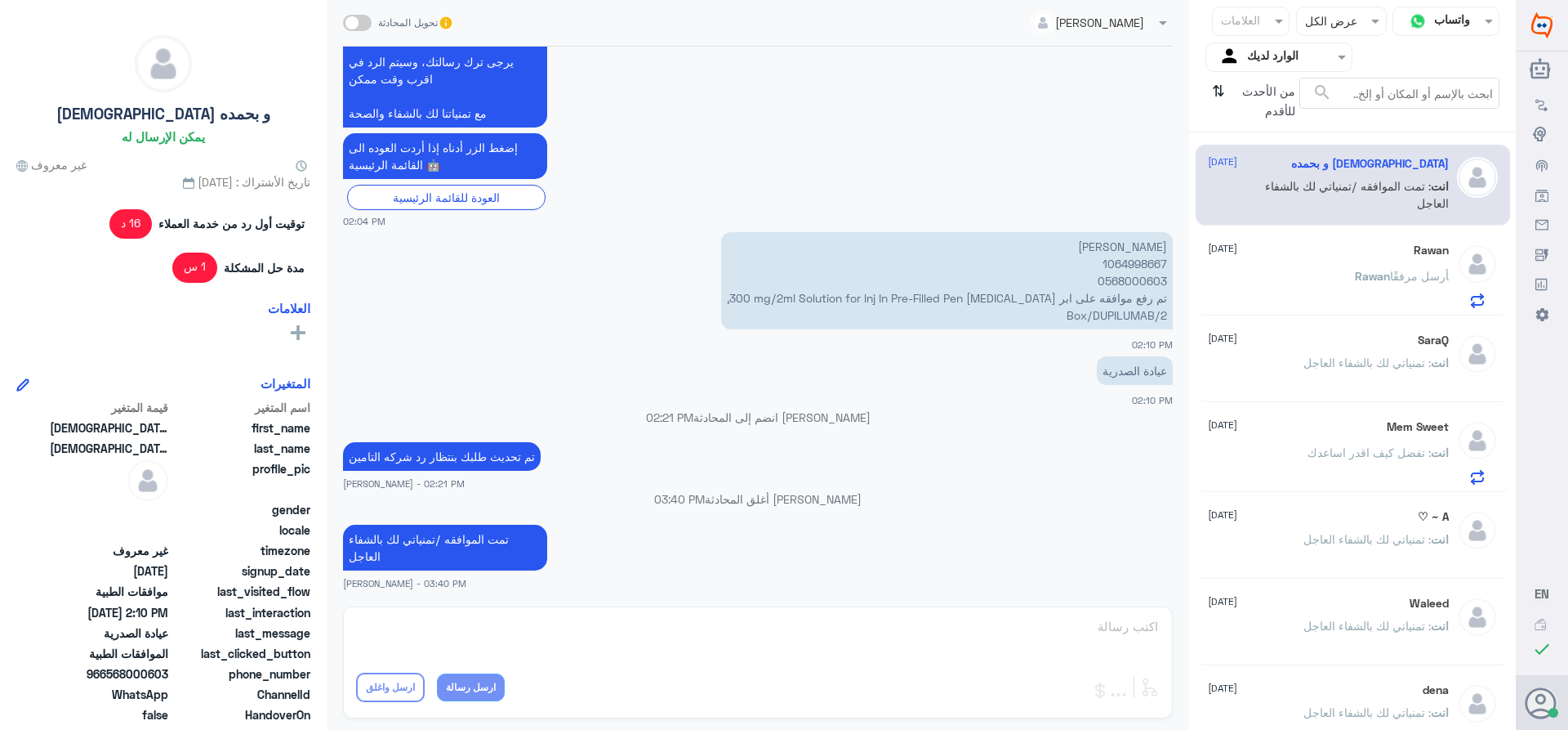
click at [1275, 271] on div "[PERSON_NAME] [DATE] [PERSON_NAME] أرسل مرفقًا" at bounding box center [1328, 275] width 241 height 64
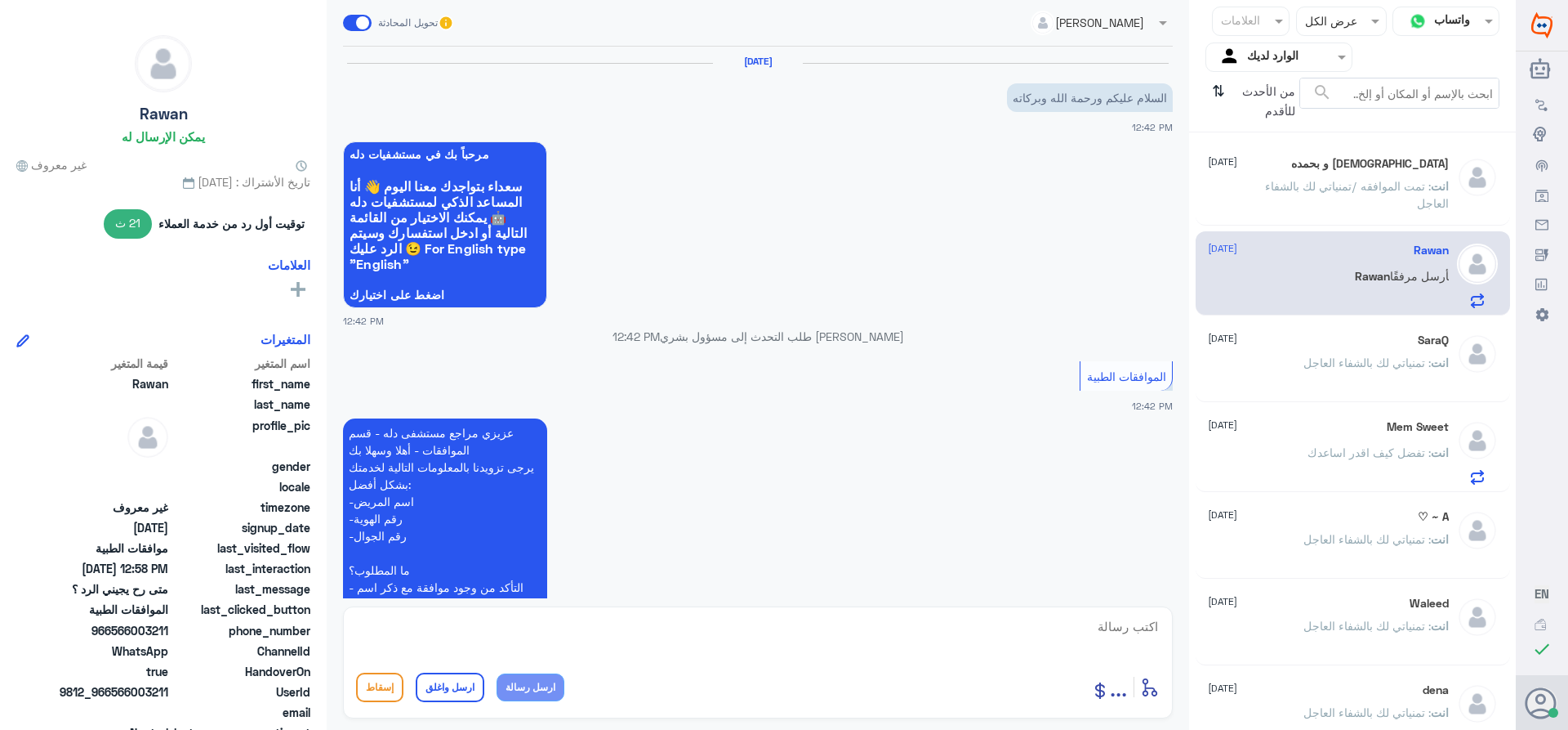
scroll to position [910, 0]
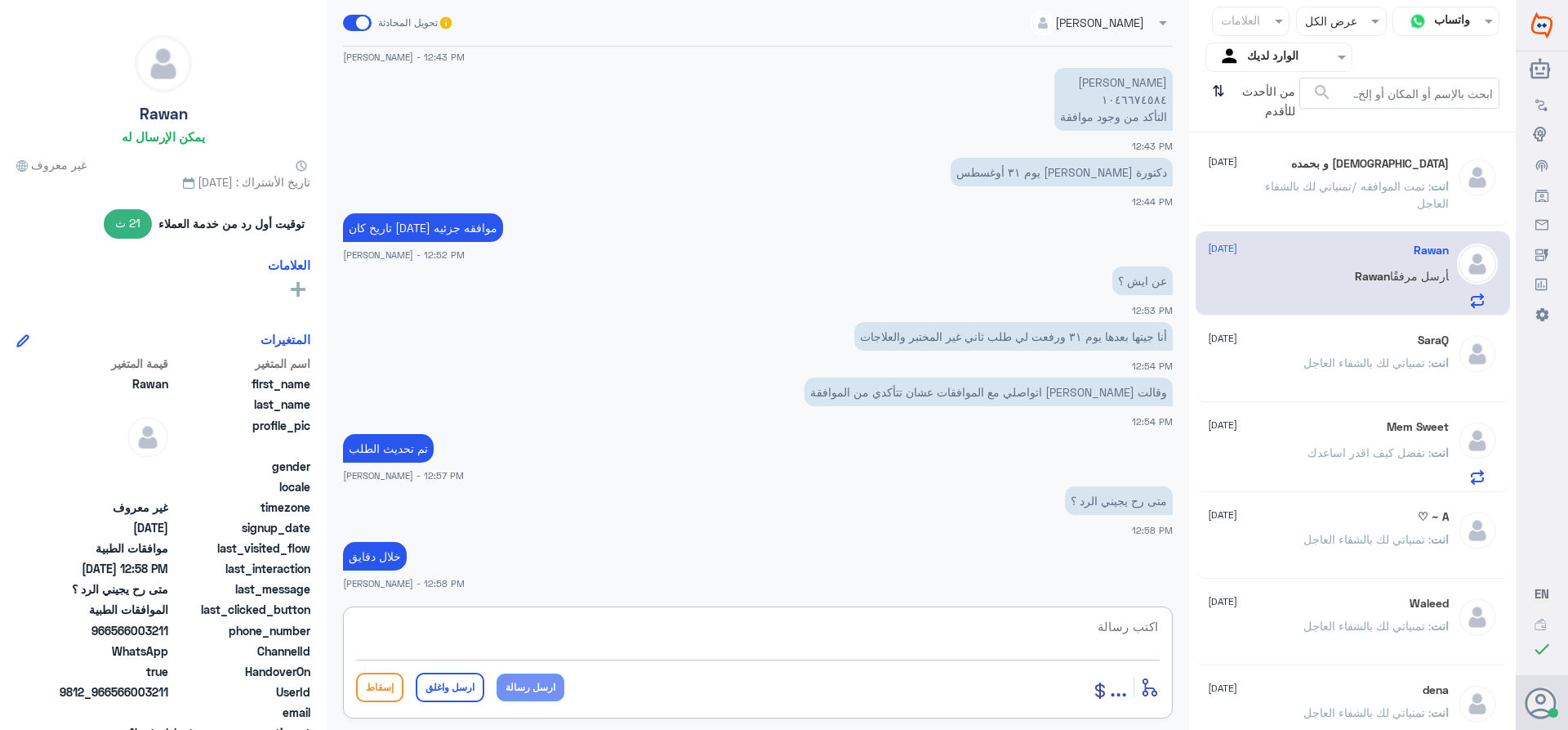
click at [1130, 622] on textarea at bounding box center [757, 635] width 804 height 40
paste textarea "تمنياتي لك بالشفاء العاجل"
type textarea "تم تحديث الطلب /تمنياتي لك بالشفاء العاجل"
click at [441, 688] on button "ارسل واغلق" at bounding box center [450, 687] width 68 height 29
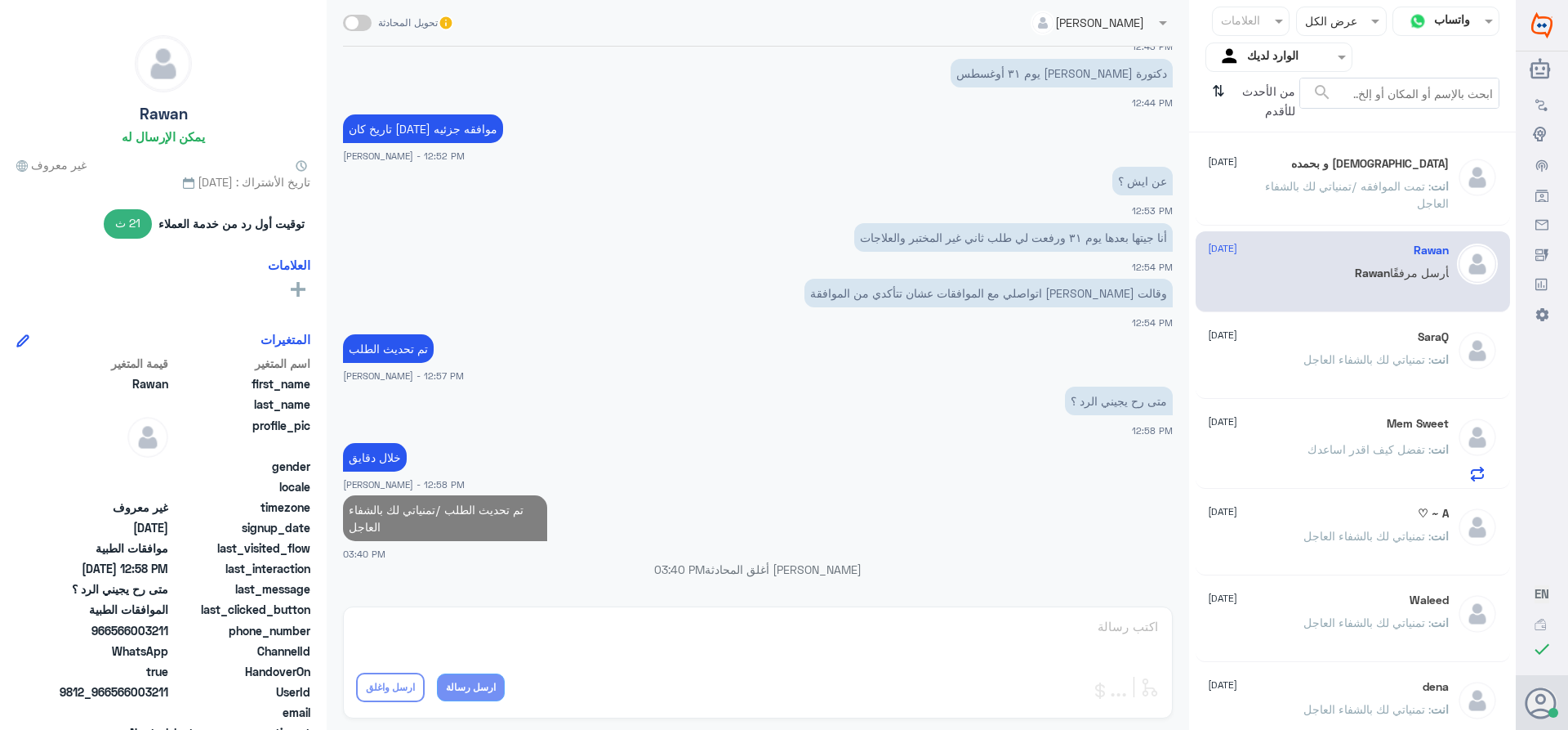
click at [1237, 331] on span "[DATE]" at bounding box center [1222, 335] width 29 height 15
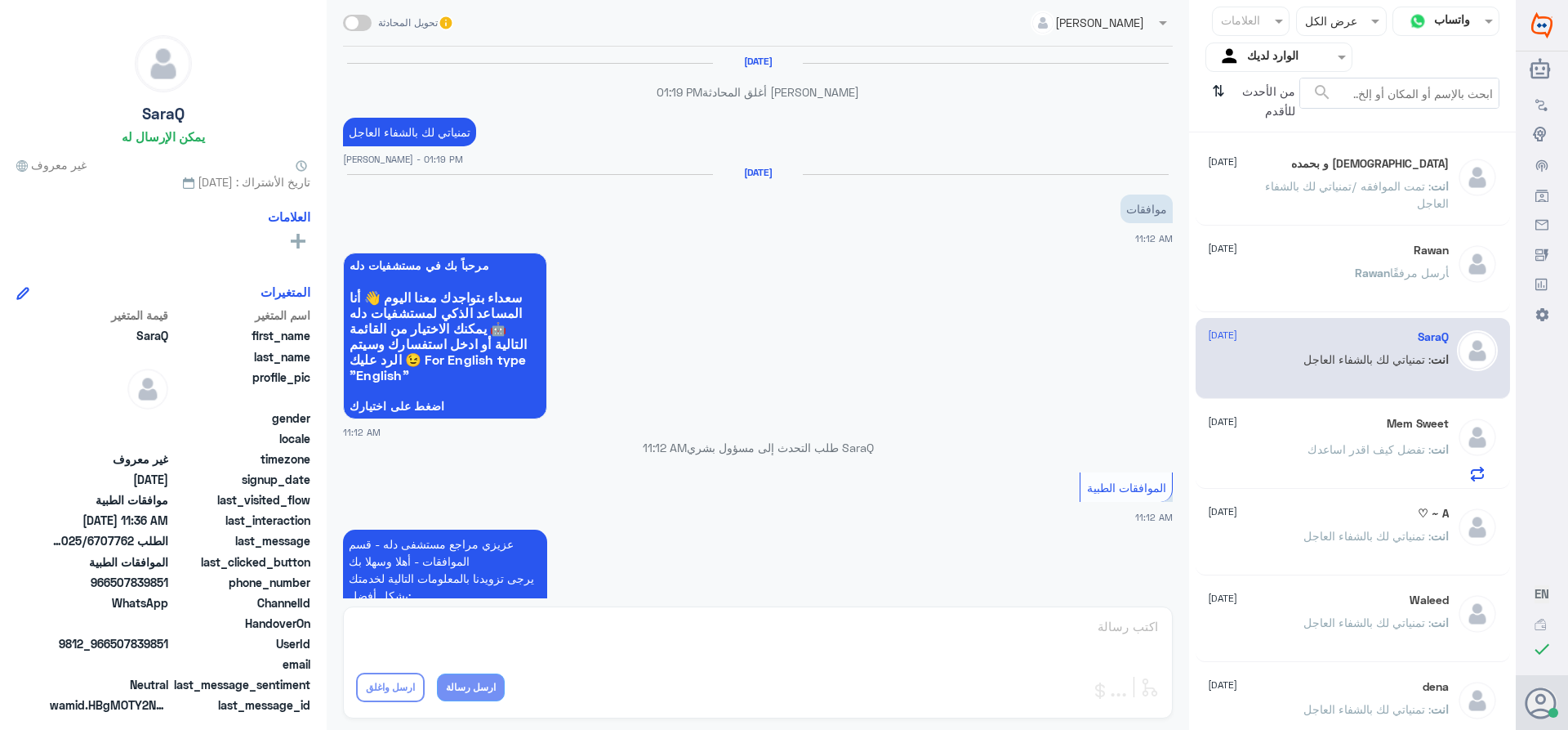
scroll to position [986, 0]
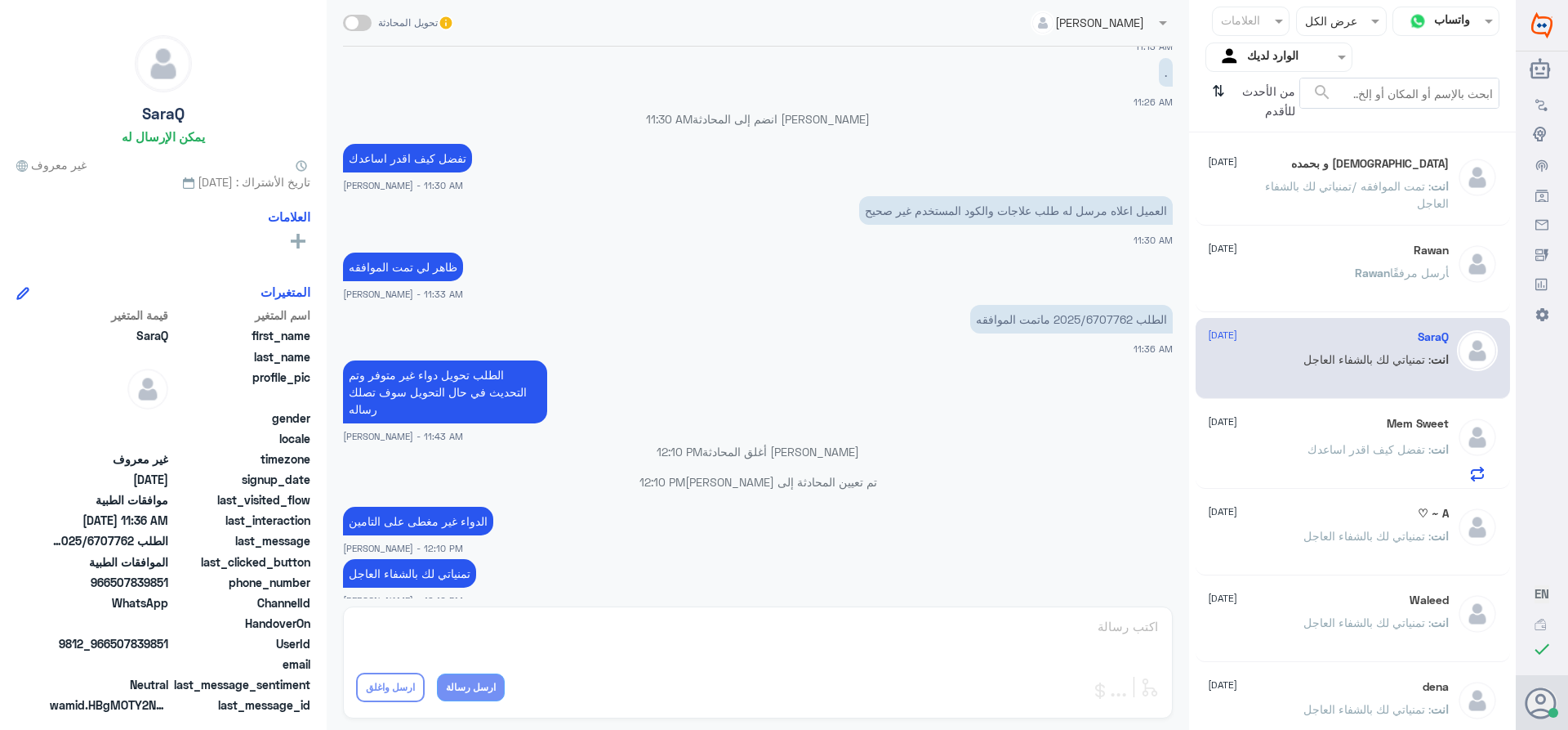
click at [1259, 432] on div "Mem Sweet [DATE] انت : تفضل كيف اقدر اساعدك" at bounding box center [1328, 448] width 241 height 64
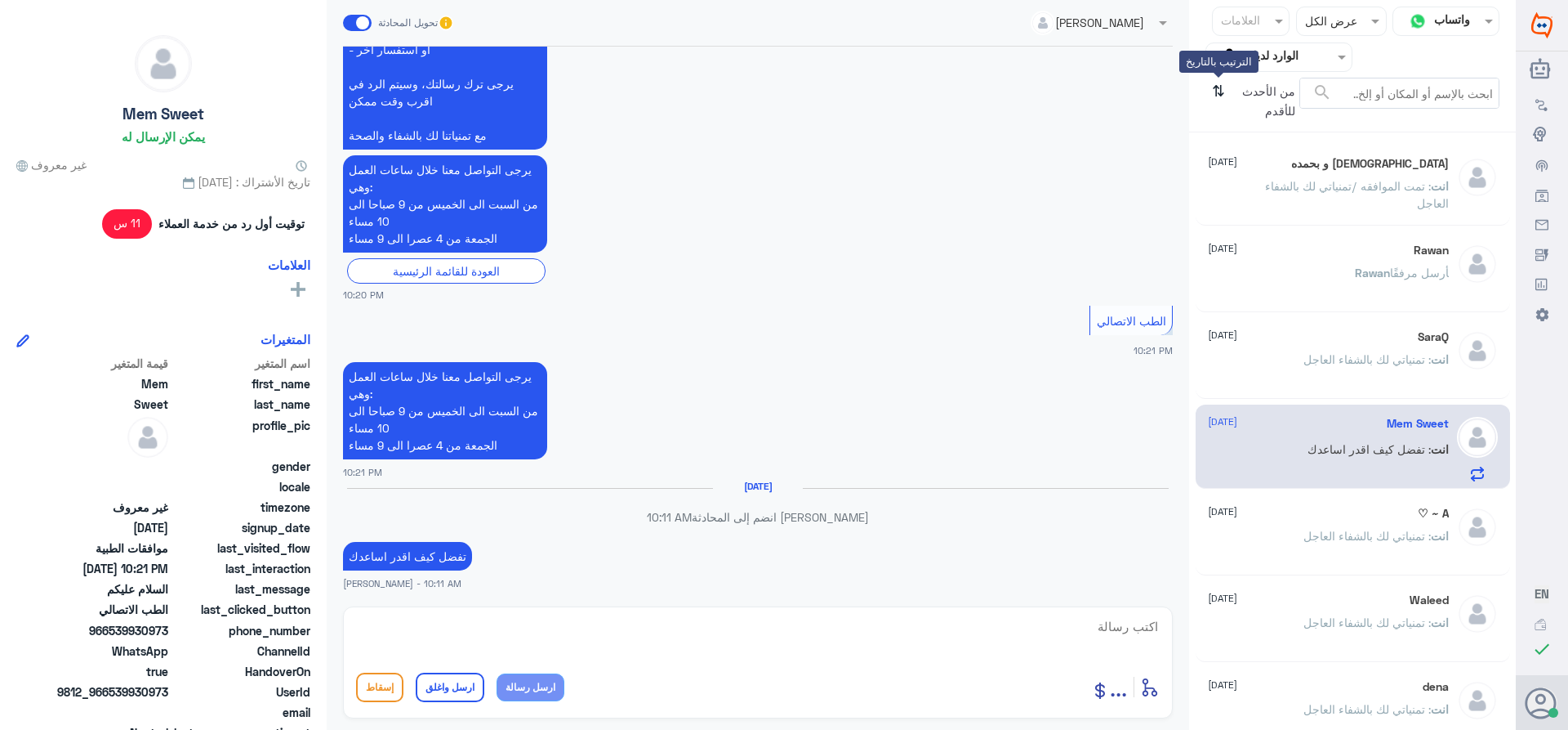
click at [1216, 96] on icon "⇅" at bounding box center [1219, 98] width 13 height 42
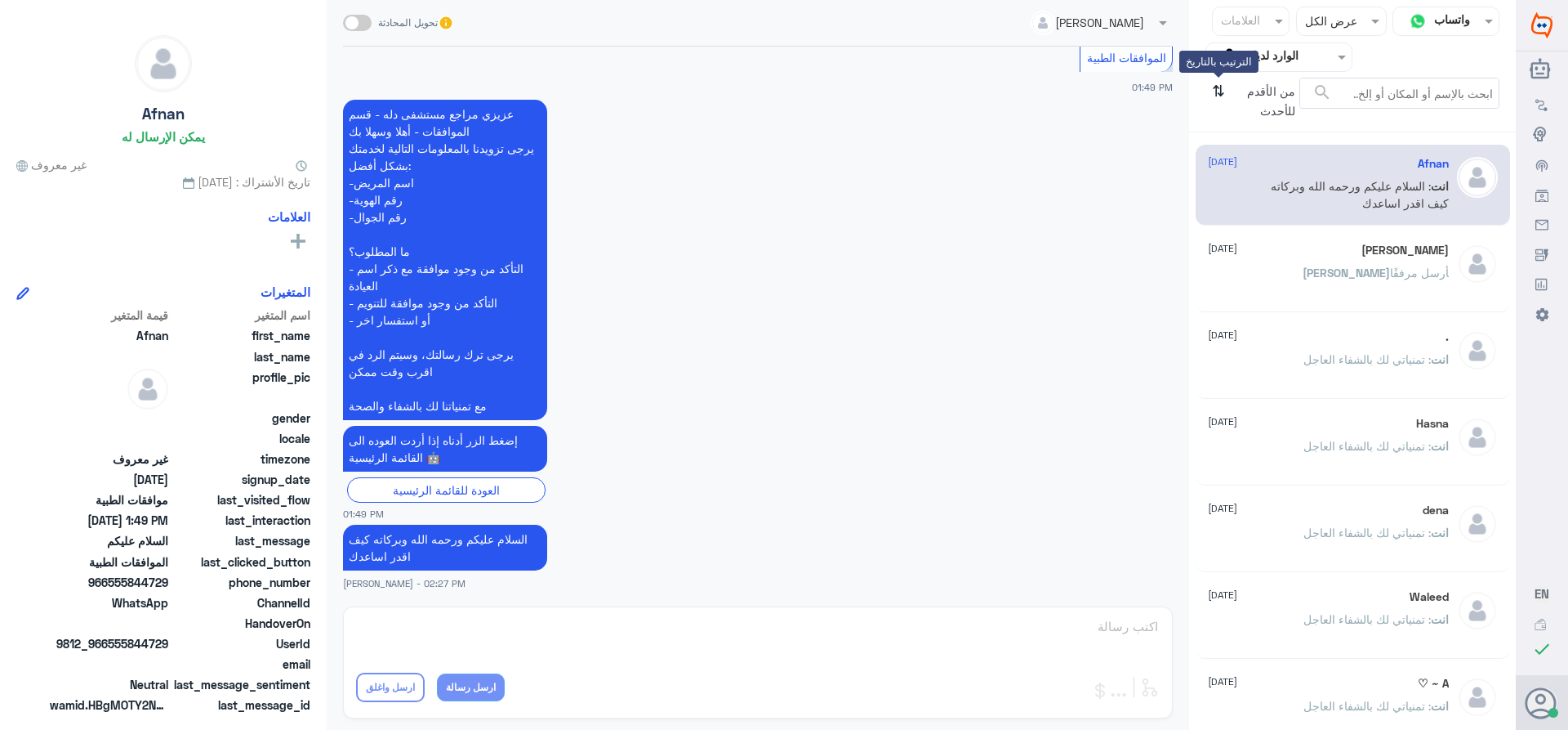
click at [1216, 96] on icon "⇅" at bounding box center [1219, 98] width 13 height 42
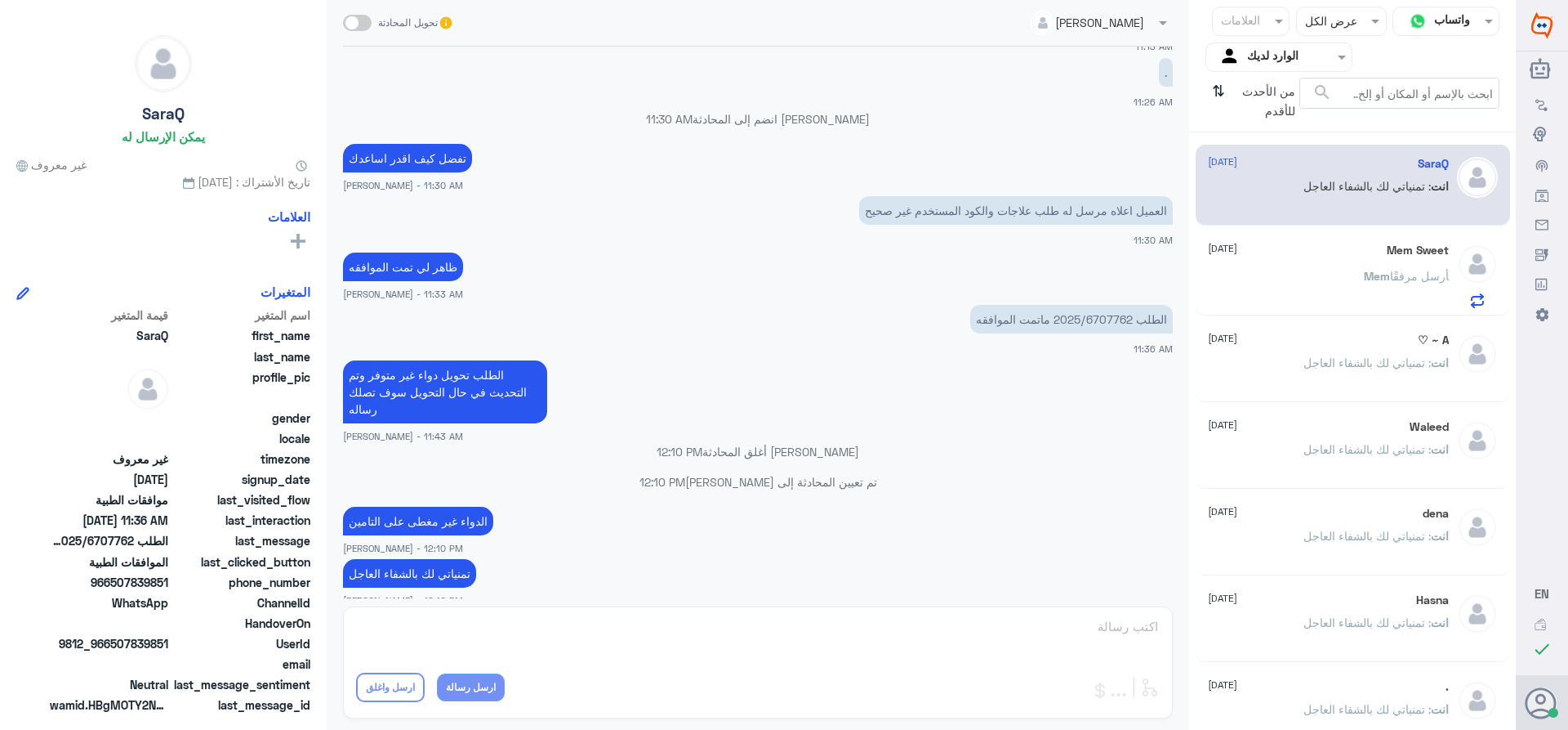
click at [1306, 249] on div "Mem Sweet [DATE]" at bounding box center [1328, 250] width 241 height 14
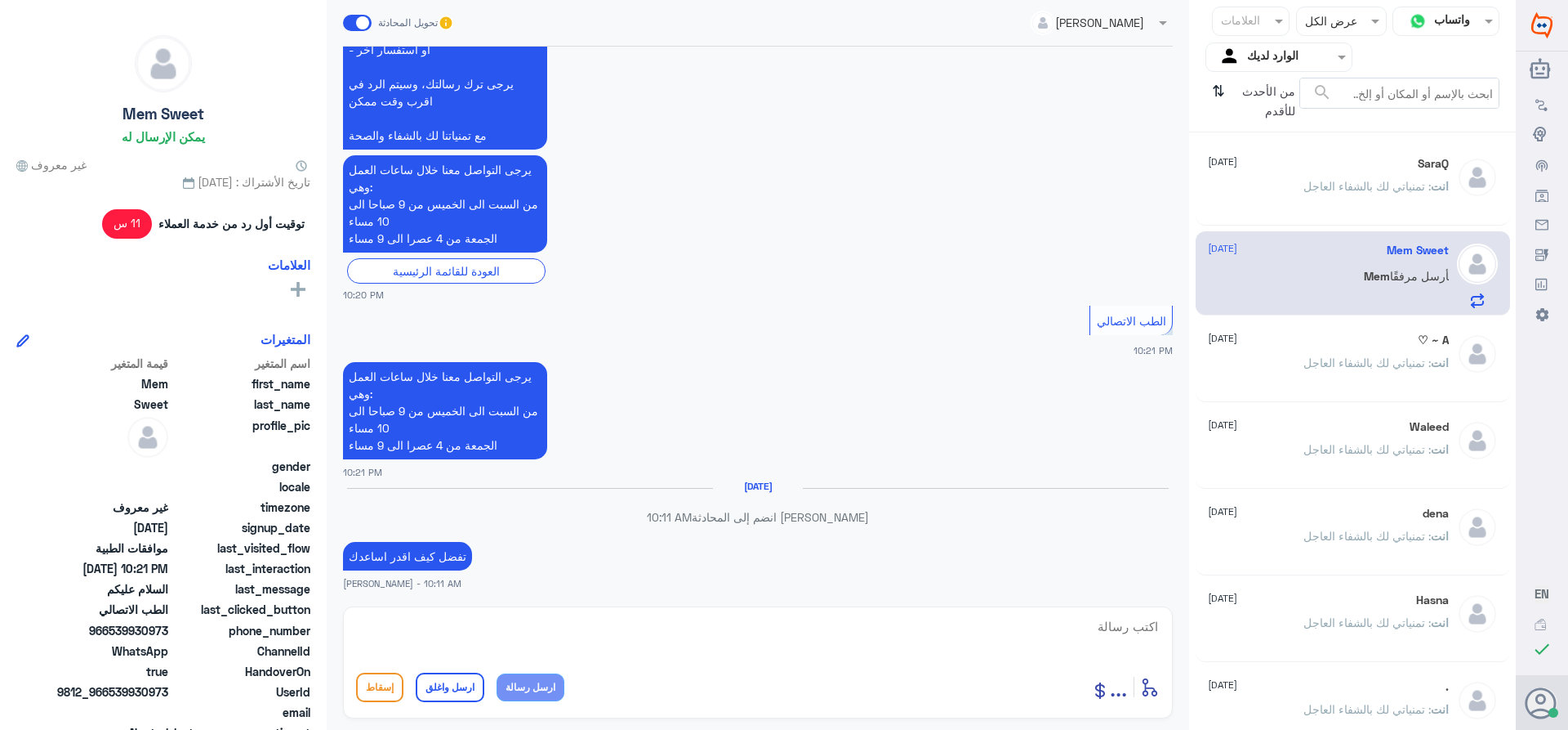
click at [1310, 183] on span ": تمنياتي لك بالشفاء العاجل" at bounding box center [1367, 186] width 127 height 14
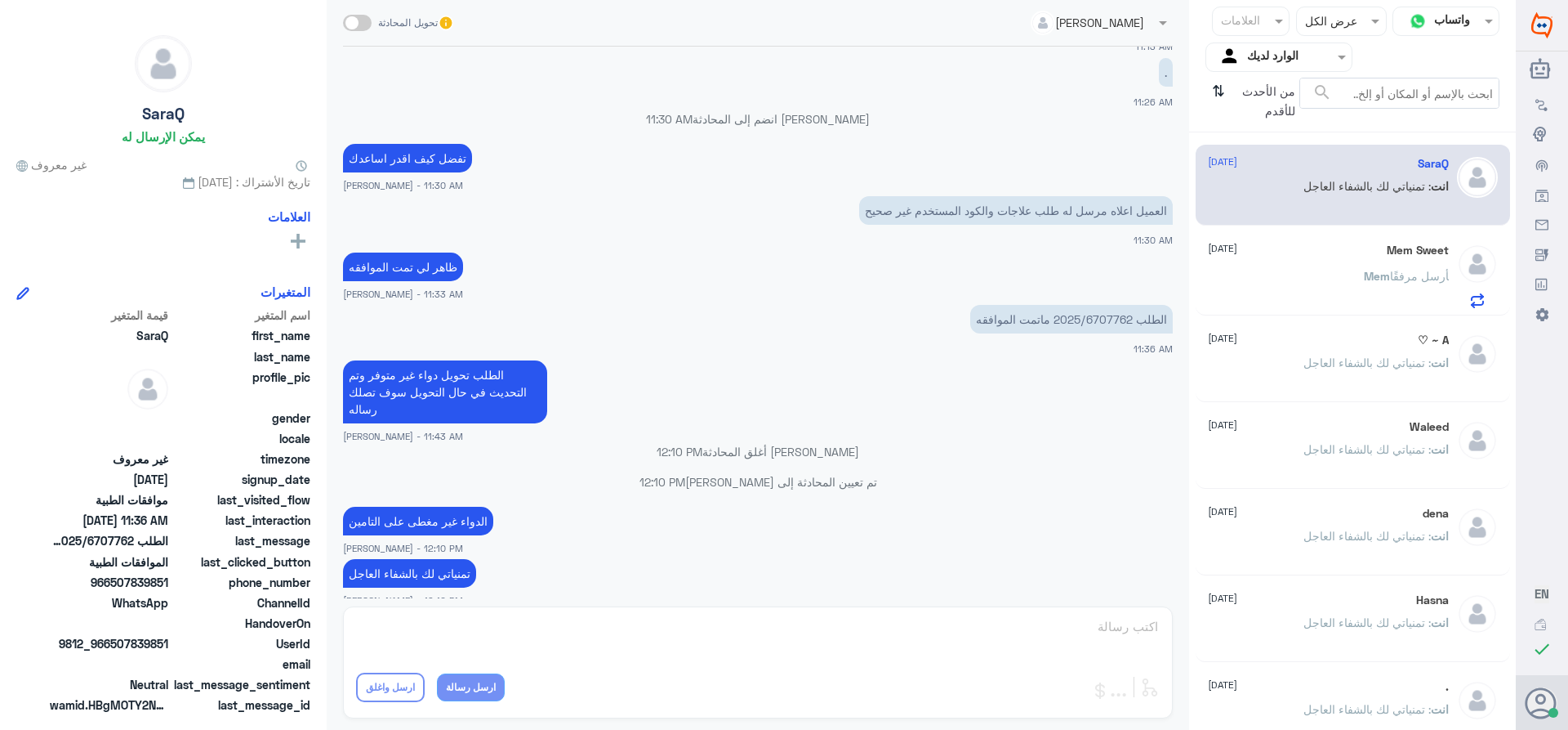
click at [1271, 265] on div "Mem Sweet [DATE] Mem أرسل مرفقًا" at bounding box center [1328, 275] width 241 height 64
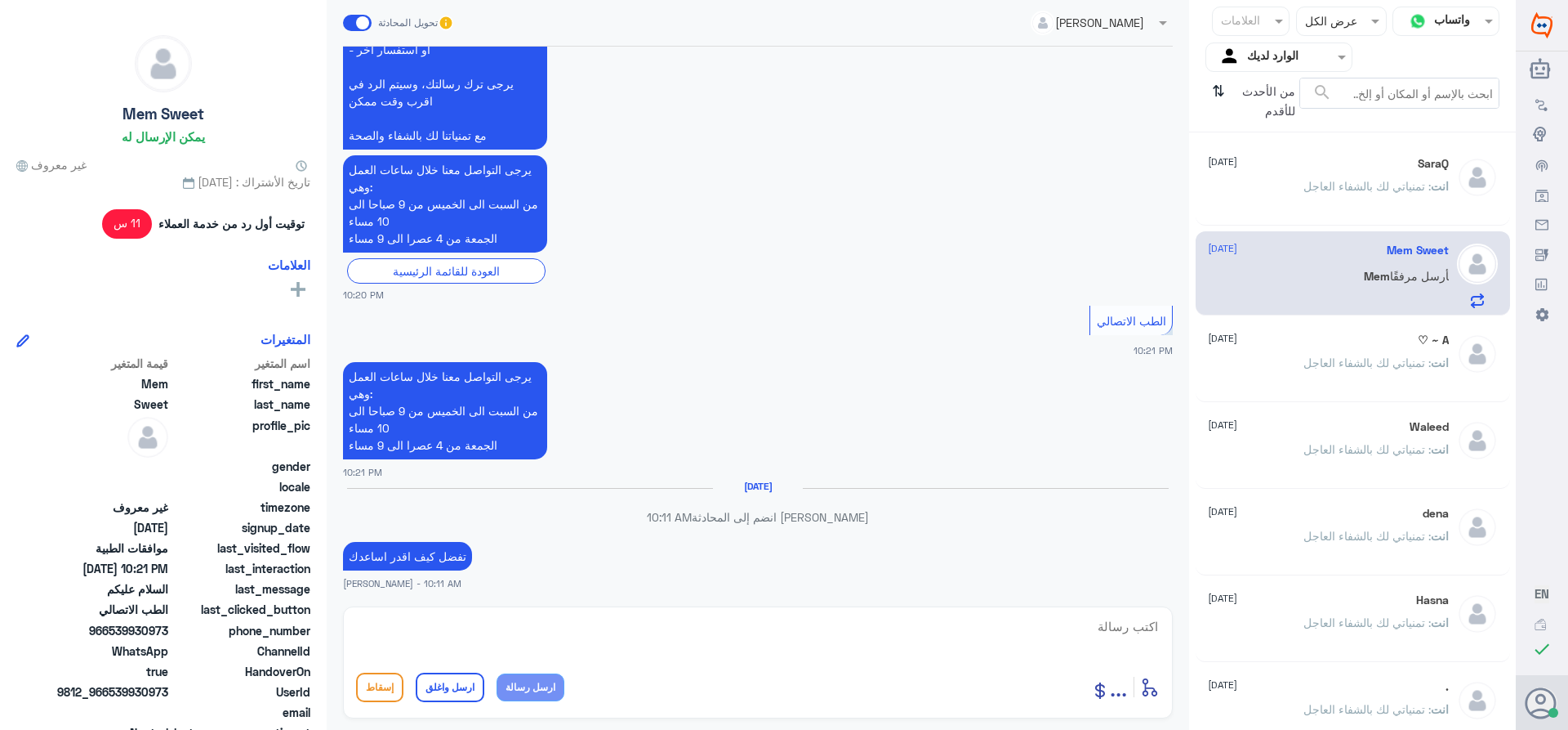
click at [1261, 194] on div "انت : تمنياتي لك بالشفاء العاجل" at bounding box center [1328, 200] width 241 height 37
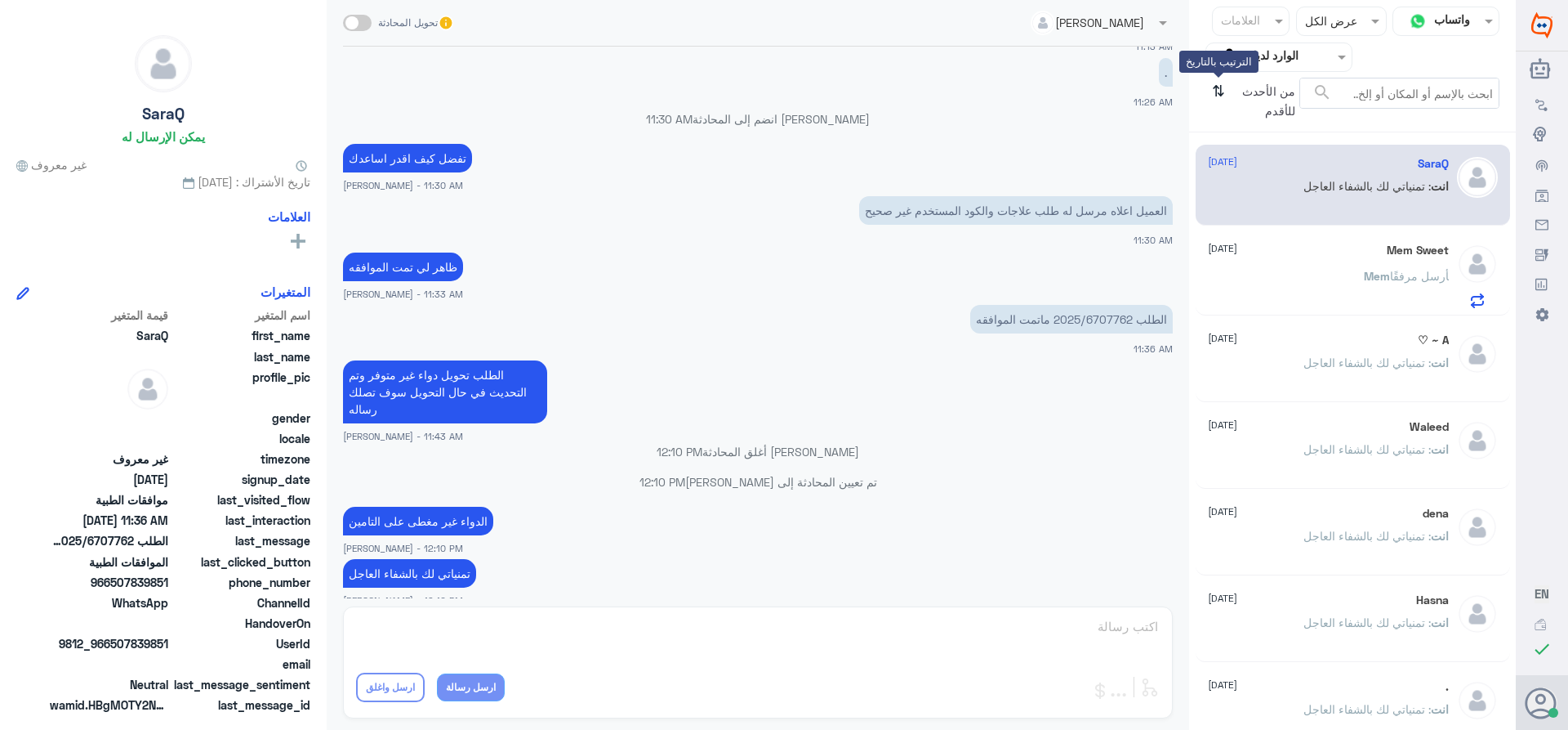
click at [1220, 88] on icon "⇅" at bounding box center [1219, 98] width 13 height 42
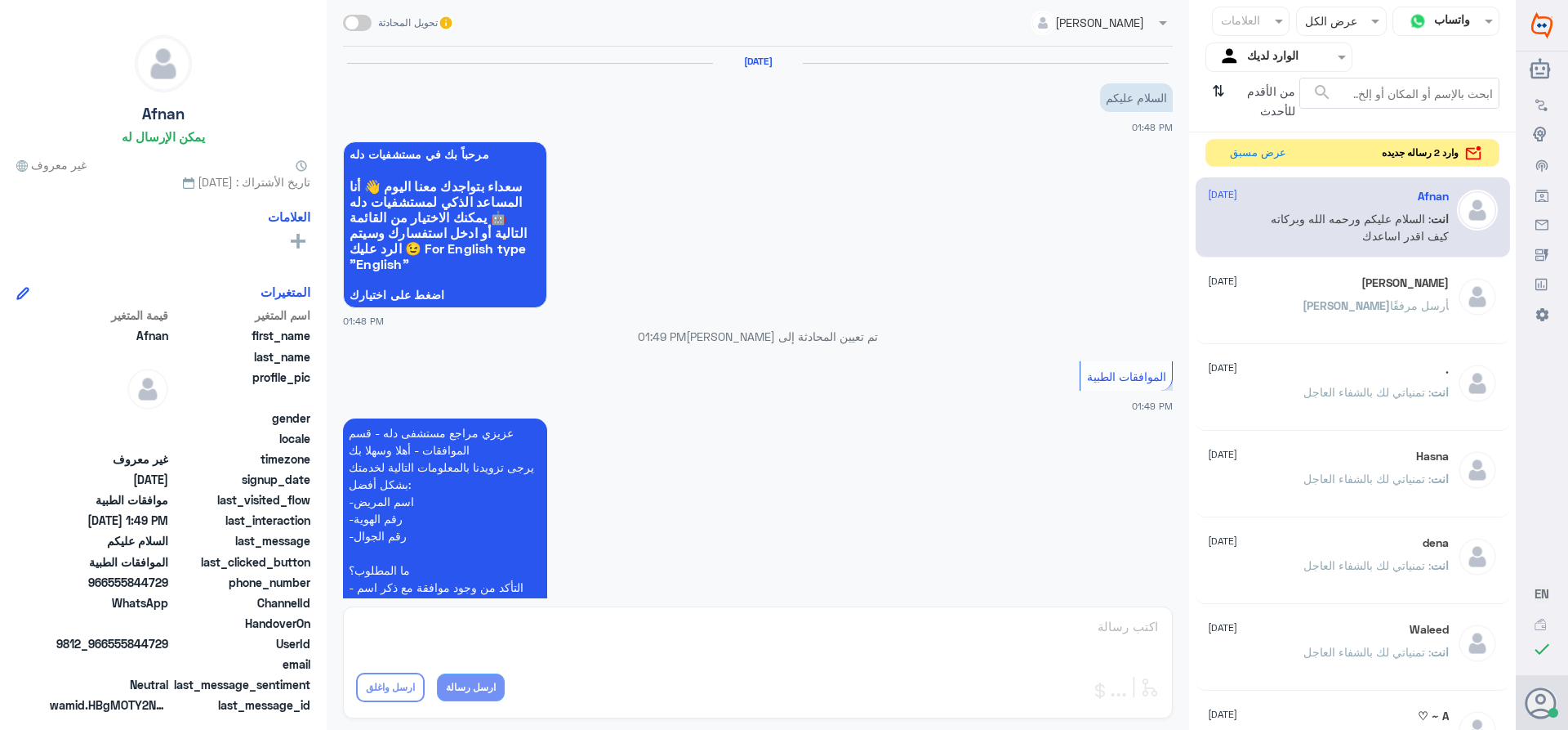
scroll to position [318, 0]
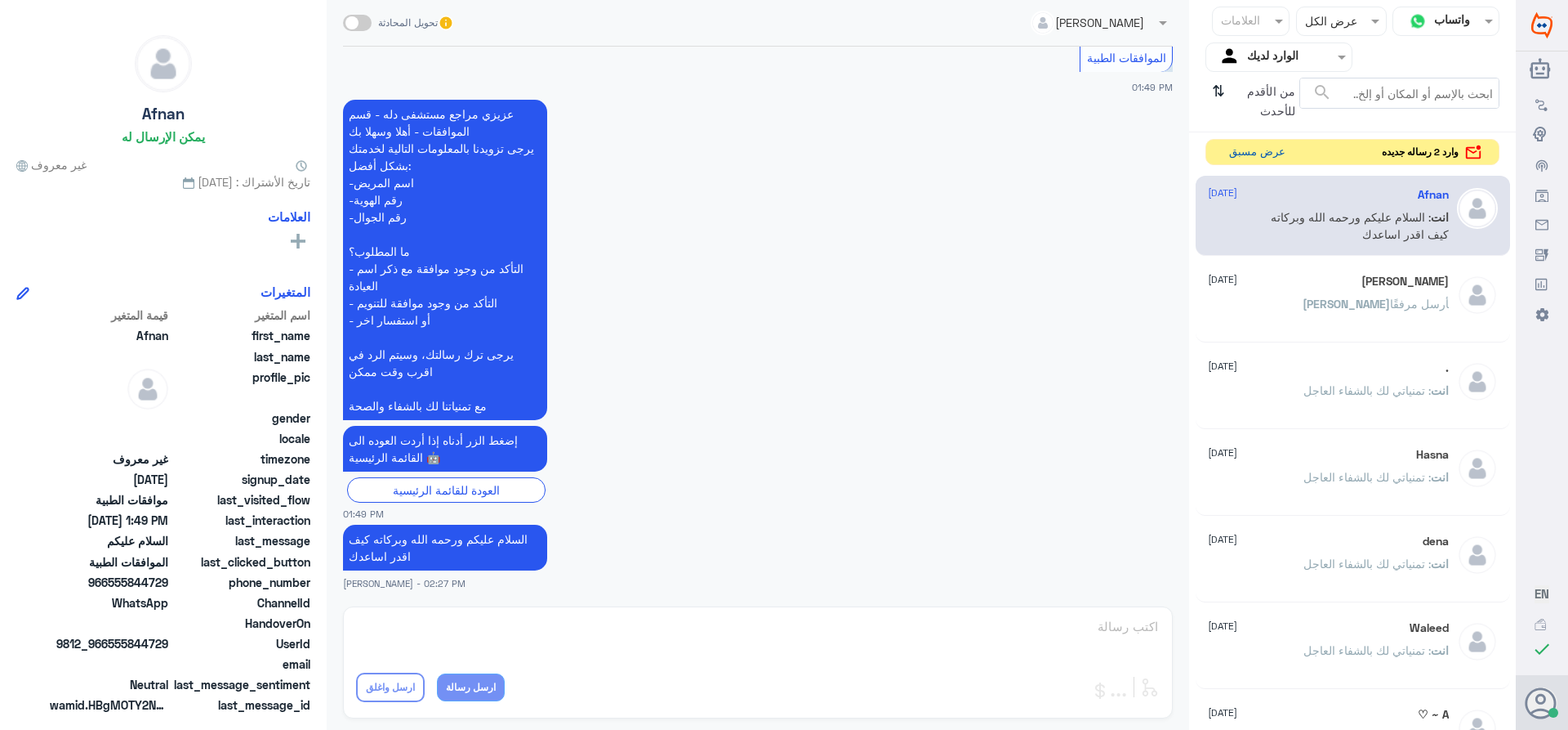
click at [1236, 148] on button "عرض مسبق" at bounding box center [1257, 152] width 68 height 25
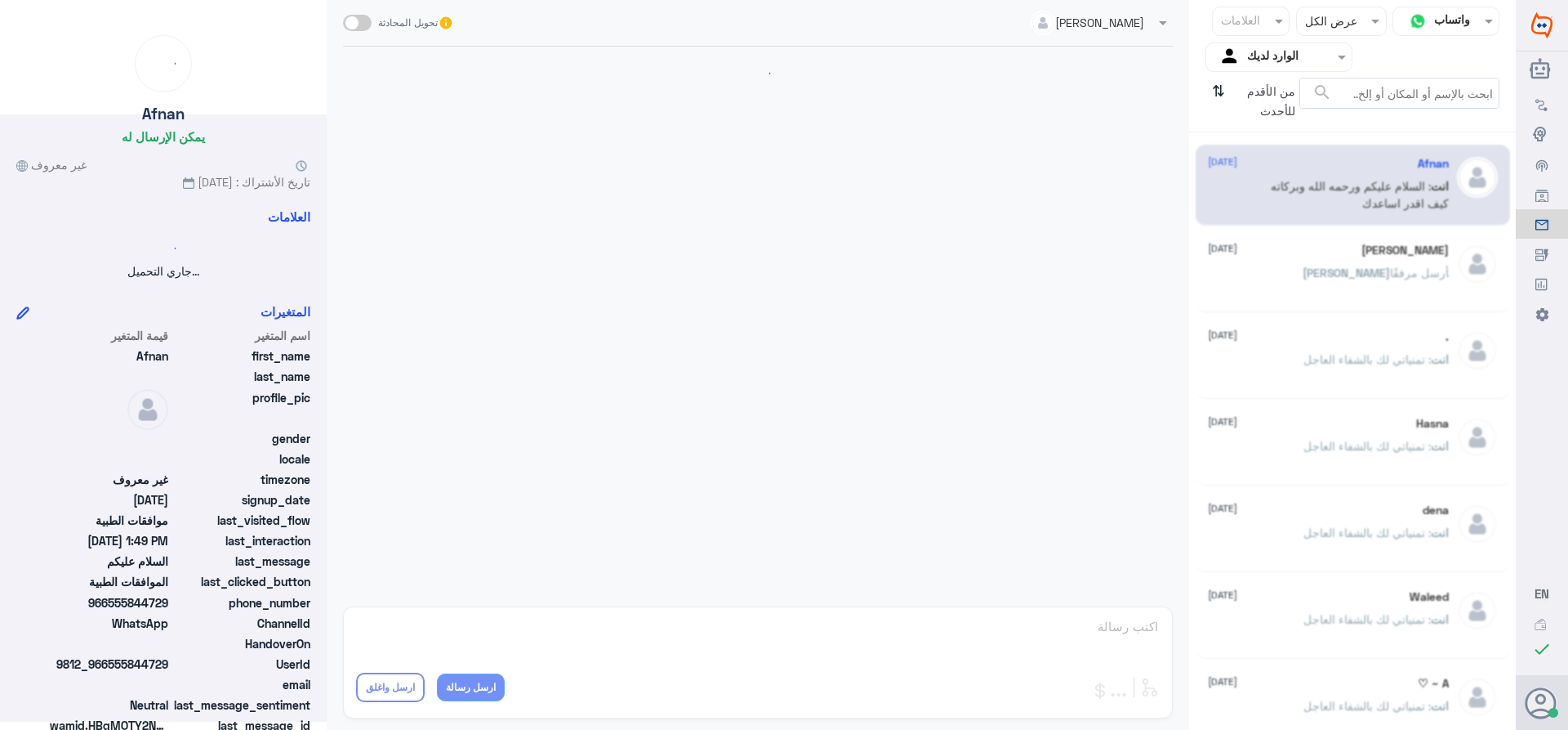
scroll to position [318, 0]
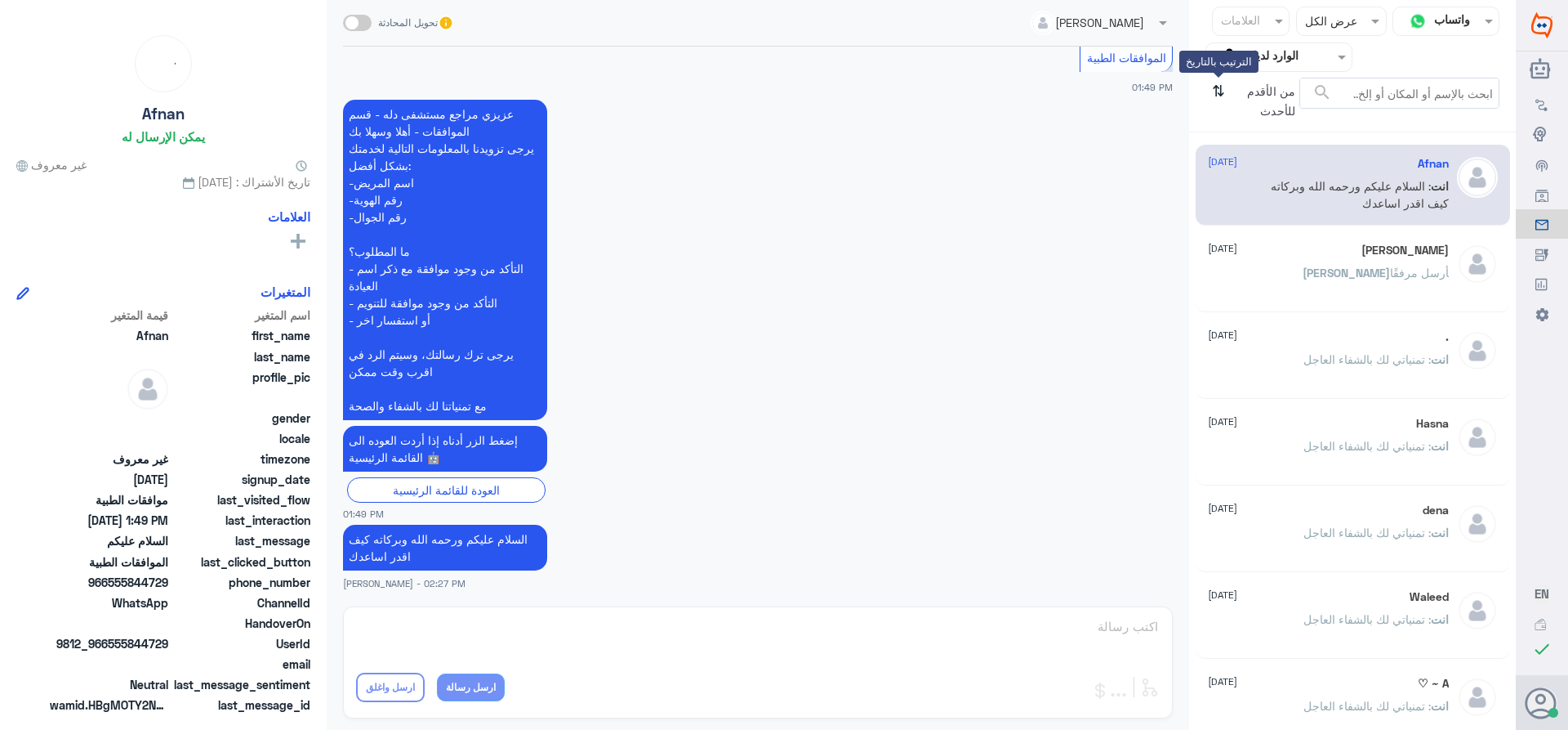
click at [1221, 90] on icon "⇅" at bounding box center [1219, 98] width 13 height 42
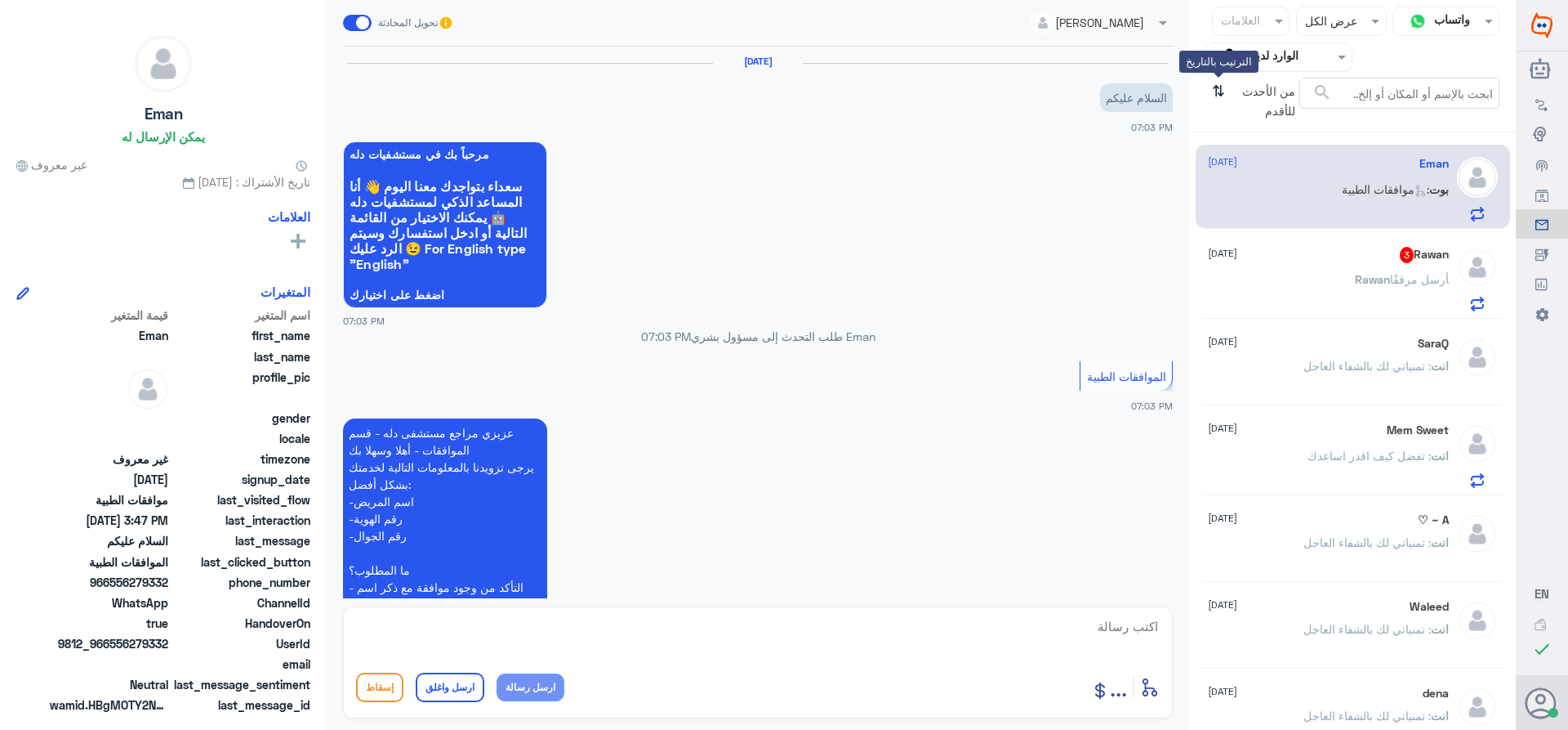
scroll to position [1602, 0]
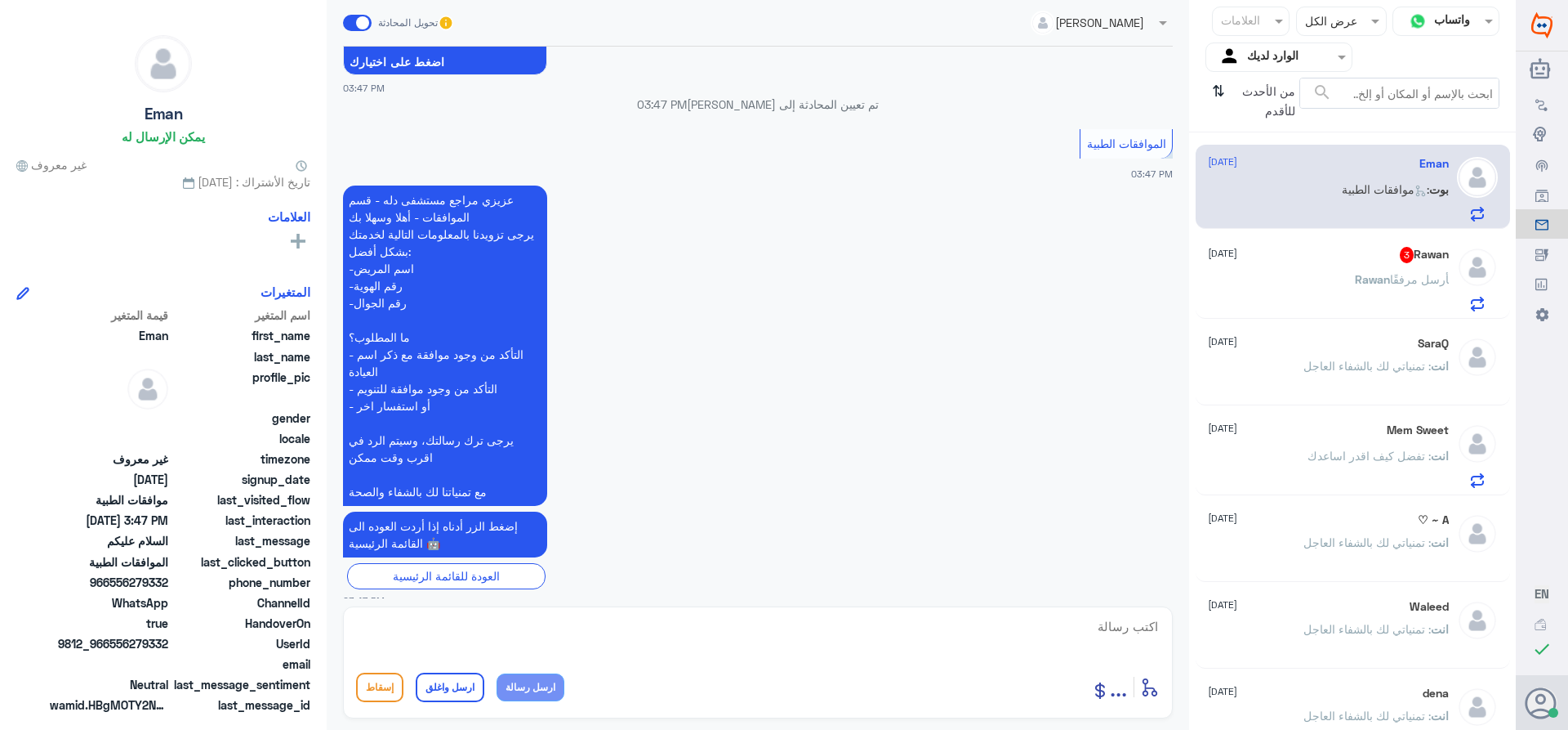
click at [1301, 277] on div "[PERSON_NAME] أرسل مرفقًا" at bounding box center [1328, 292] width 241 height 37
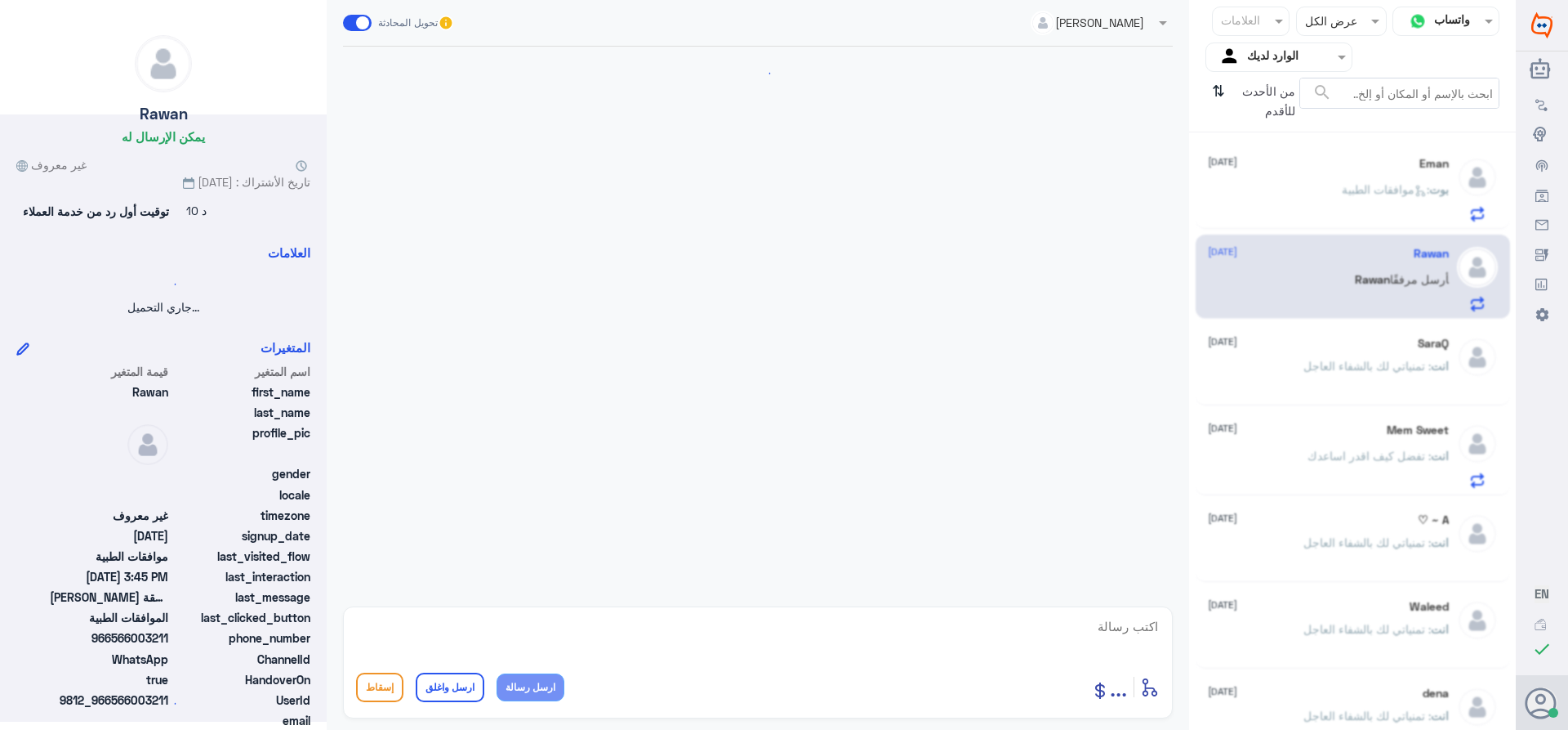
scroll to position [1070, 0]
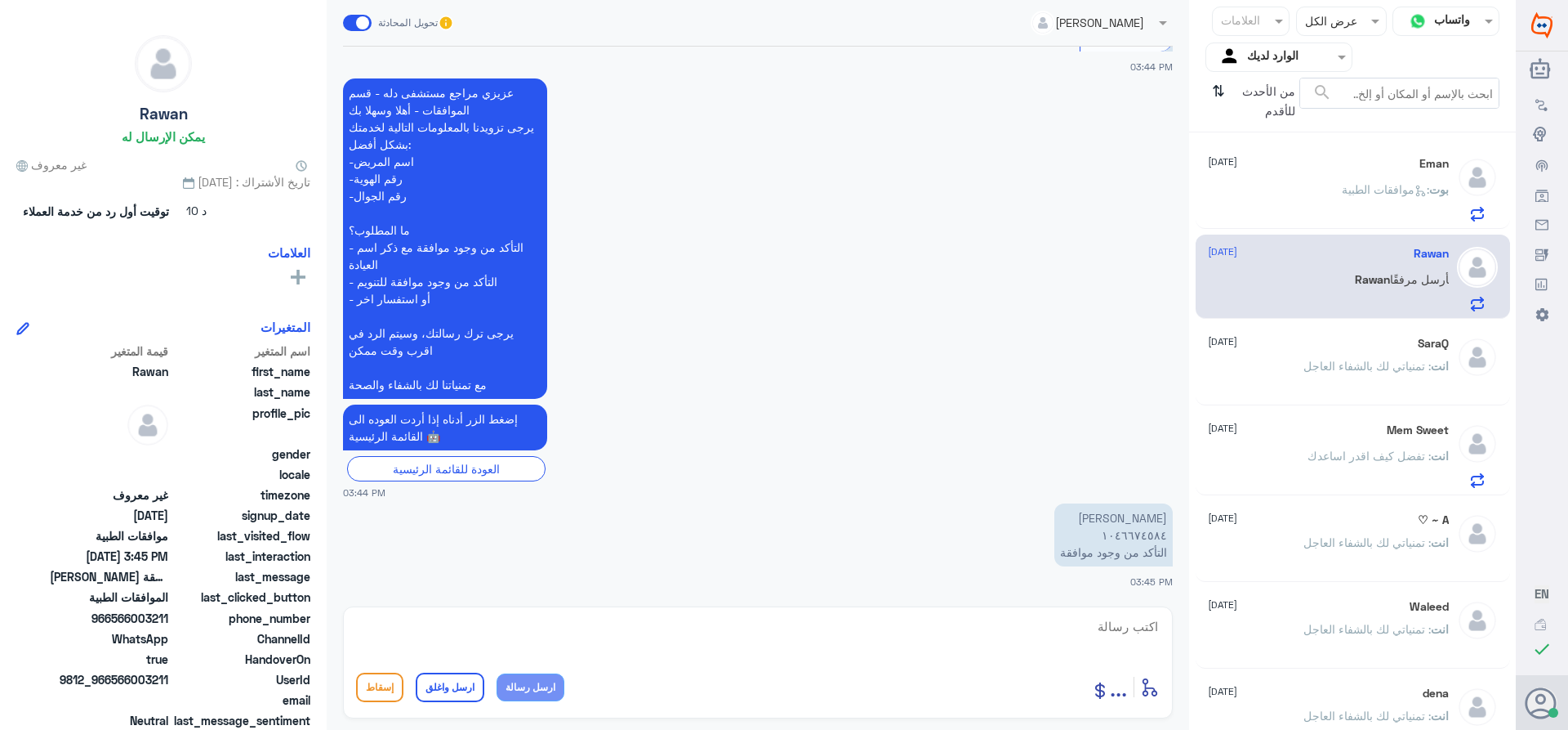
click at [1119, 627] on textarea at bounding box center [757, 635] width 804 height 40
click at [1344, 188] on span ": [PERSON_NAME] 1065513390 0556279332 مركز العظام د. [PERSON_NAME] تم. تحديث تق…" at bounding box center [1364, 232] width 170 height 100
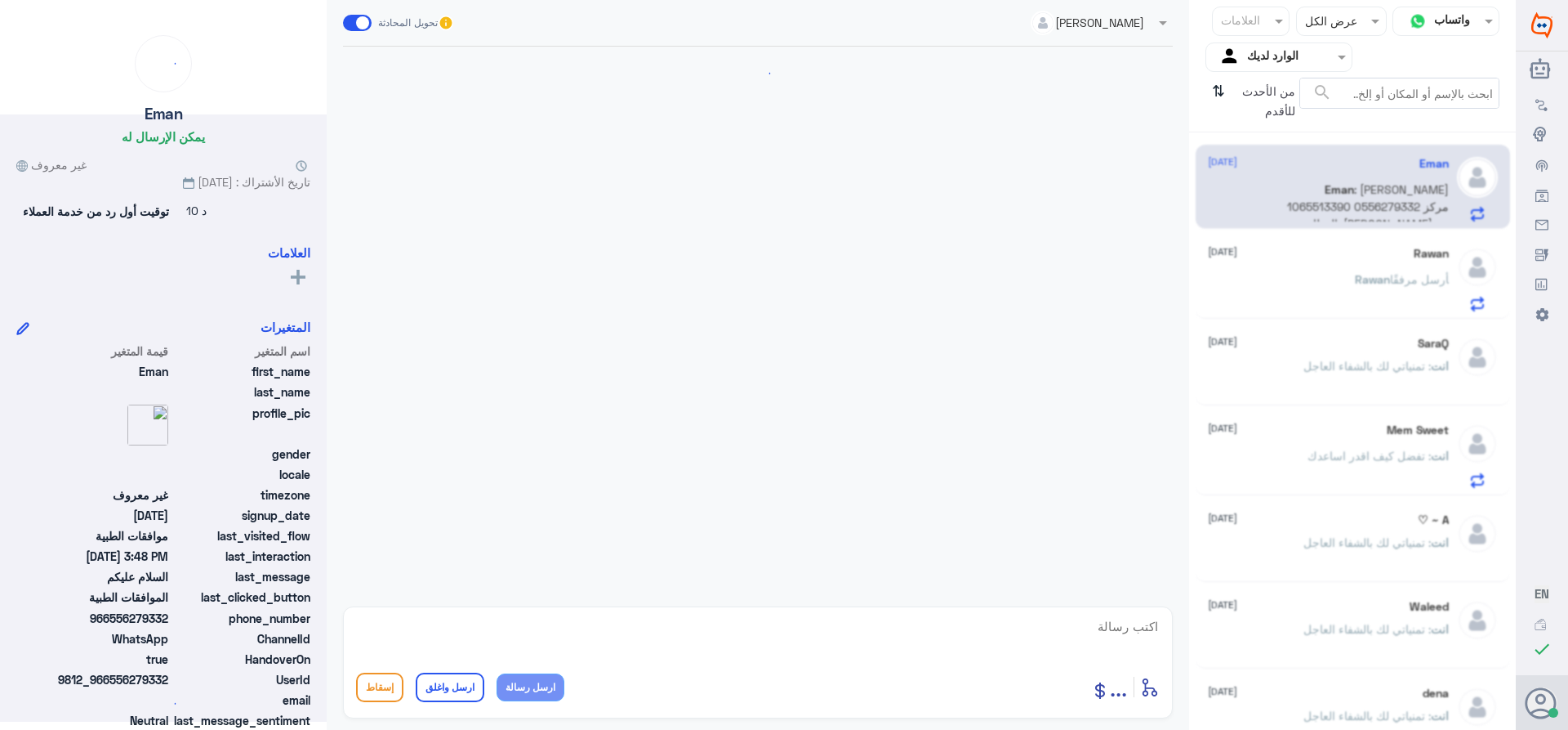
scroll to position [1670, 0]
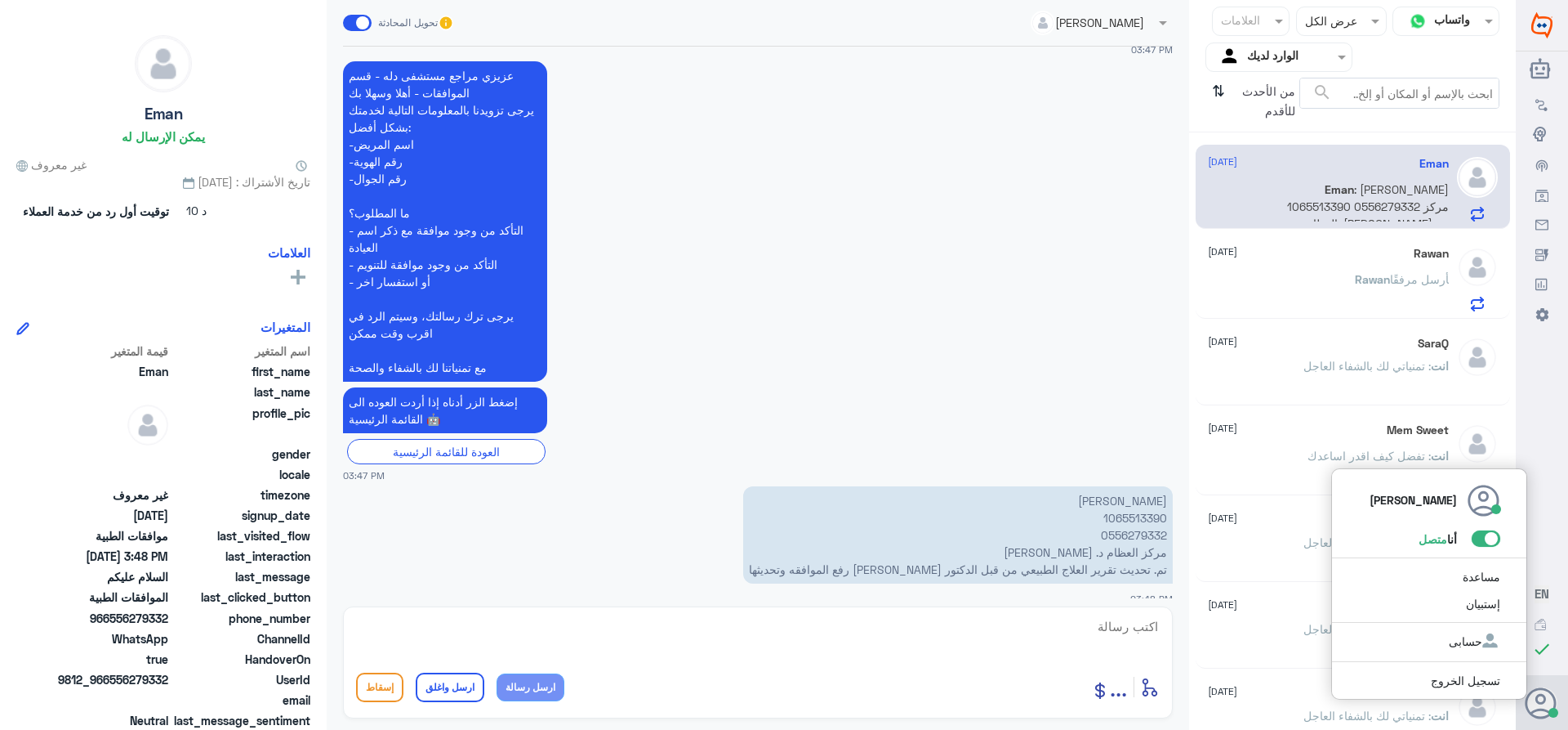
click at [1485, 538] on span at bounding box center [1486, 538] width 28 height 17
click at [0, 0] on input "checkbox" at bounding box center [0, 0] width 0 height 0
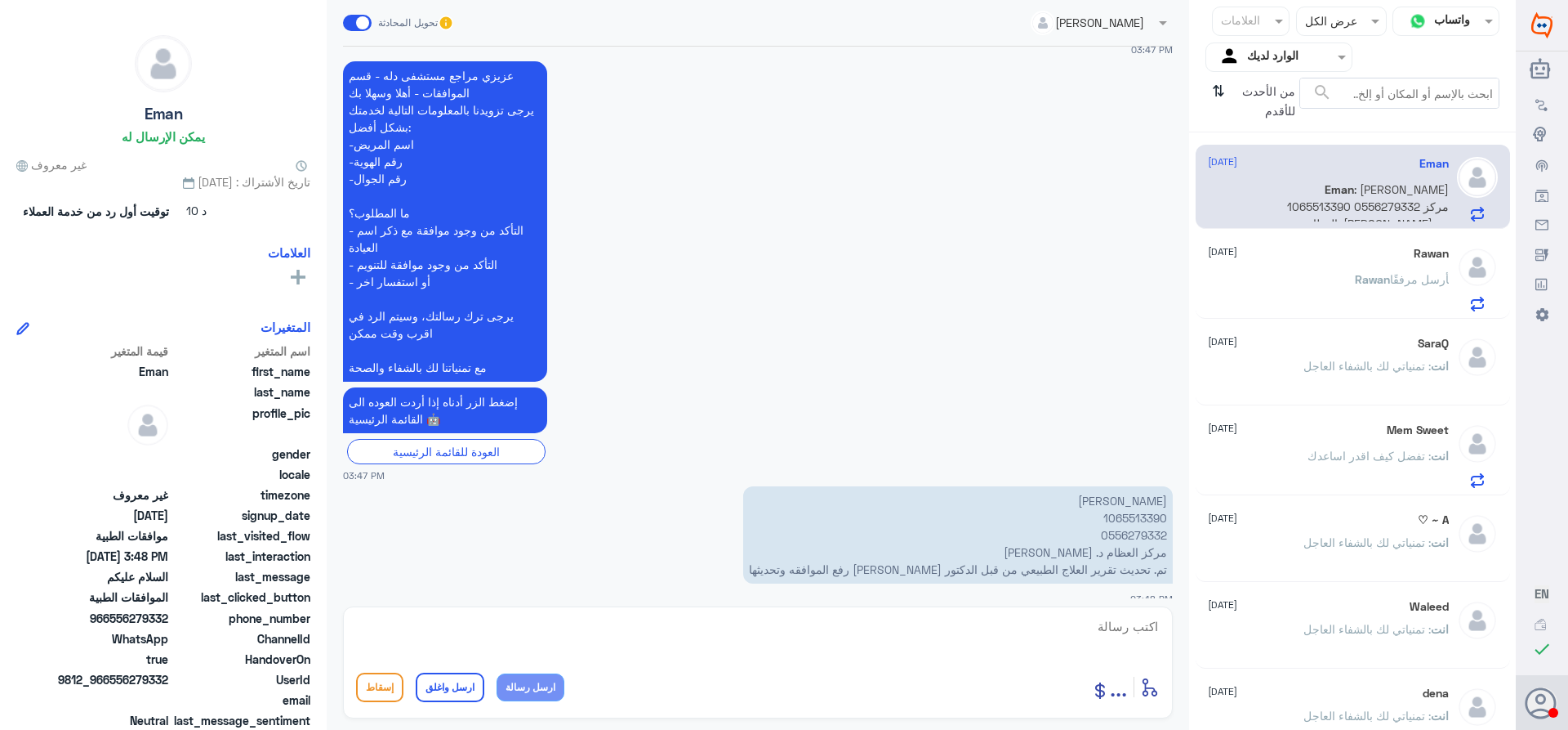
click at [1123, 503] on p "[PERSON_NAME] 1065513390 0556279332 مركز العظام د. [PERSON_NAME] تم. تحديث تقري…" at bounding box center [958, 534] width 430 height 98
copy p "1065513390"
click at [1131, 498] on p "[PERSON_NAME] 1065513390 0556279332 مركز العظام د. [PERSON_NAME] تم. تحديث تقري…" at bounding box center [958, 534] width 430 height 98
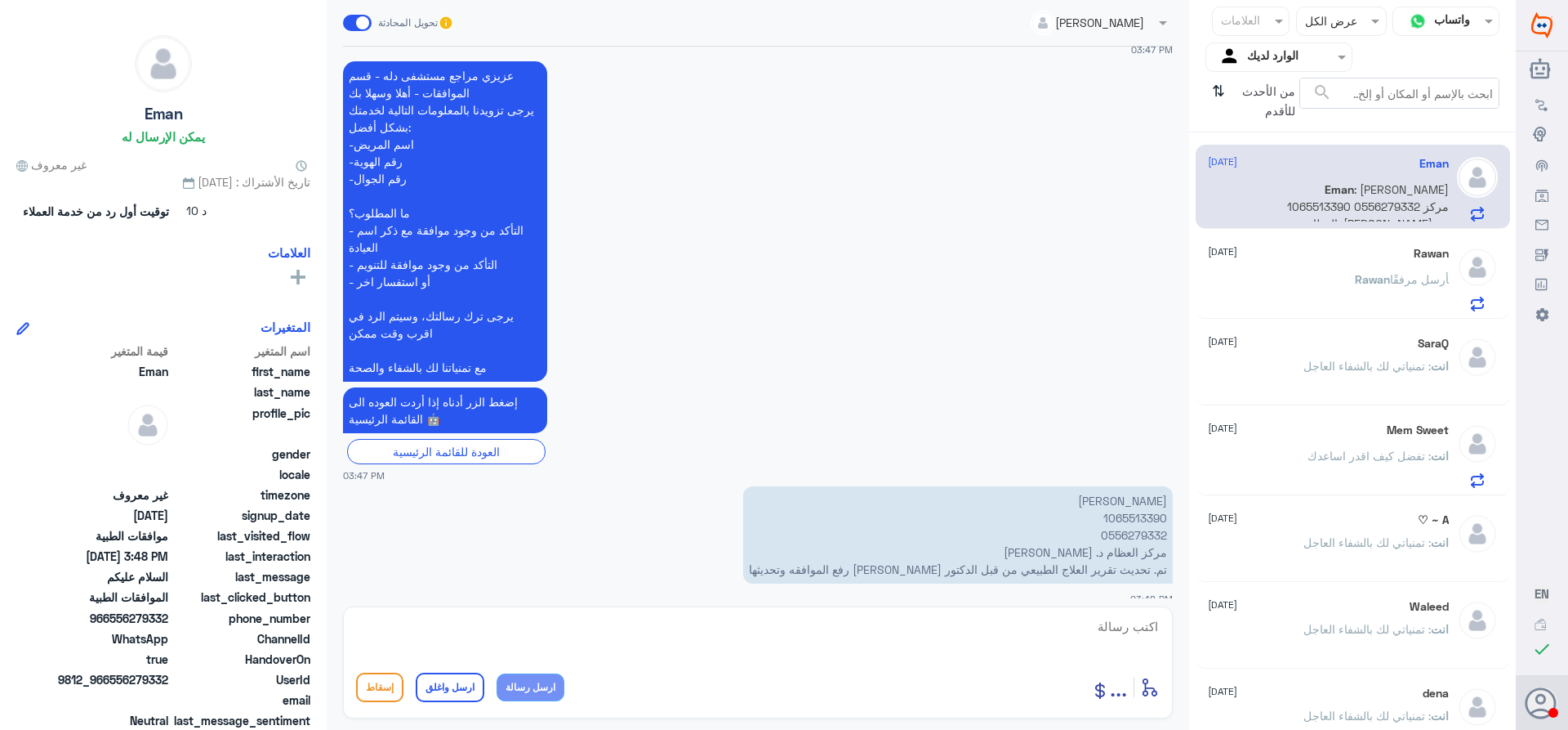
click at [1108, 625] on textarea at bounding box center [757, 635] width 804 height 40
type textarea "تم تحديث طلبك"
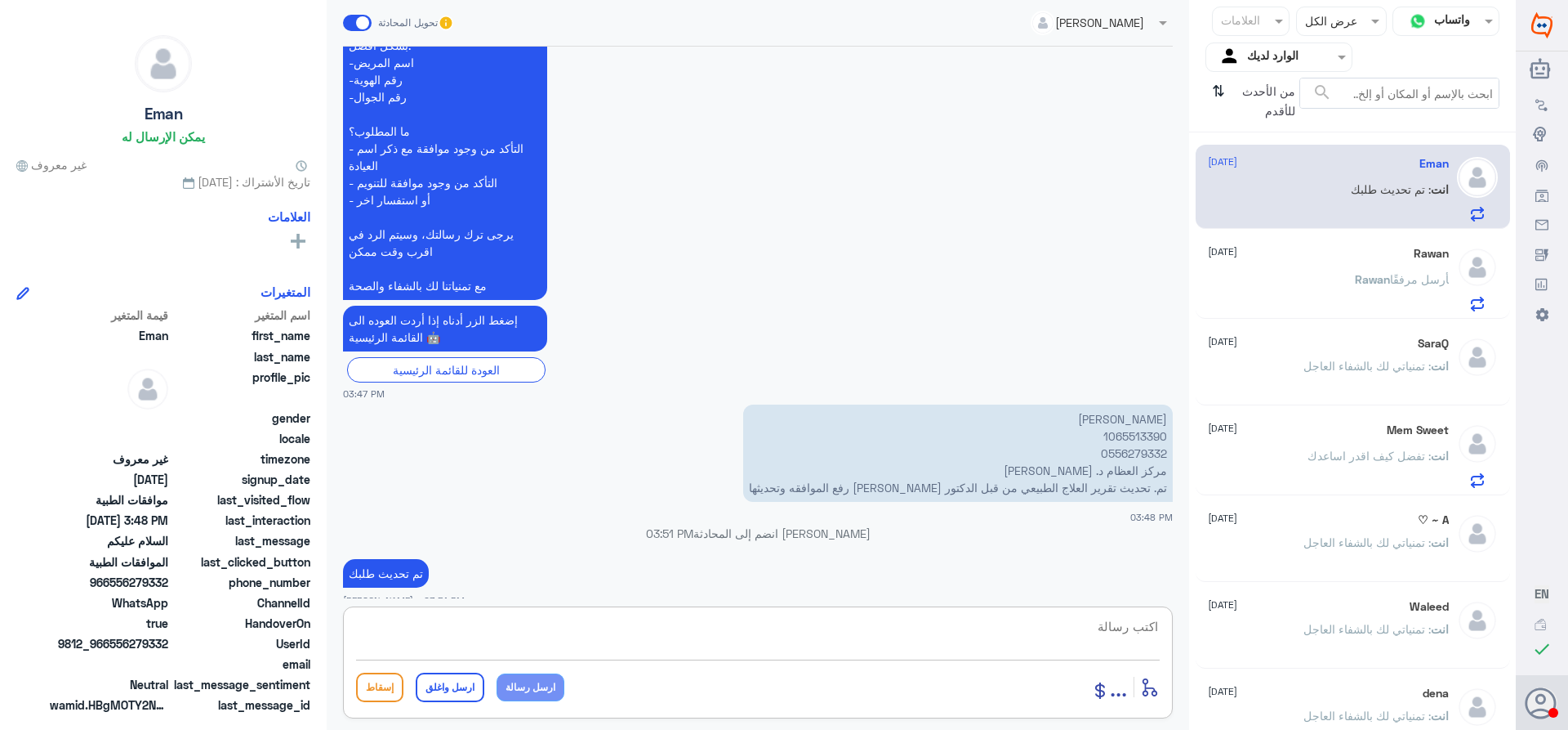
click at [1076, 619] on textarea at bounding box center [757, 635] width 804 height 40
paste textarea "تمنياتي لك بالشفاء العاجل"
type textarea "تمنياتي لك بالشفاء العاجل"
click at [457, 688] on button "ارسل واغلق" at bounding box center [450, 687] width 68 height 29
